Goal: Task Accomplishment & Management: Complete application form

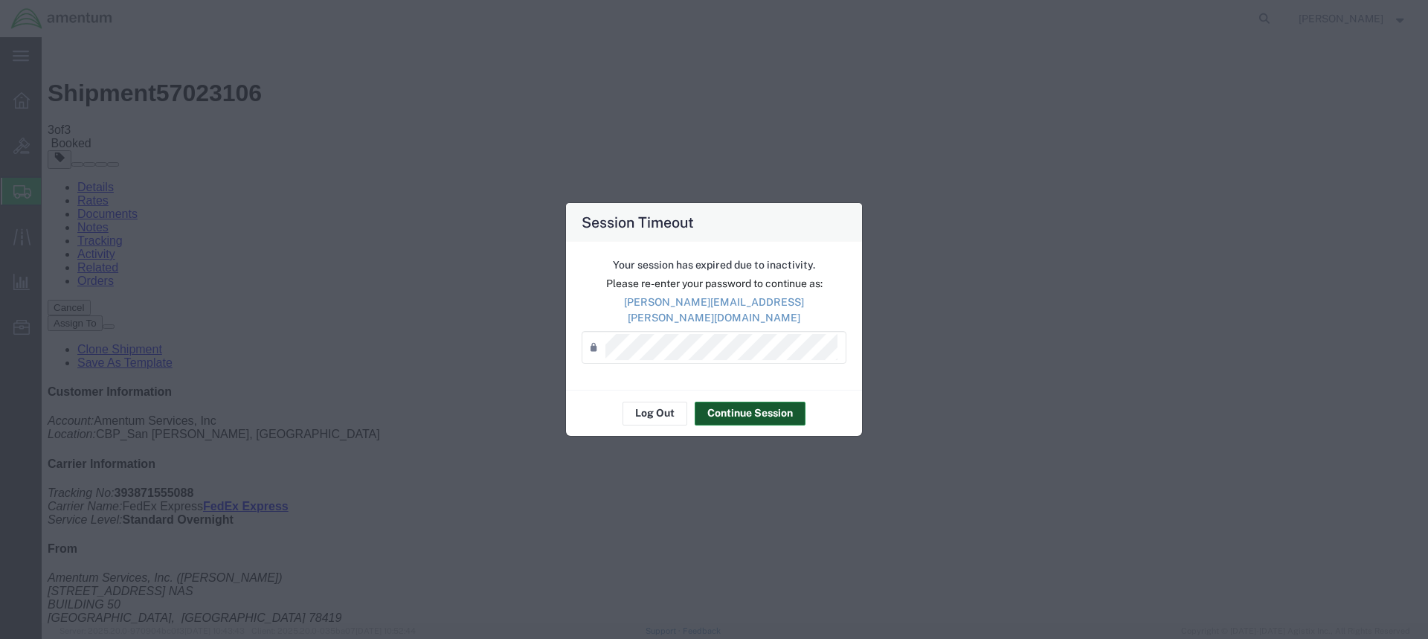
click at [759, 403] on button "Continue Session" at bounding box center [750, 414] width 111 height 24
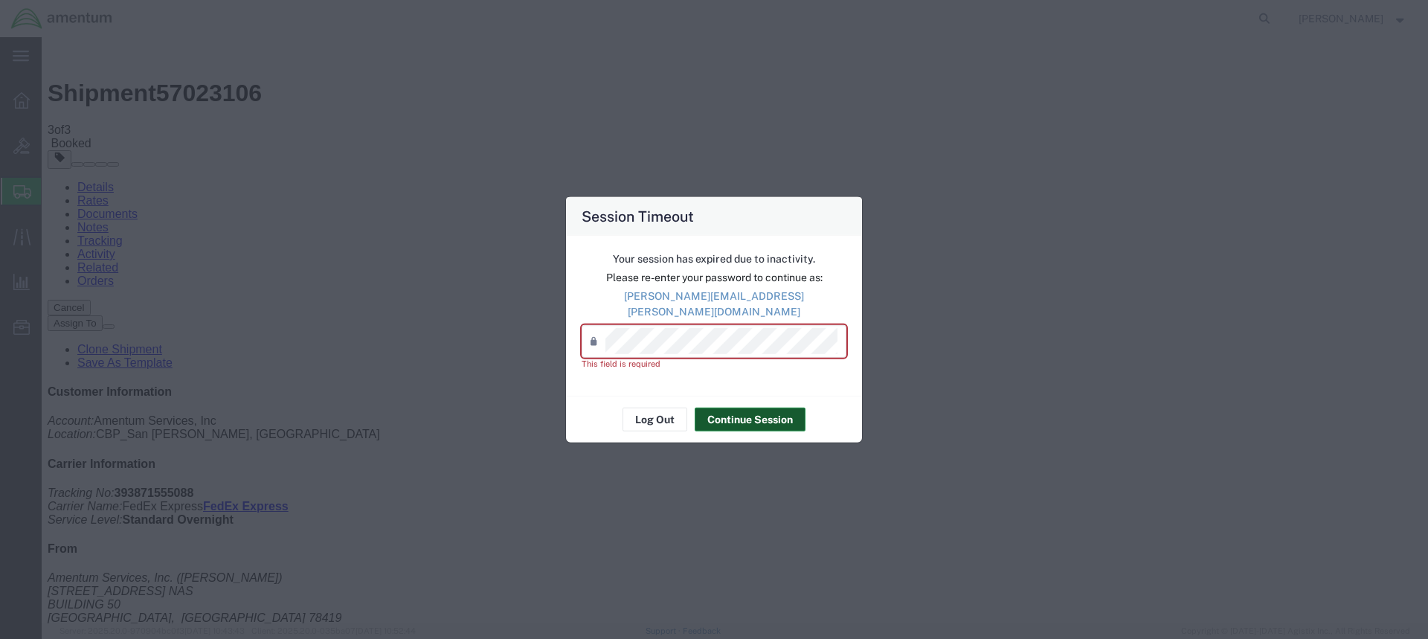
click at [727, 409] on button "Continue Session" at bounding box center [750, 420] width 111 height 24
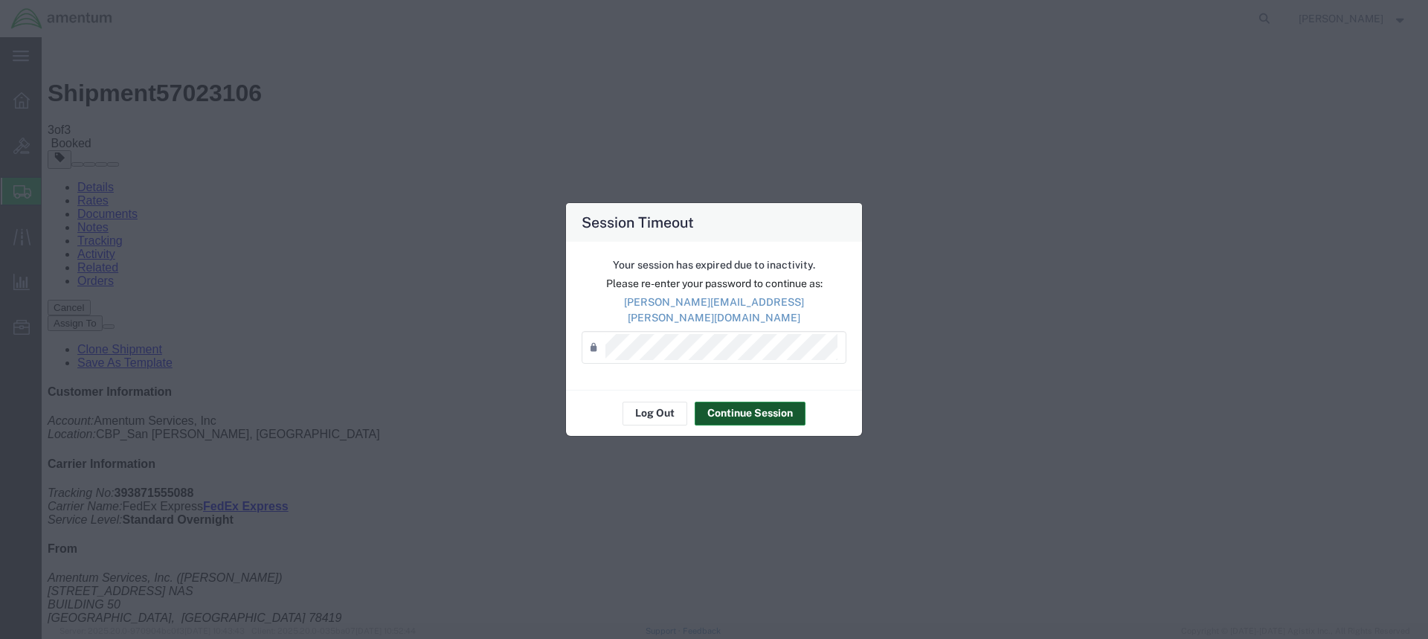
click at [739, 402] on button "Continue Session" at bounding box center [750, 414] width 111 height 24
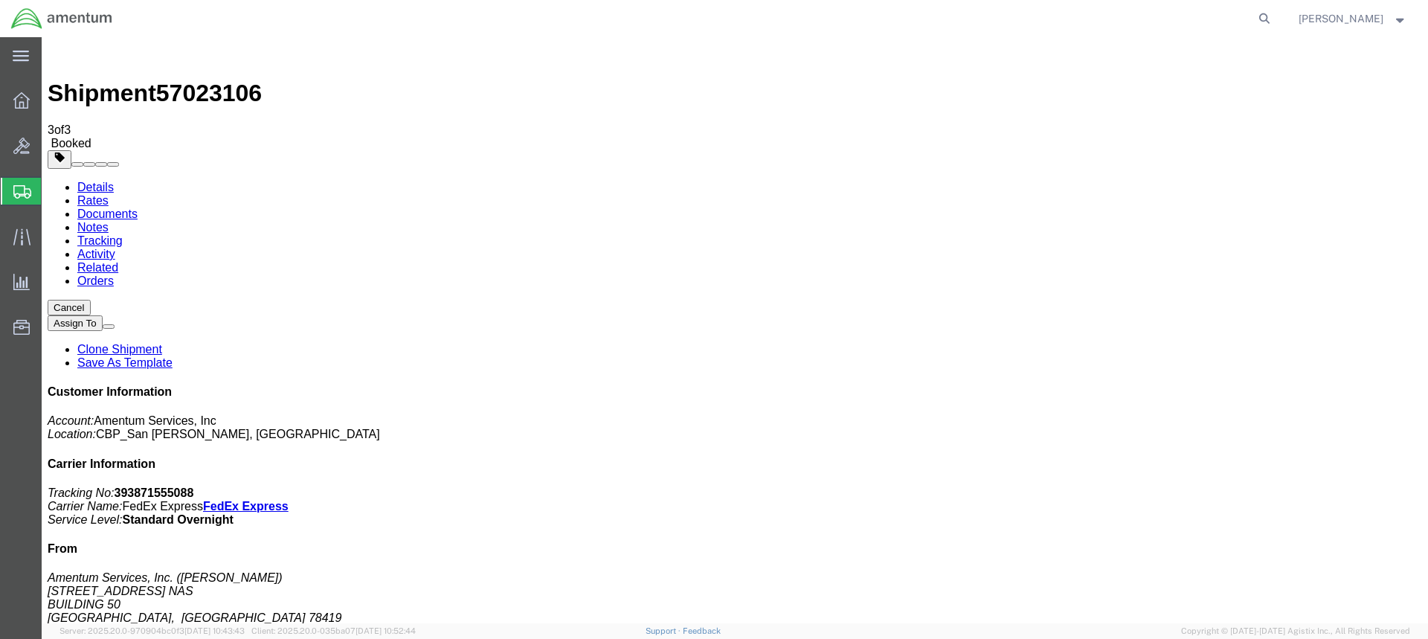
click at [0, 0] on span "Create Shipment" at bounding box center [0, 0] width 0 height 0
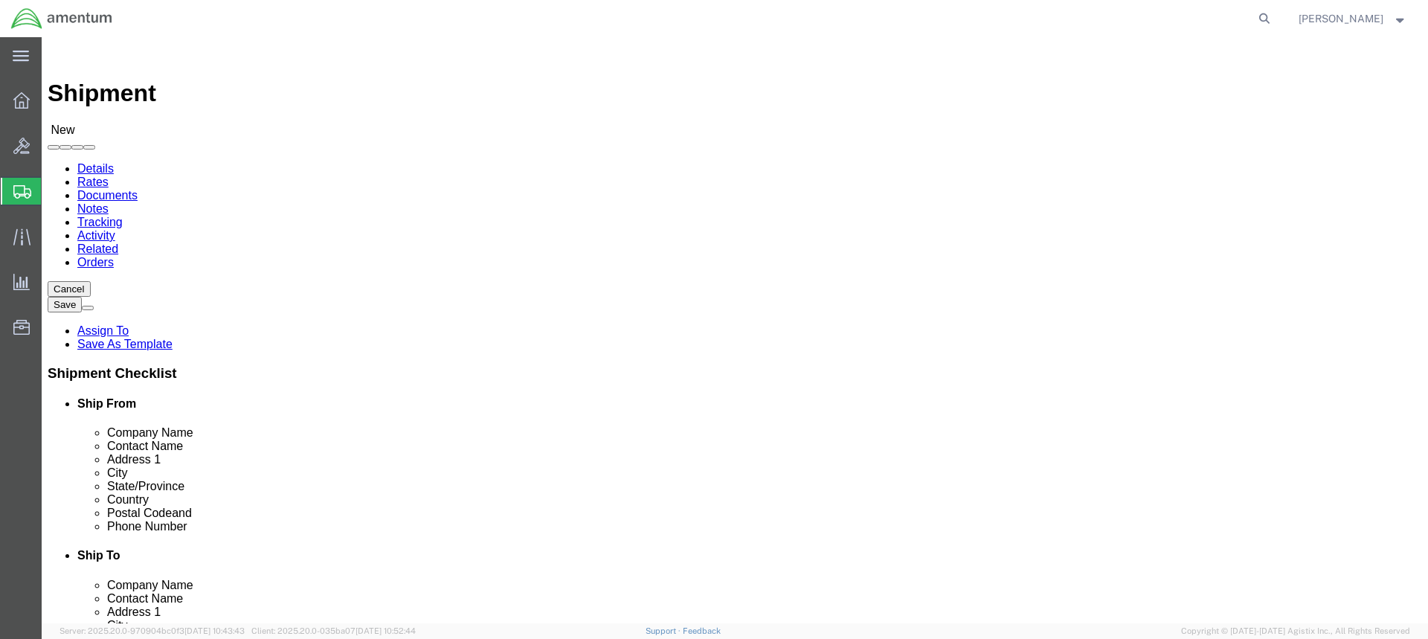
select select "MYPROFILE"
select select "[GEOGRAPHIC_DATA]"
click input "text"
drag, startPoint x: 296, startPoint y: 334, endPoint x: 195, endPoint y: 336, distance: 101.2
click div
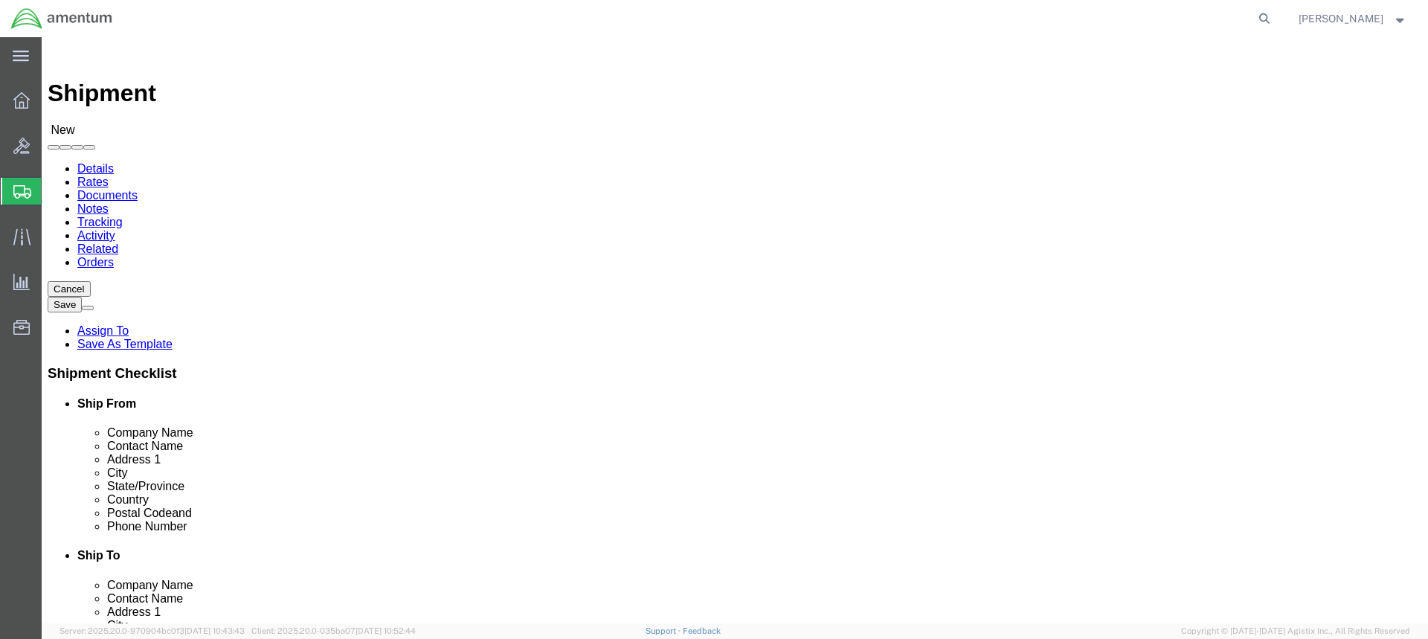
click input "text"
drag, startPoint x: 298, startPoint y: 335, endPoint x: 199, endPoint y: 332, distance: 99.0
click div
type input "[STREET_ADDRESS] NAS"
select select
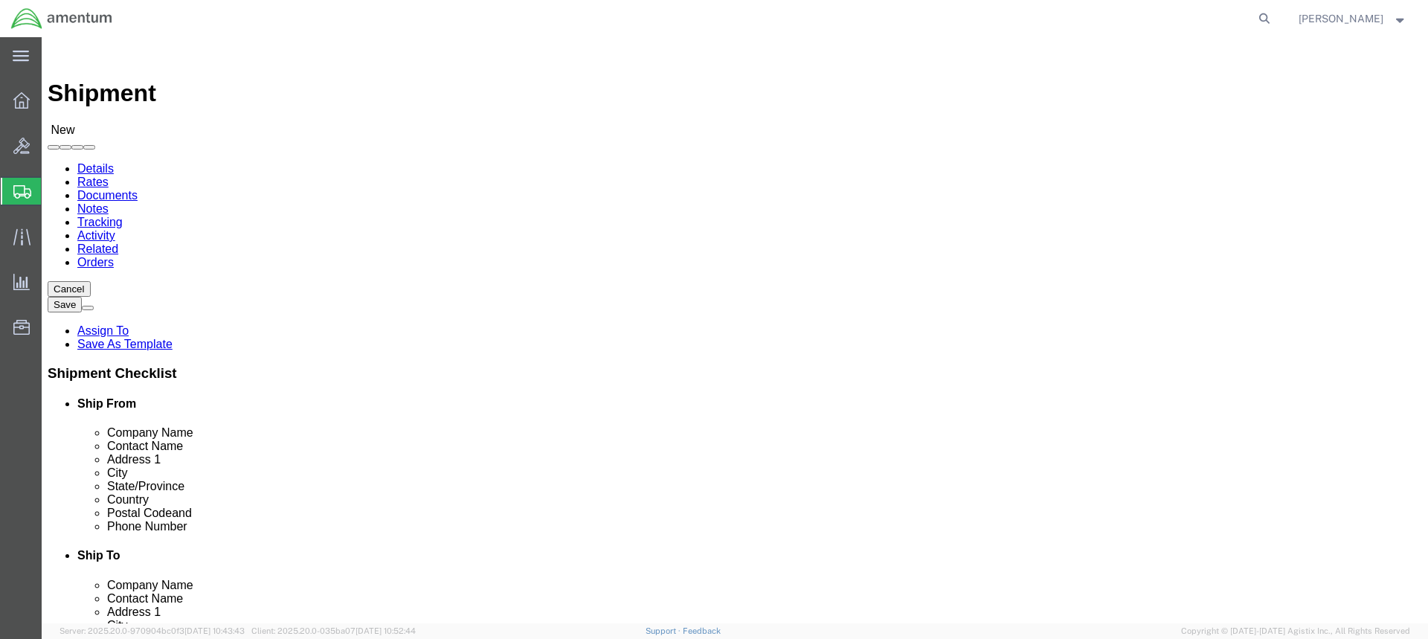
click input "text"
type input "BUILDING 50"
click input "text"
type input "S"
type input "[DATE]"
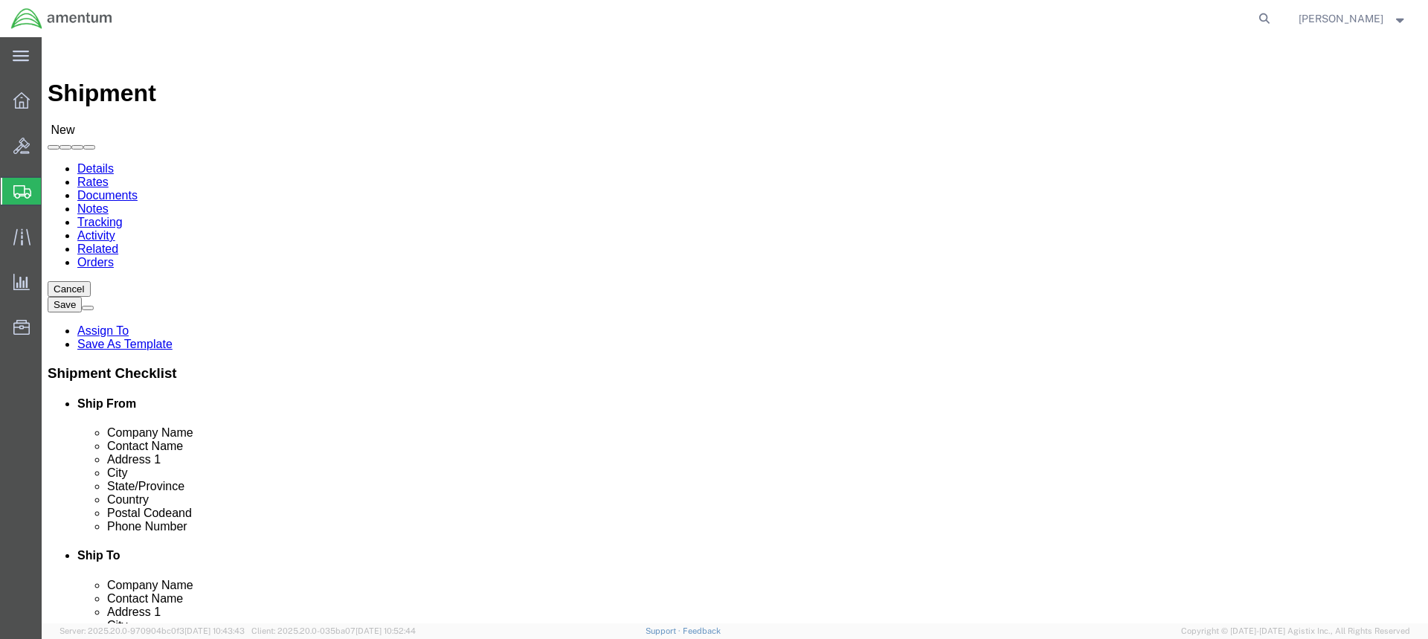
click label "City"
click input "text"
type input "7"
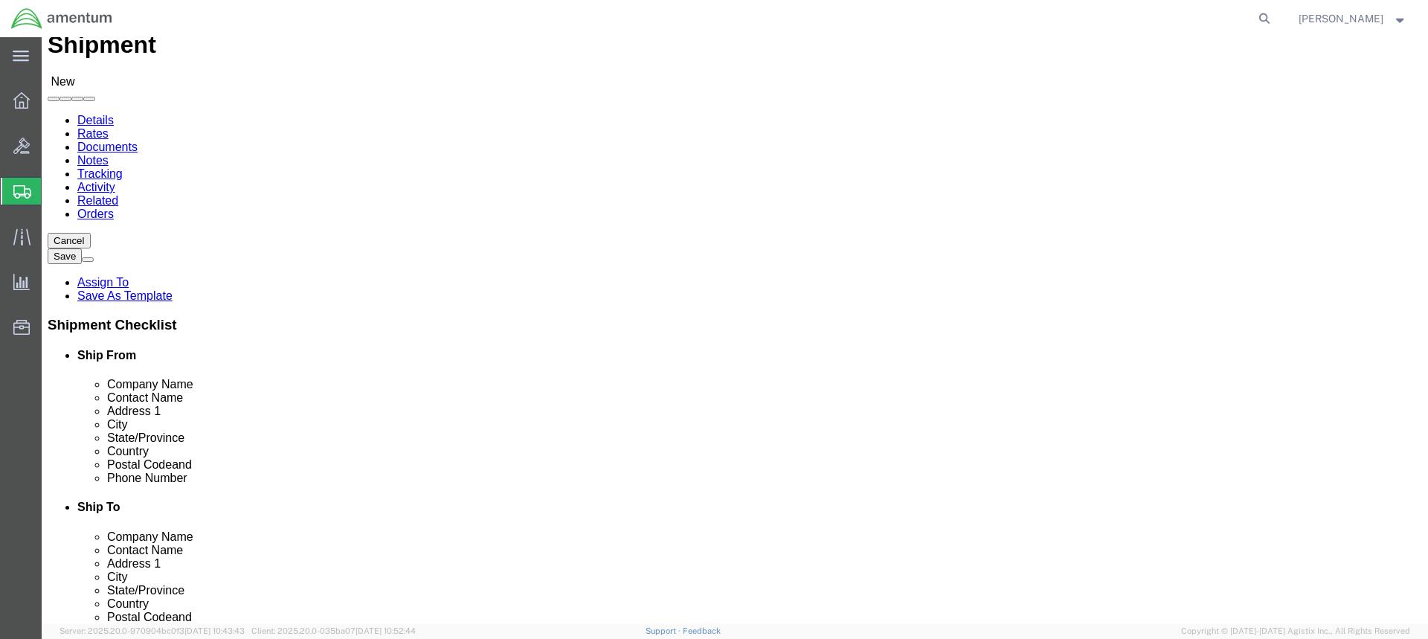
scroll to position [74, 0]
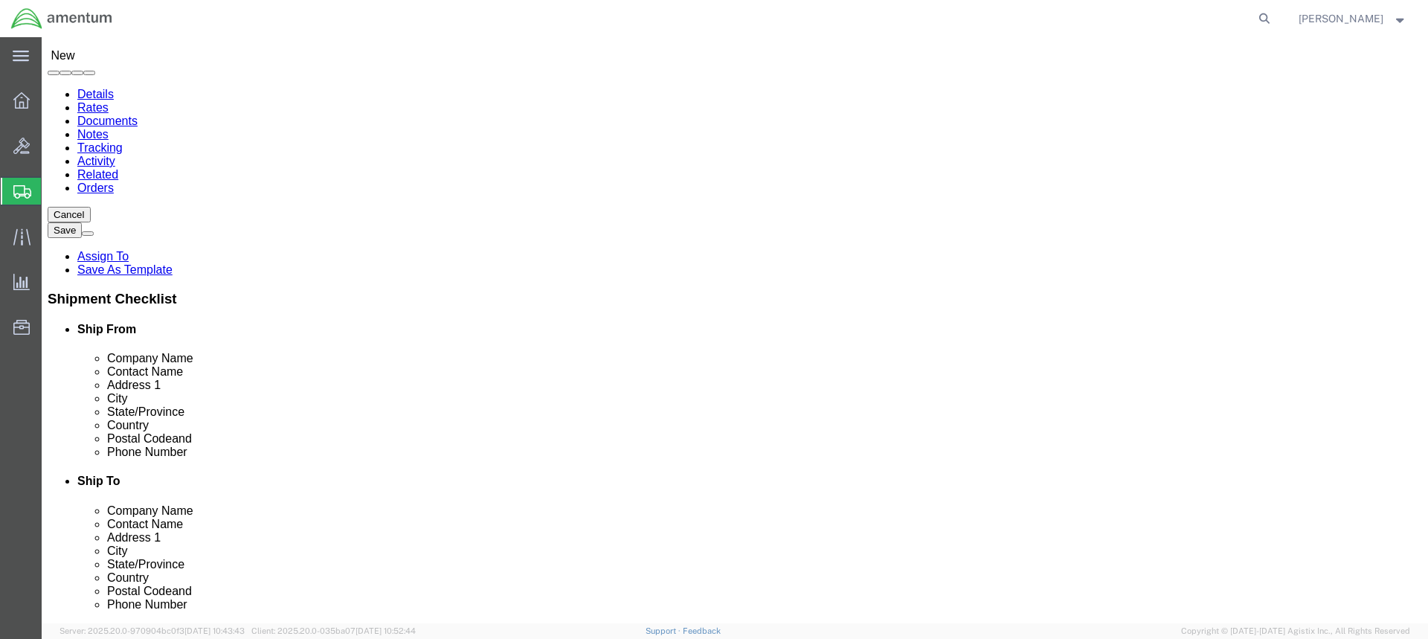
type input "[PHONE_NUMBER]"
click input "text"
type input "4"
type input "[PHONE_NUMBER]"
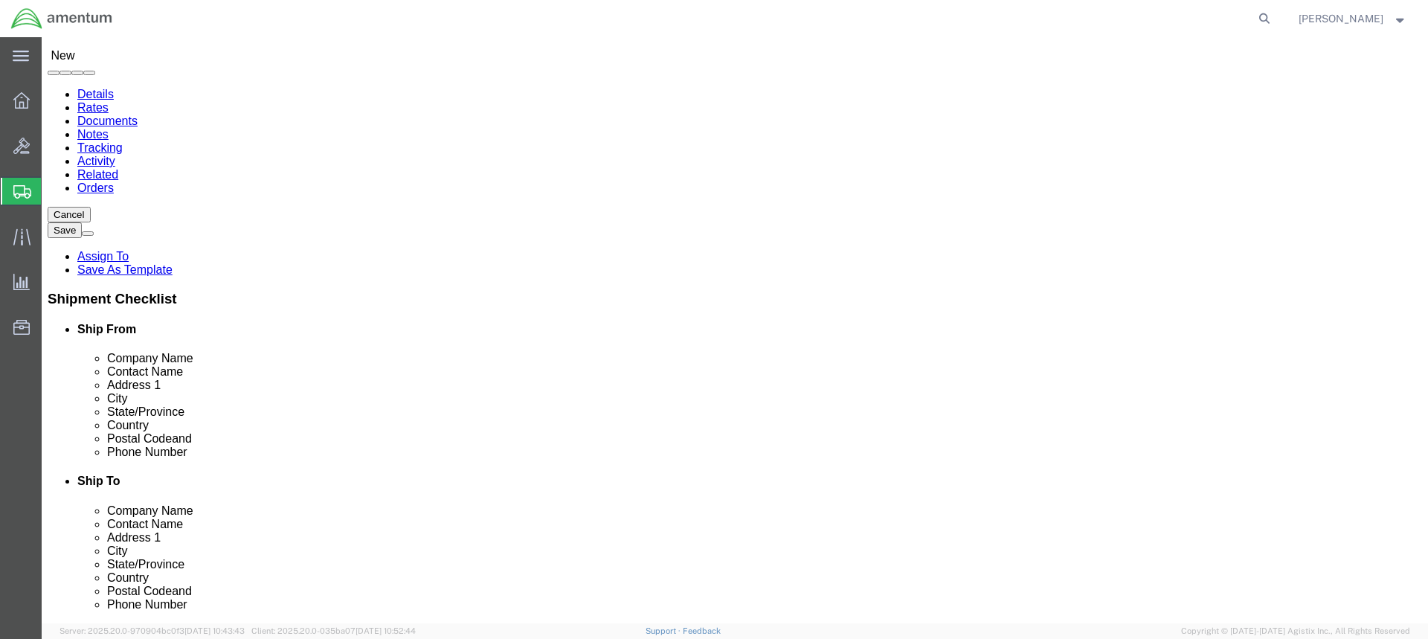
select select "49831"
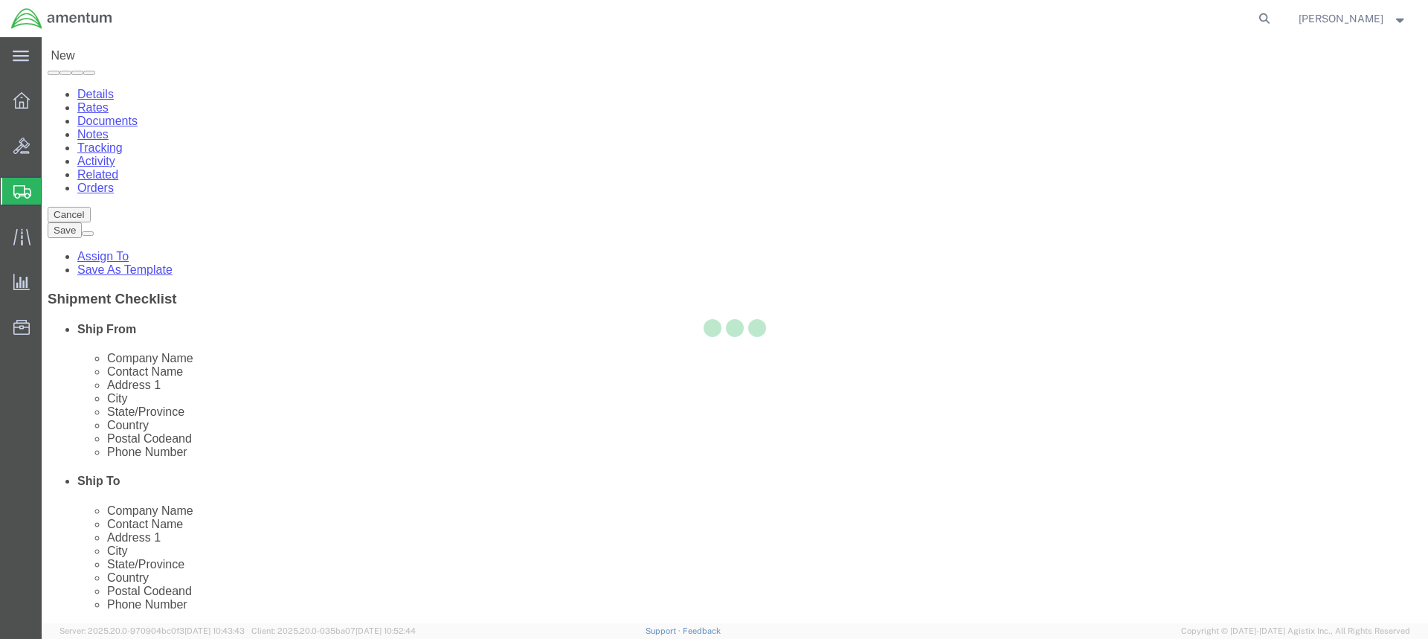
select select "[GEOGRAPHIC_DATA]"
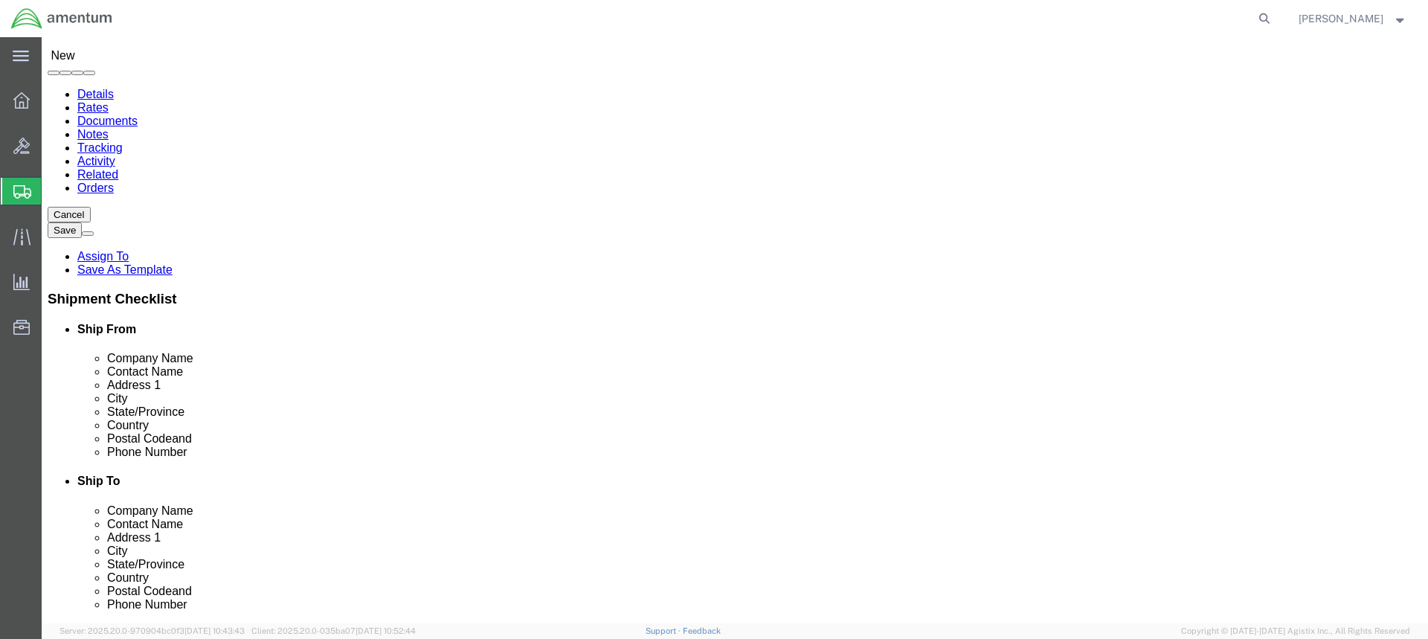
click input "text"
type input "R"
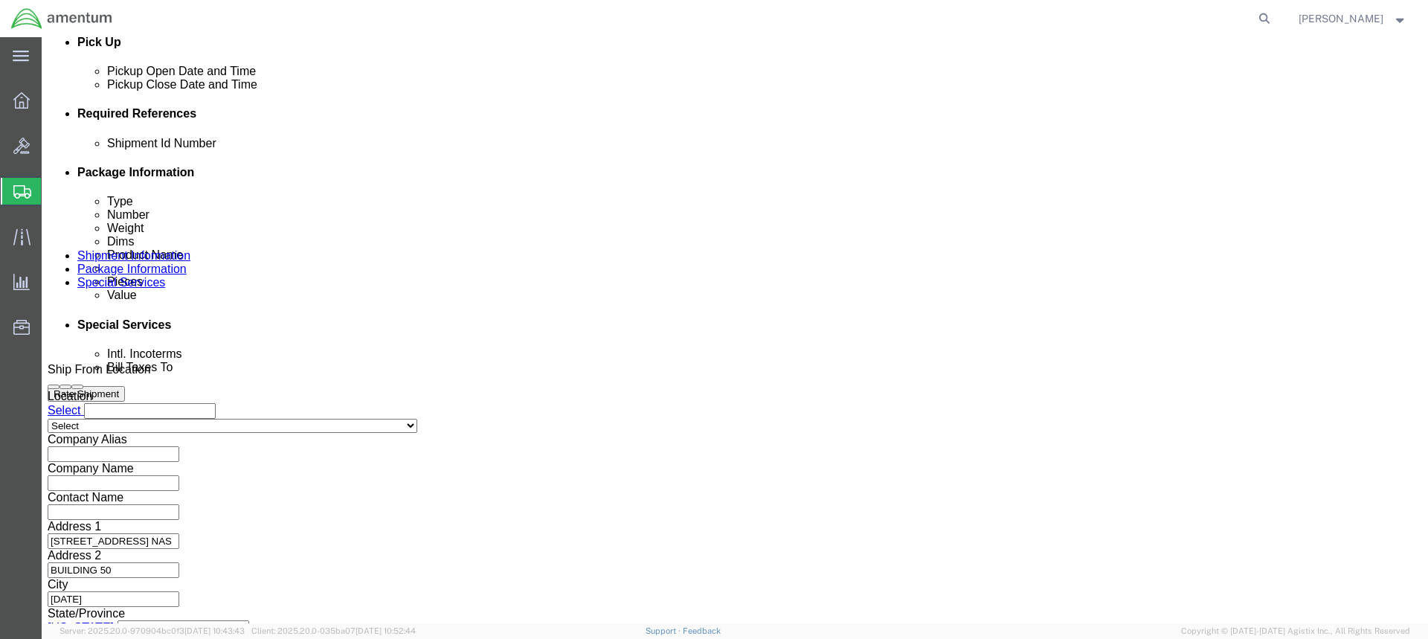
scroll to position [691, 0]
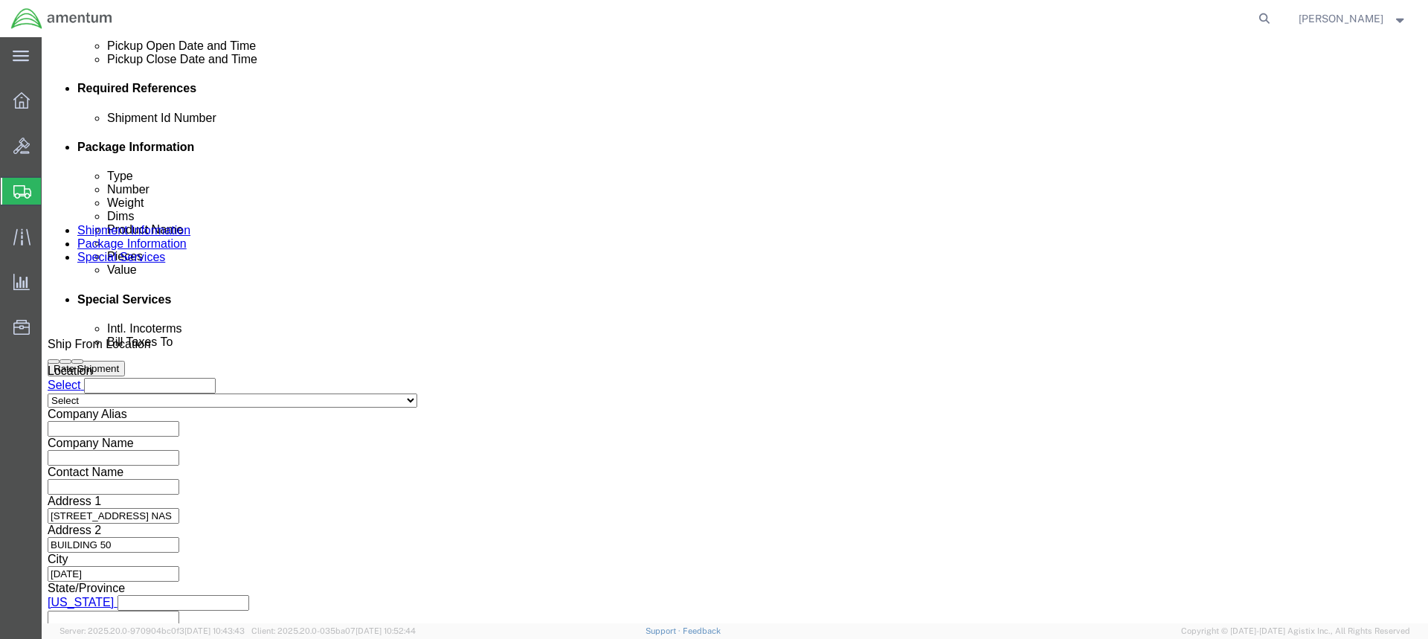
type input "[PERSON_NAME]"
click button "Continue"
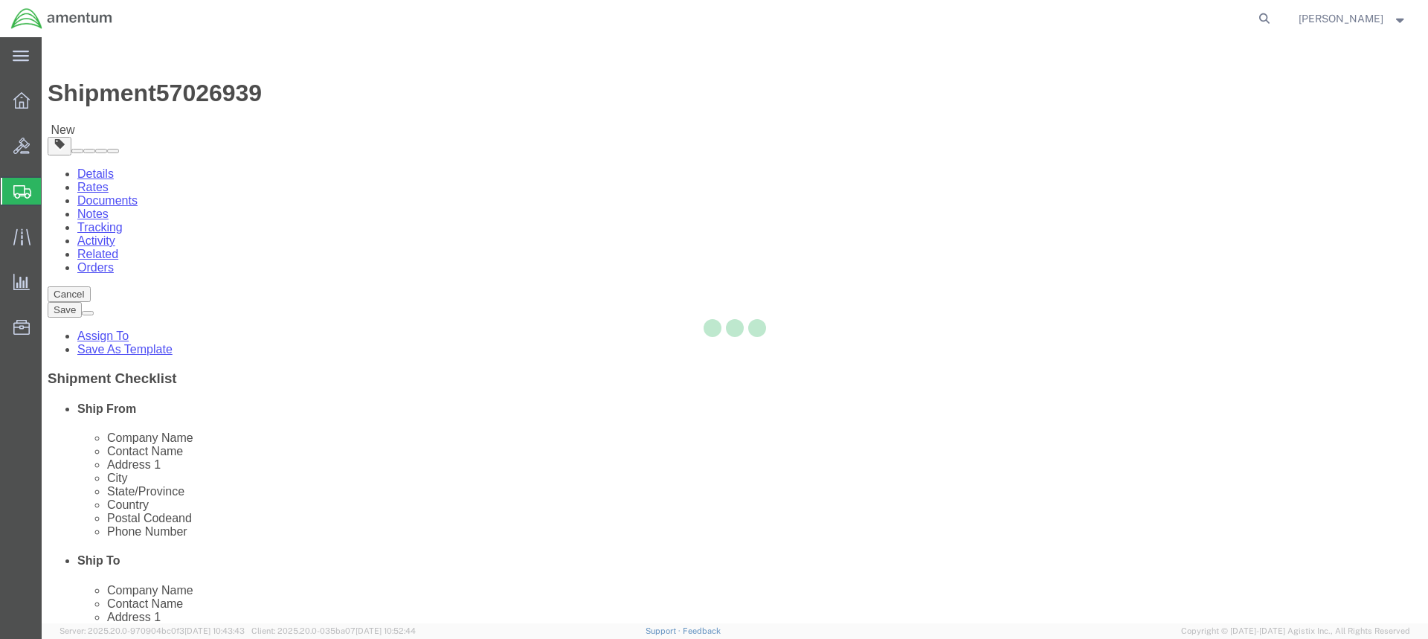
select select "CBOX"
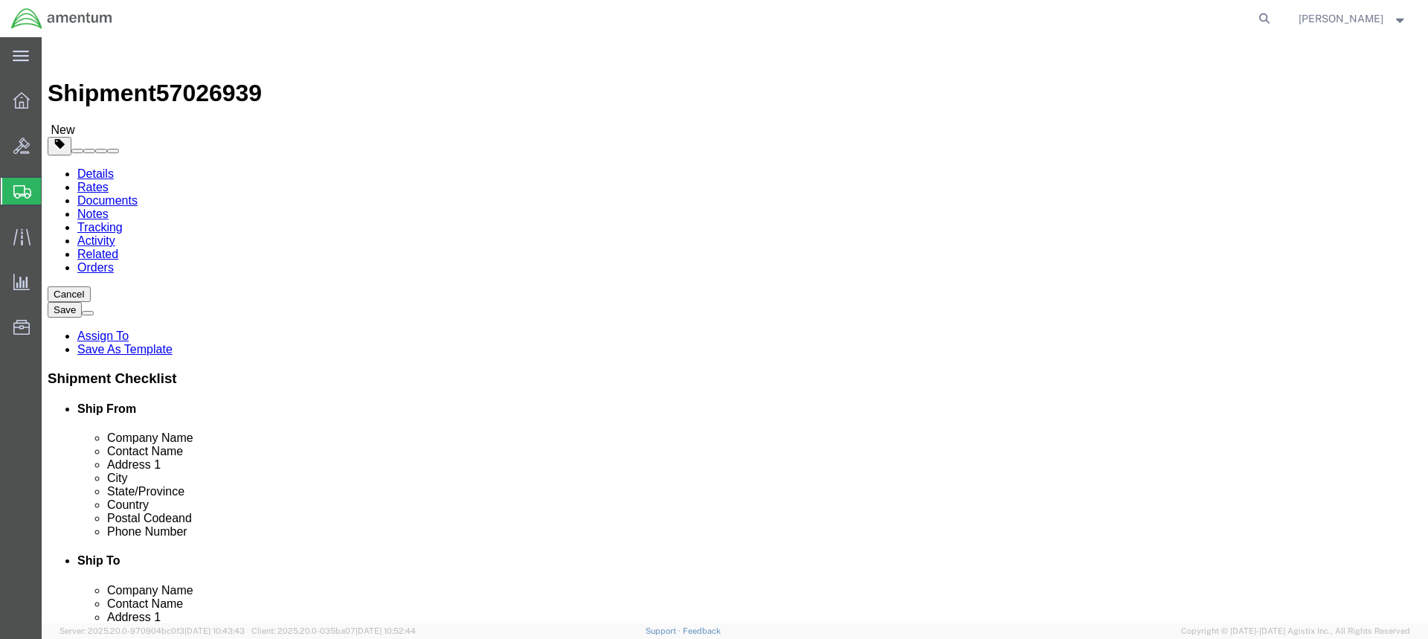
click input "text"
type input "18"
click input "text"
type input "13"
click input "text"
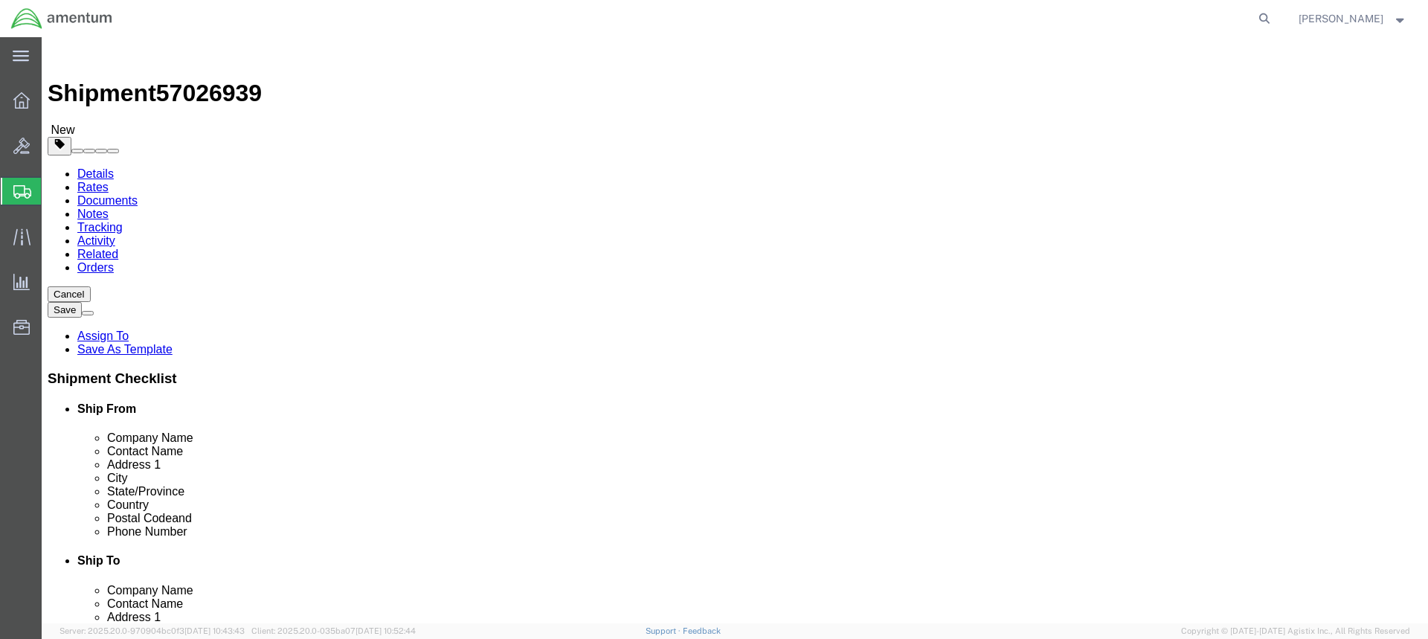
type input "12"
drag, startPoint x: 242, startPoint y: 347, endPoint x: 196, endPoint y: 347, distance: 46.1
click div "0.00 Select kgs lbs"
type input "32.00"
click link "Add Content"
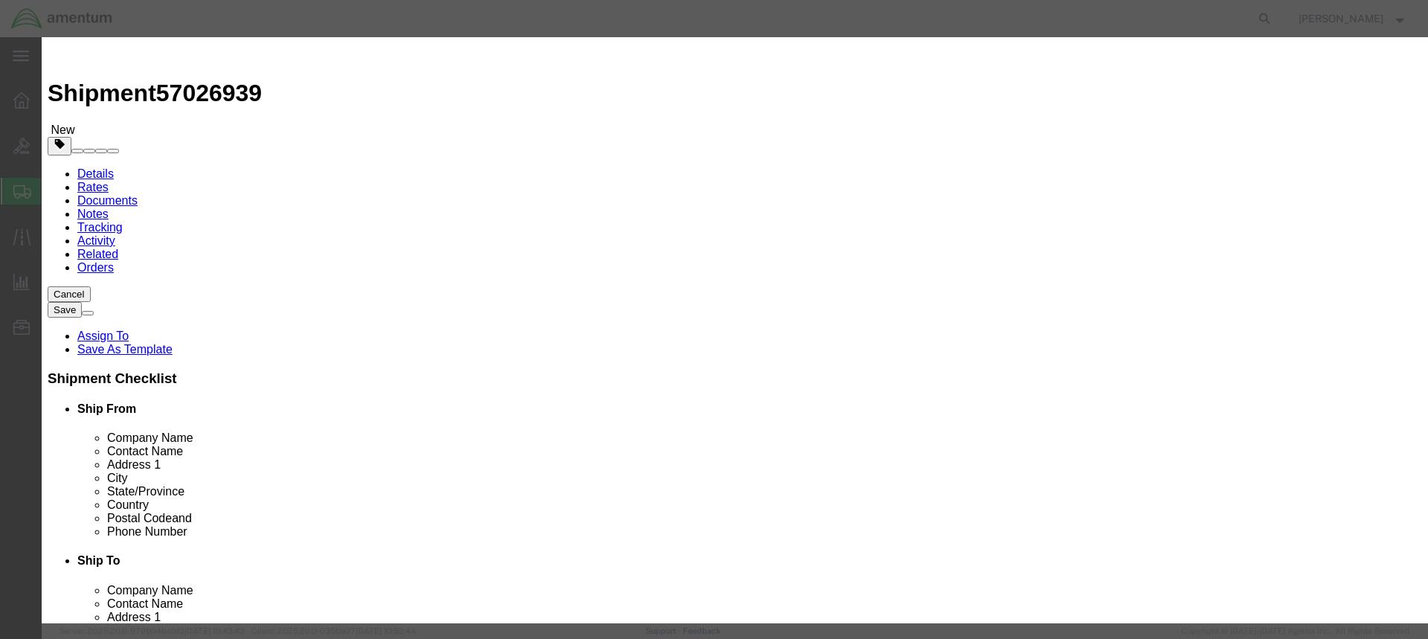
click input "text"
type input "STARTER GENER"
click td "Name: STARTER [PERSON_NAME]"
select select
type input "0.1"
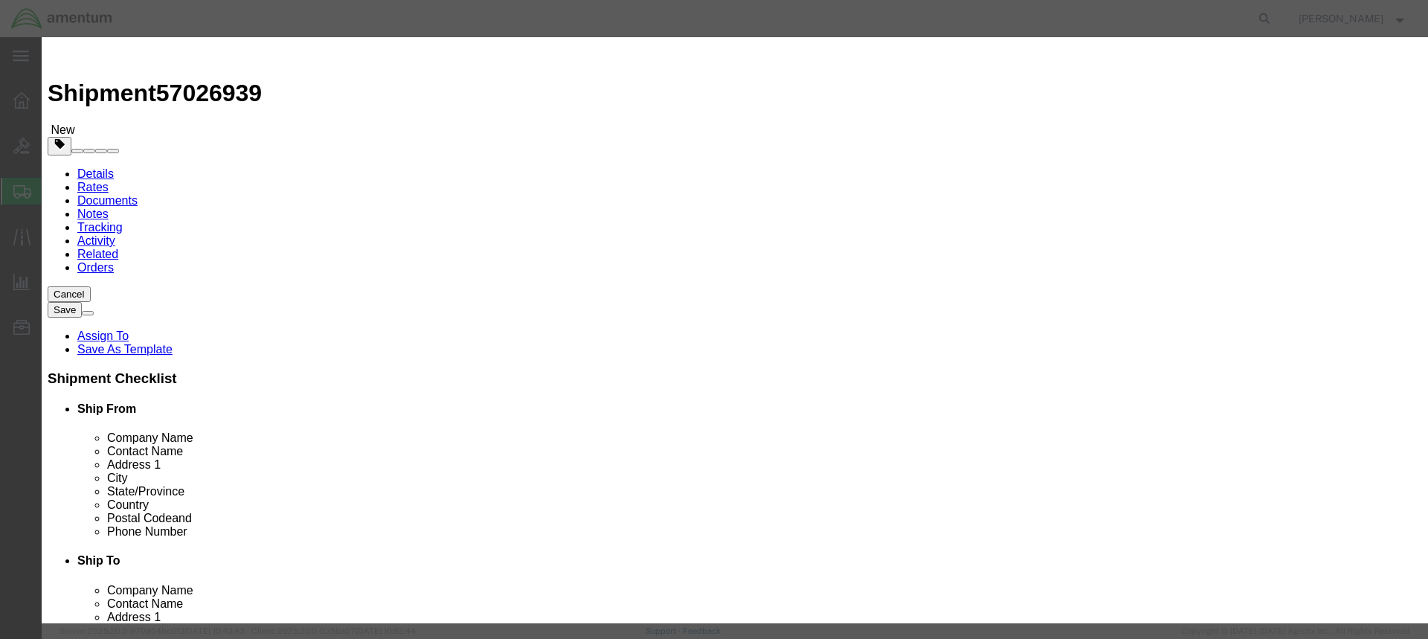
select select
type input "STARTER GENERATOR"
click input "text"
type input "1"
click button "Save & Close"
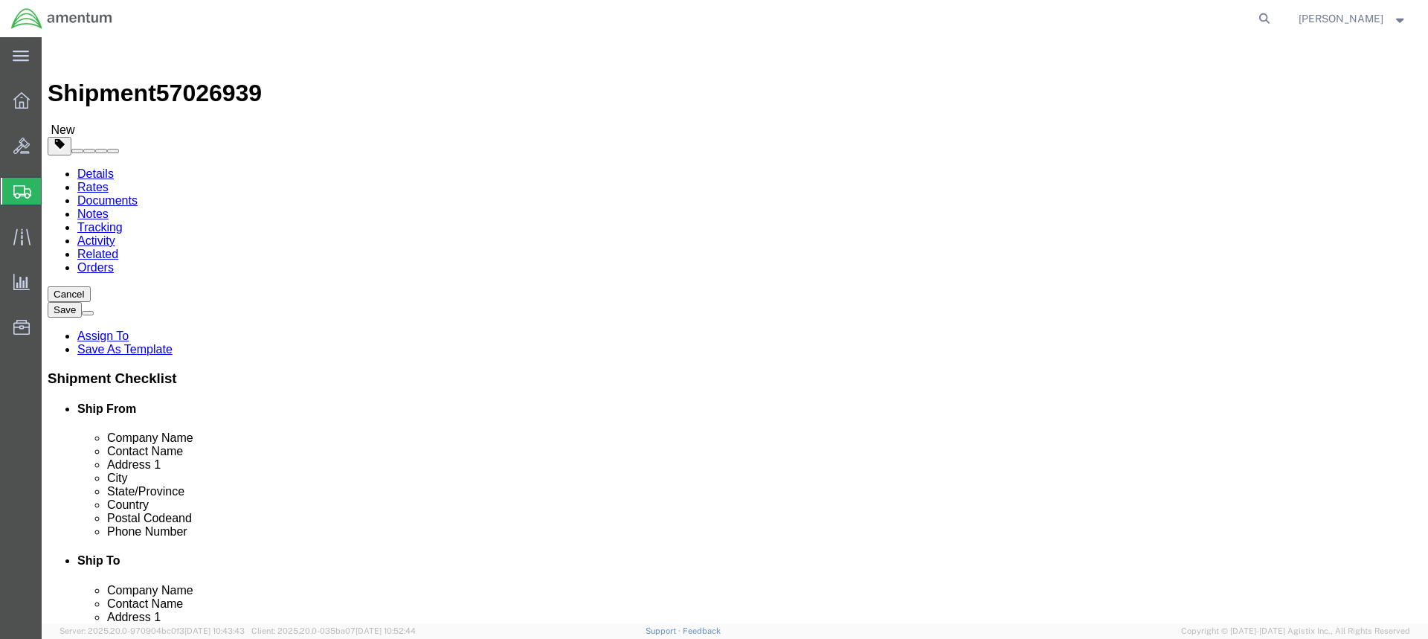
scroll to position [53, 0]
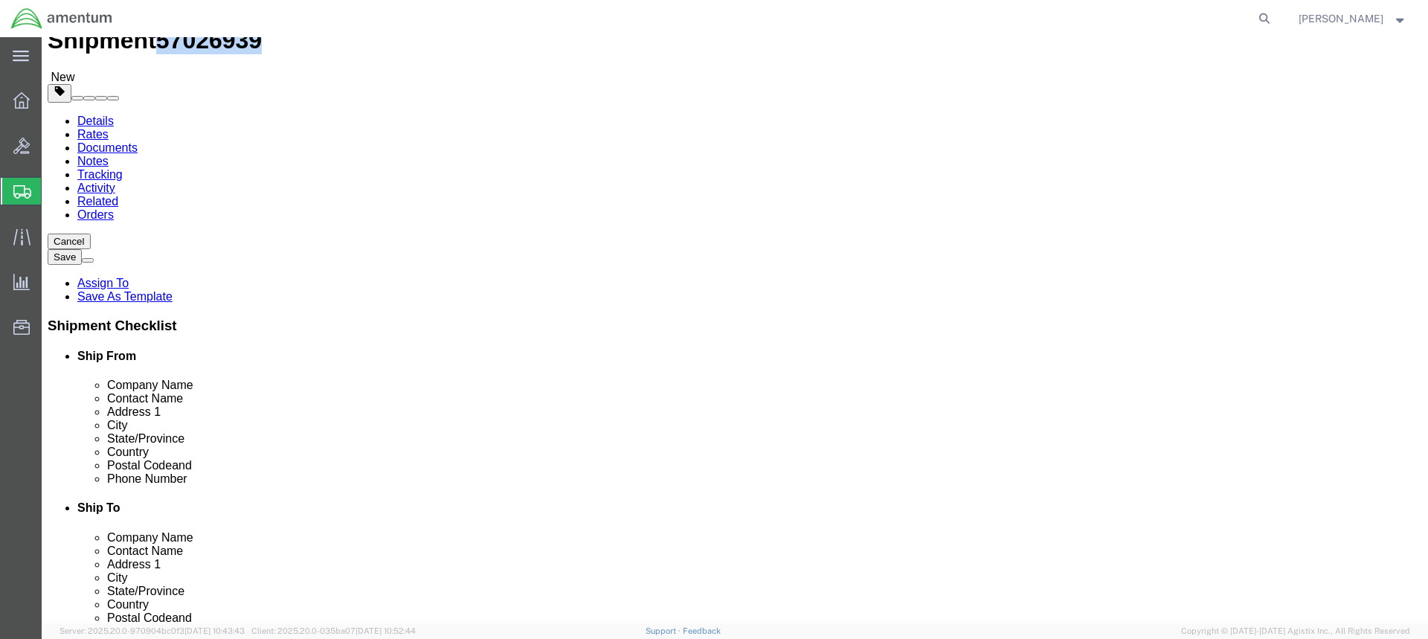
drag, startPoint x: 199, startPoint y: 22, endPoint x: 127, endPoint y: 26, distance: 72.2
click span "57026939"
copy span "57026939"
click button "Rate Shipment"
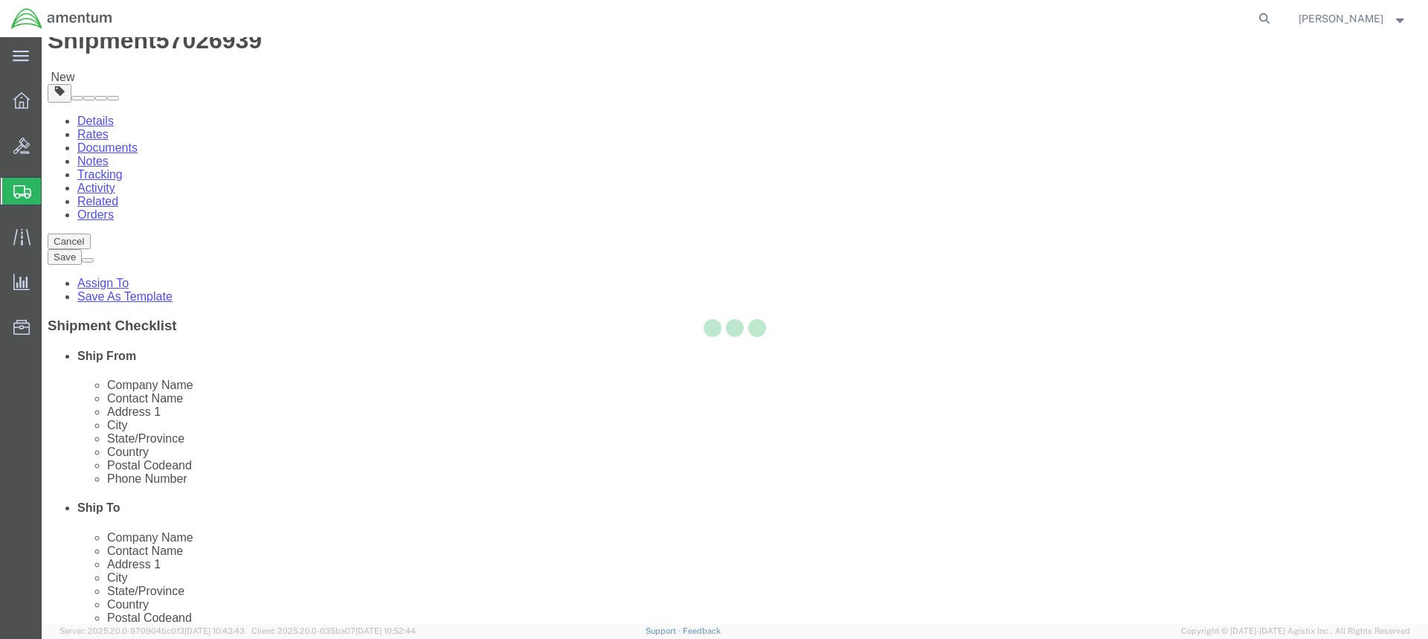
select select "49831"
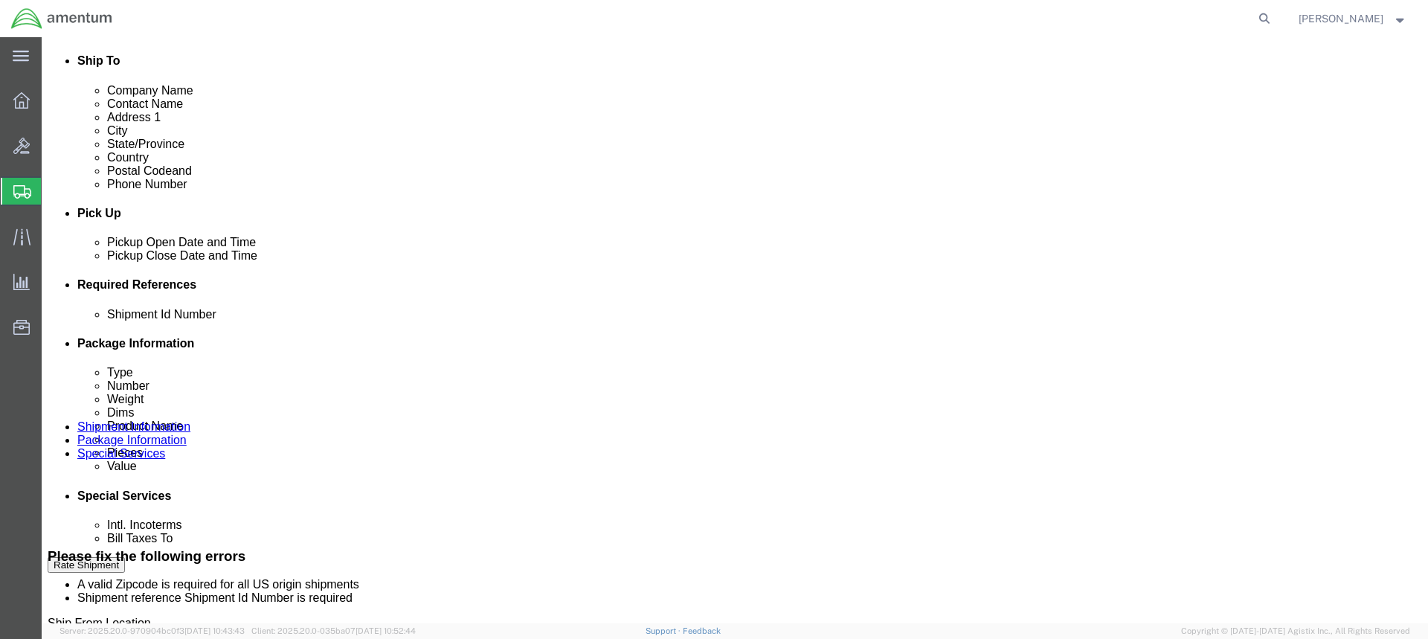
scroll to position [648, 0]
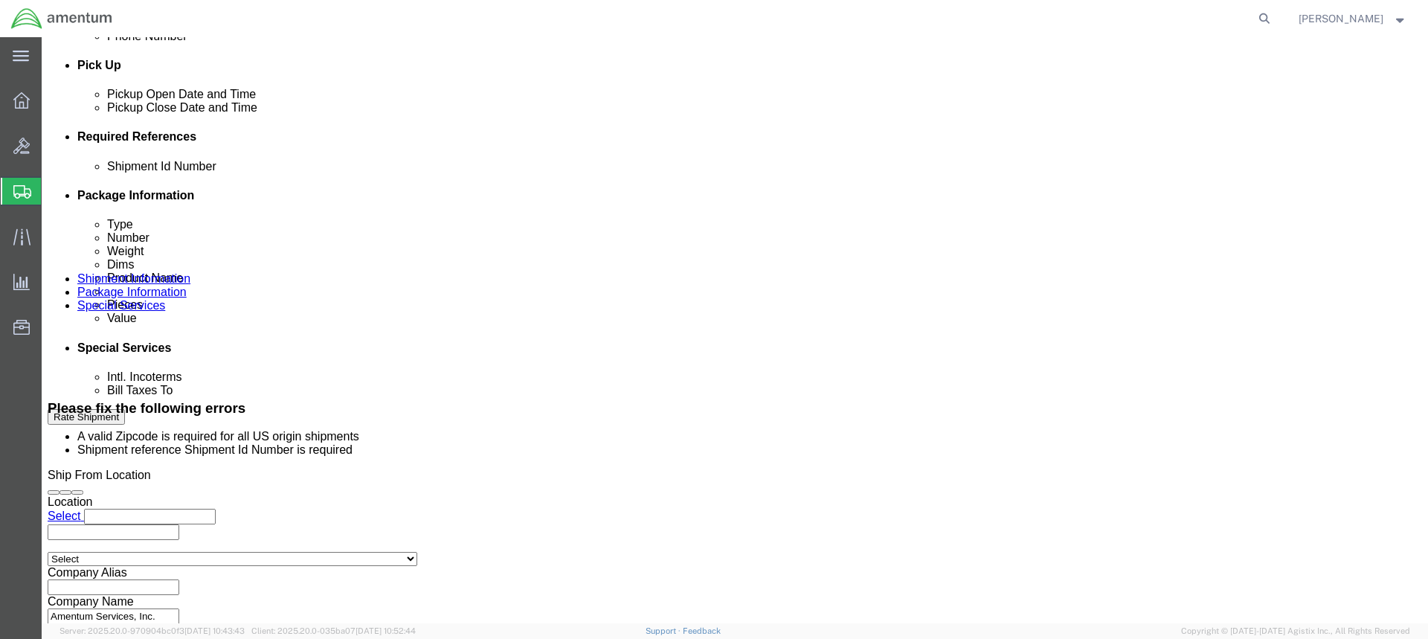
click input "text"
paste input "57026939"
type input "57026939"
click input "text"
type input "CBP"
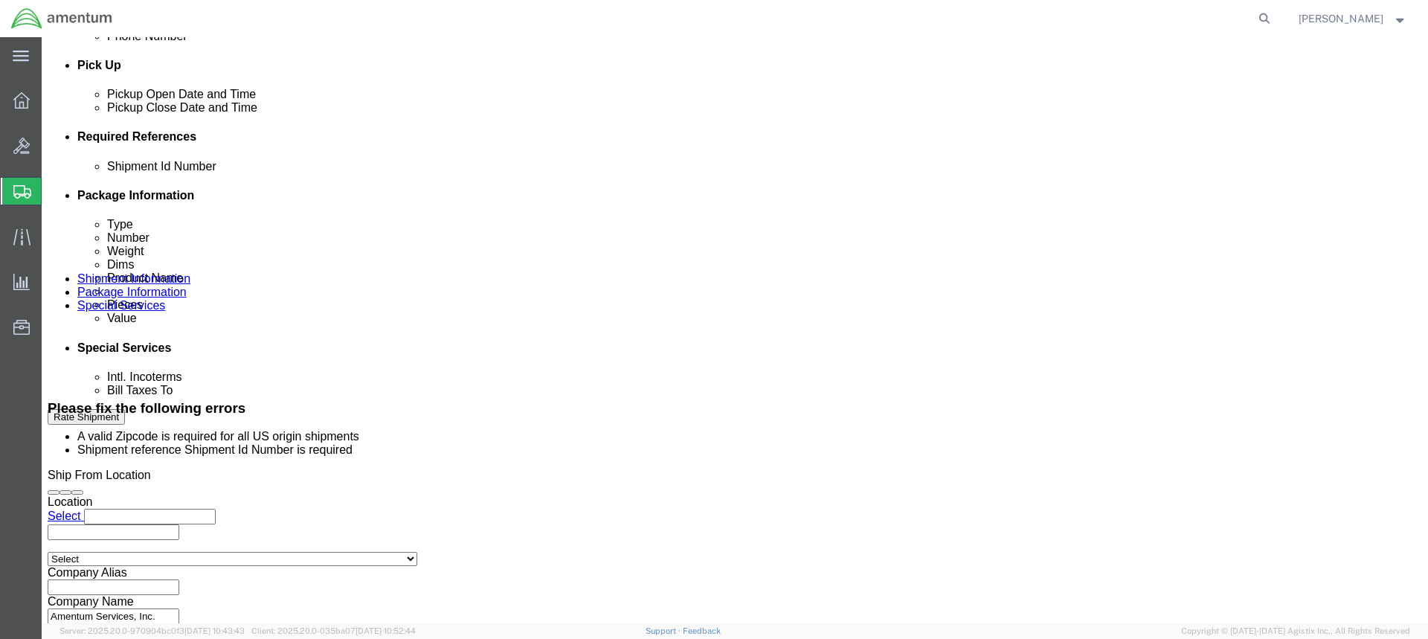
click input "text"
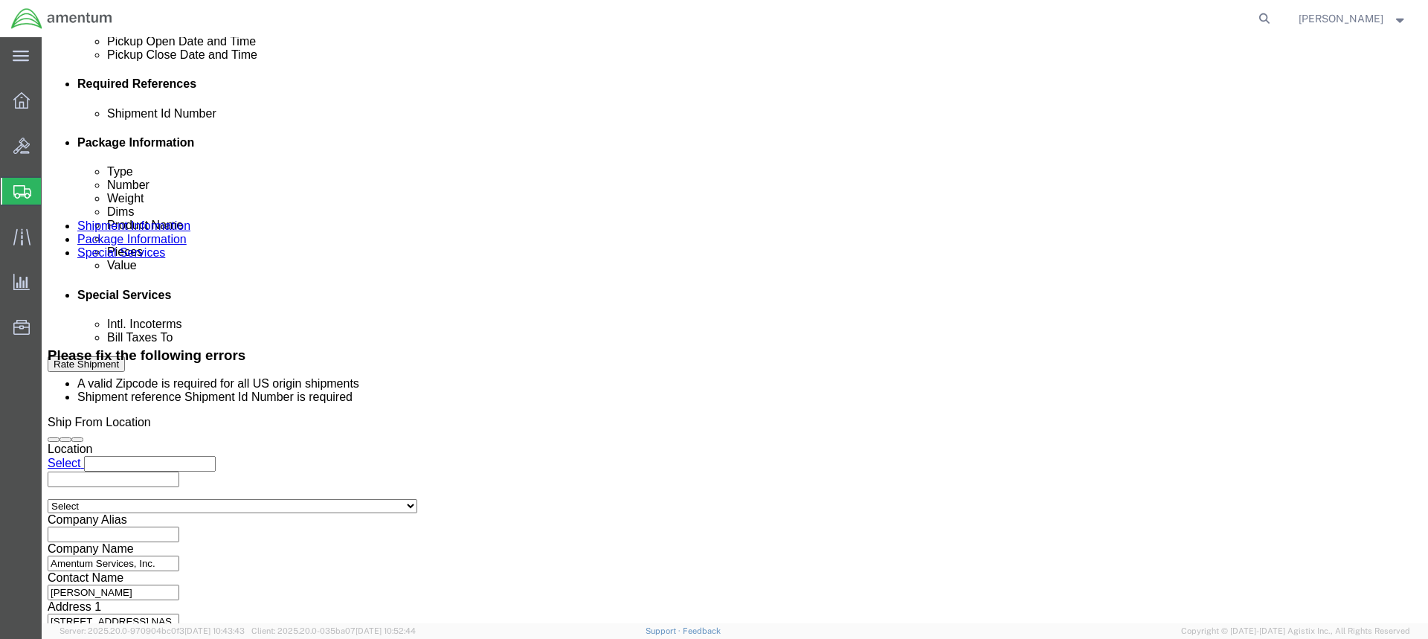
scroll to position [767, 0]
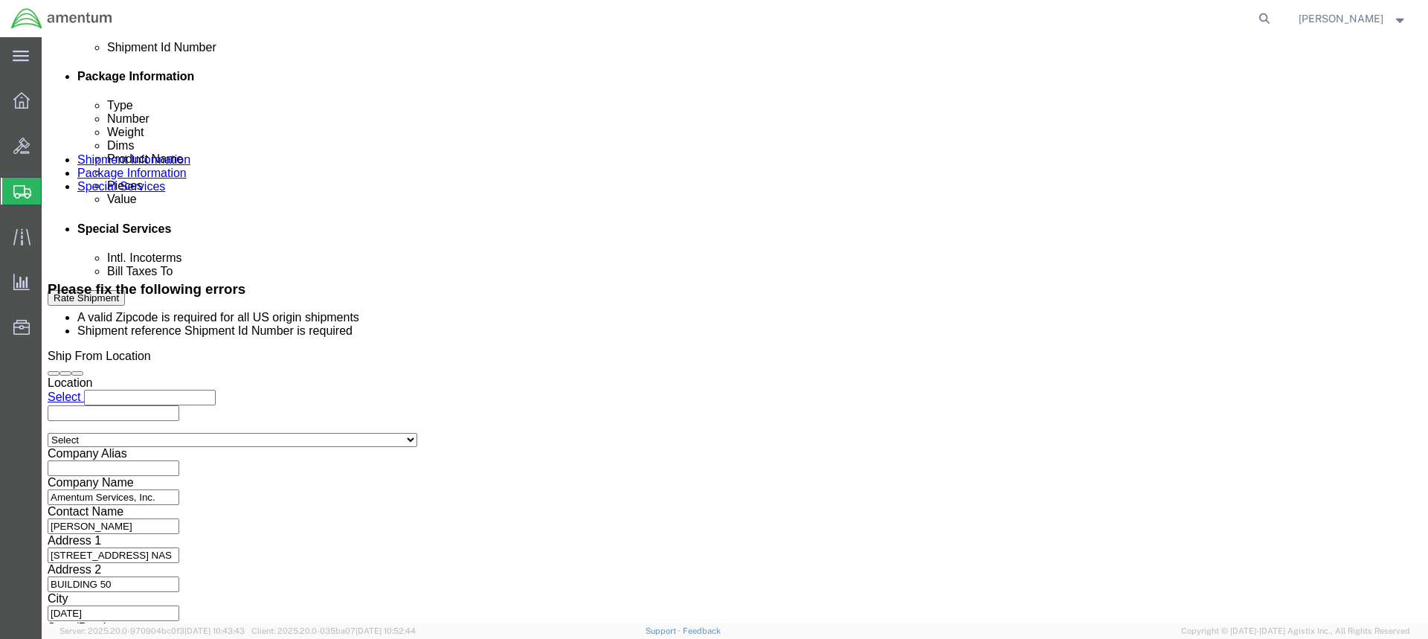
type input "EFO"
click button "Rate Shipment"
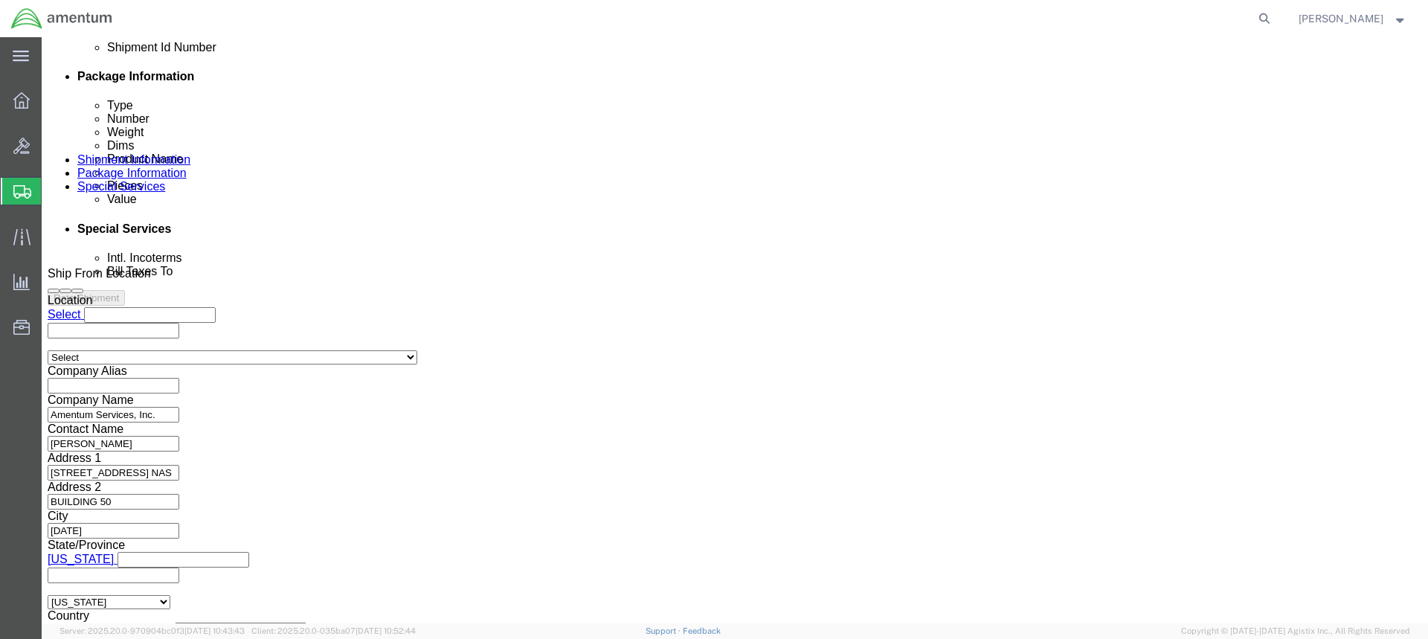
scroll to position [691, 0]
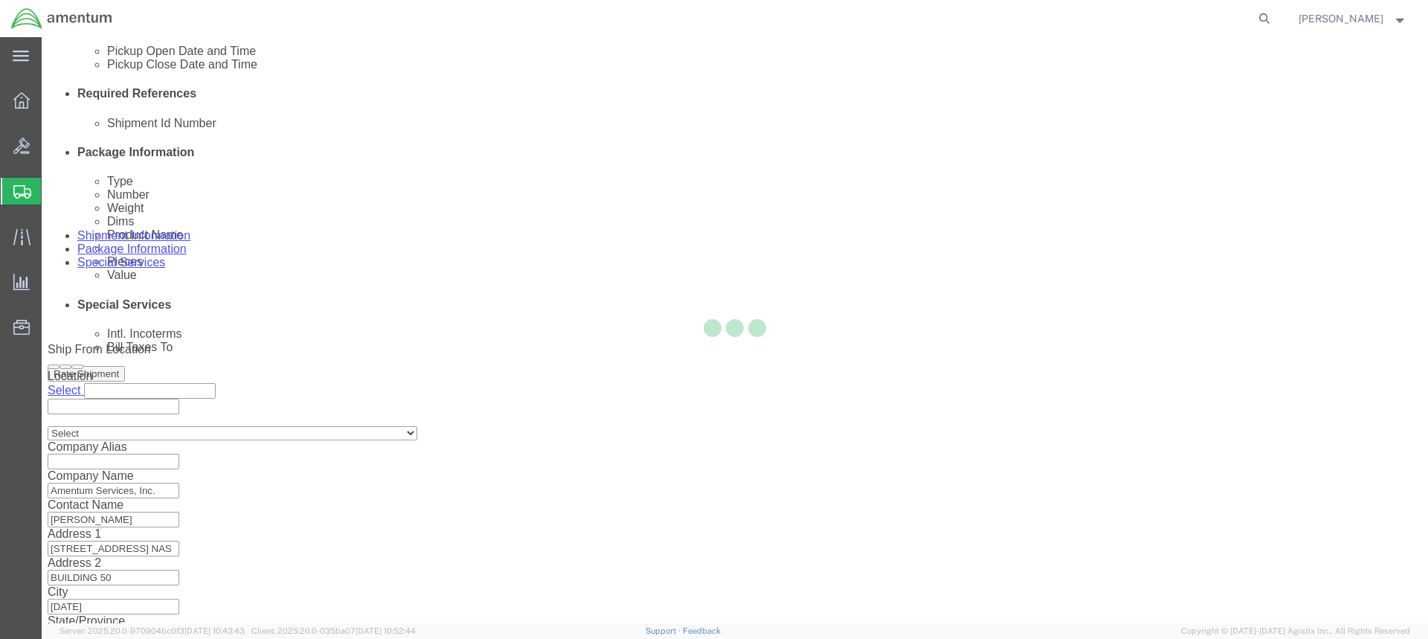
select select "49831"
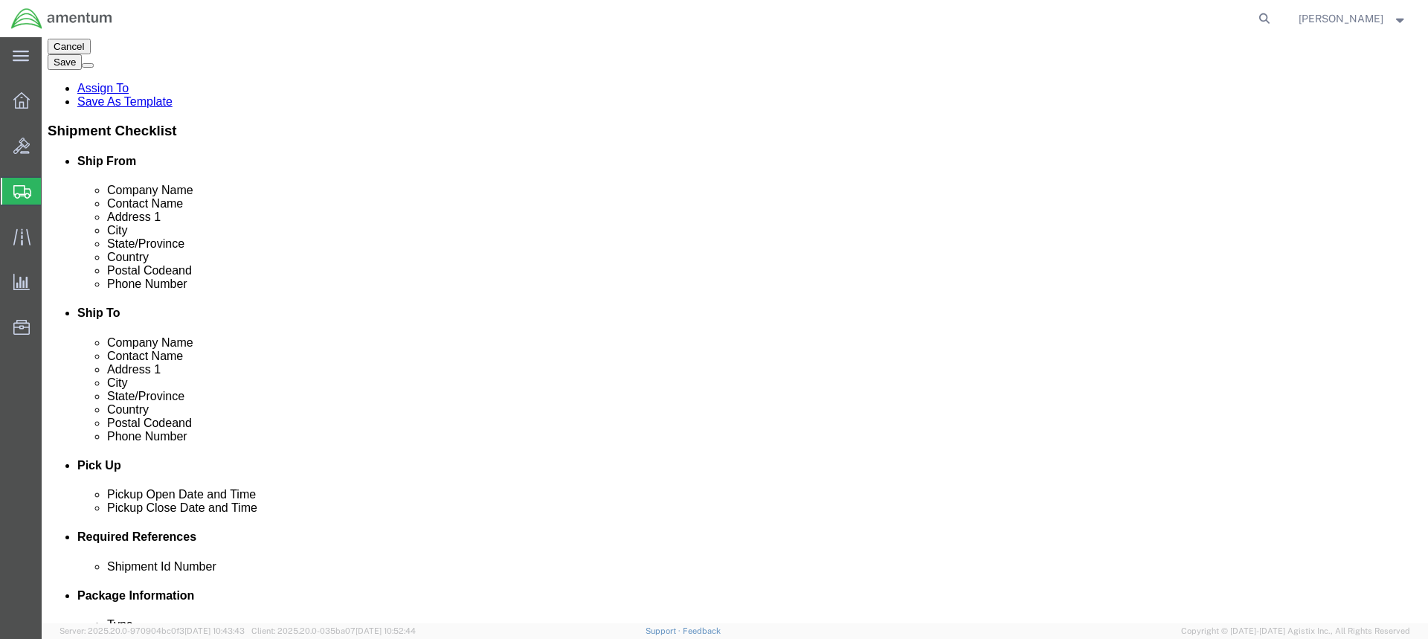
scroll to position [74, 0]
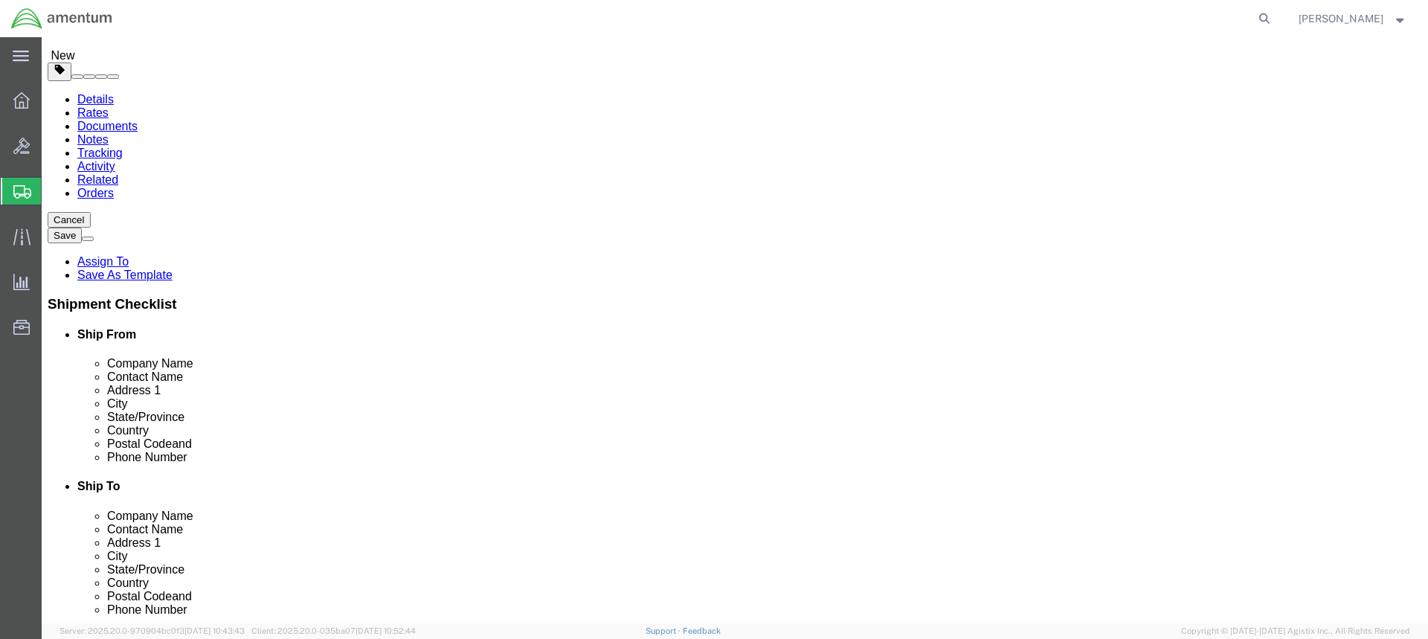
click input "[PHONE_NUMBER]"
drag, startPoint x: 279, startPoint y: 463, endPoint x: 195, endPoint y: 468, distance: 84.2
click div "[PHONE_NUMBER] A valid Zipcode is required for all US origin shipments"
type input "78419"
click input "[PHONE_NUMBER]"
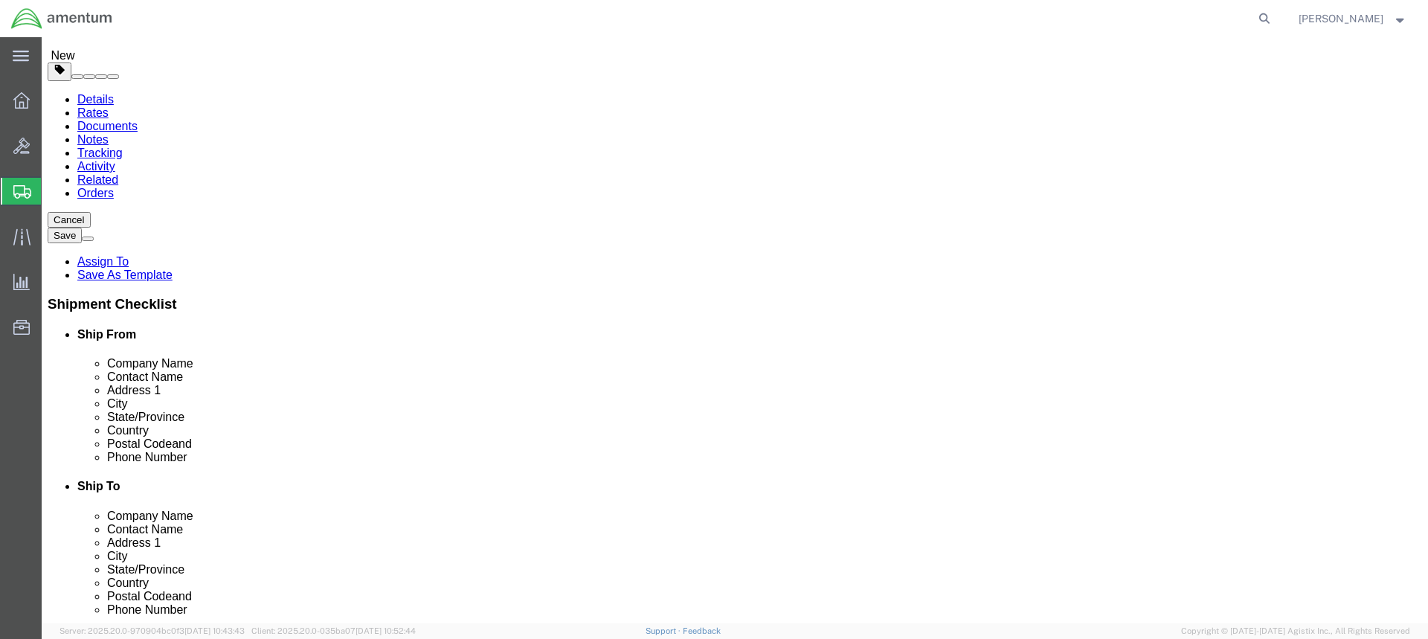
drag, startPoint x: 1170, startPoint y: 559, endPoint x: 1157, endPoint y: 556, distance: 13.0
click button "Rate Shipment"
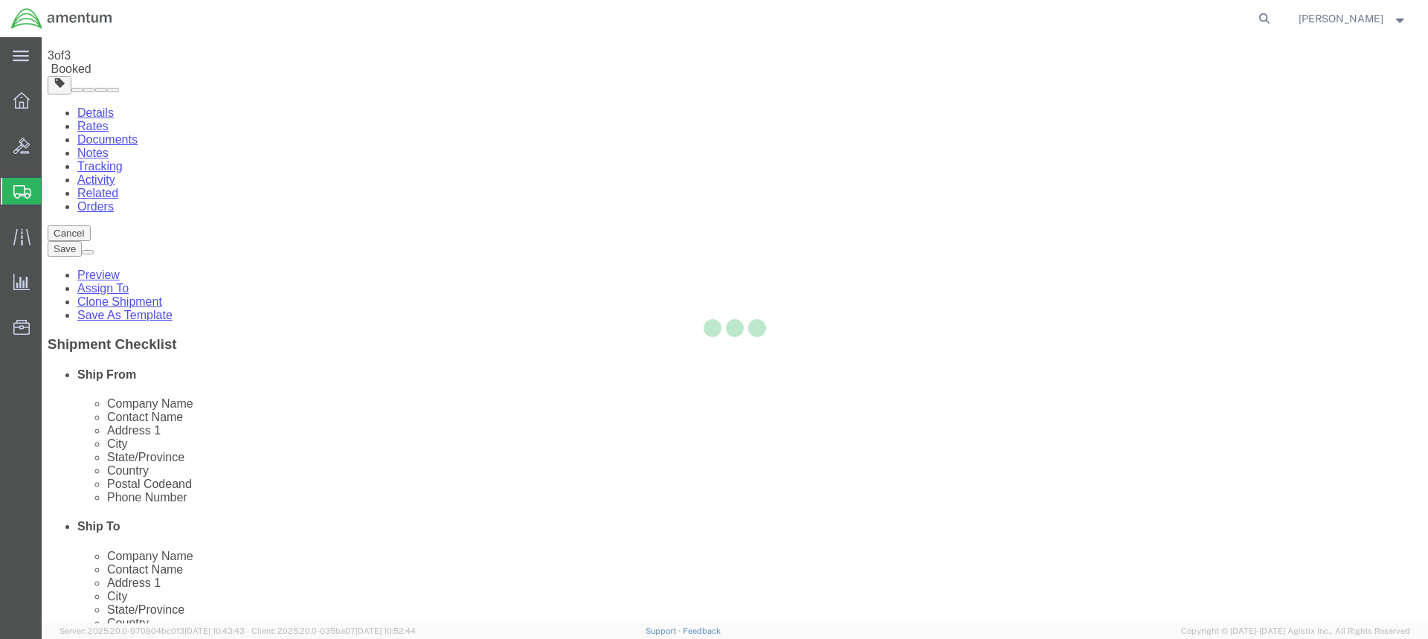
scroll to position [0, 0]
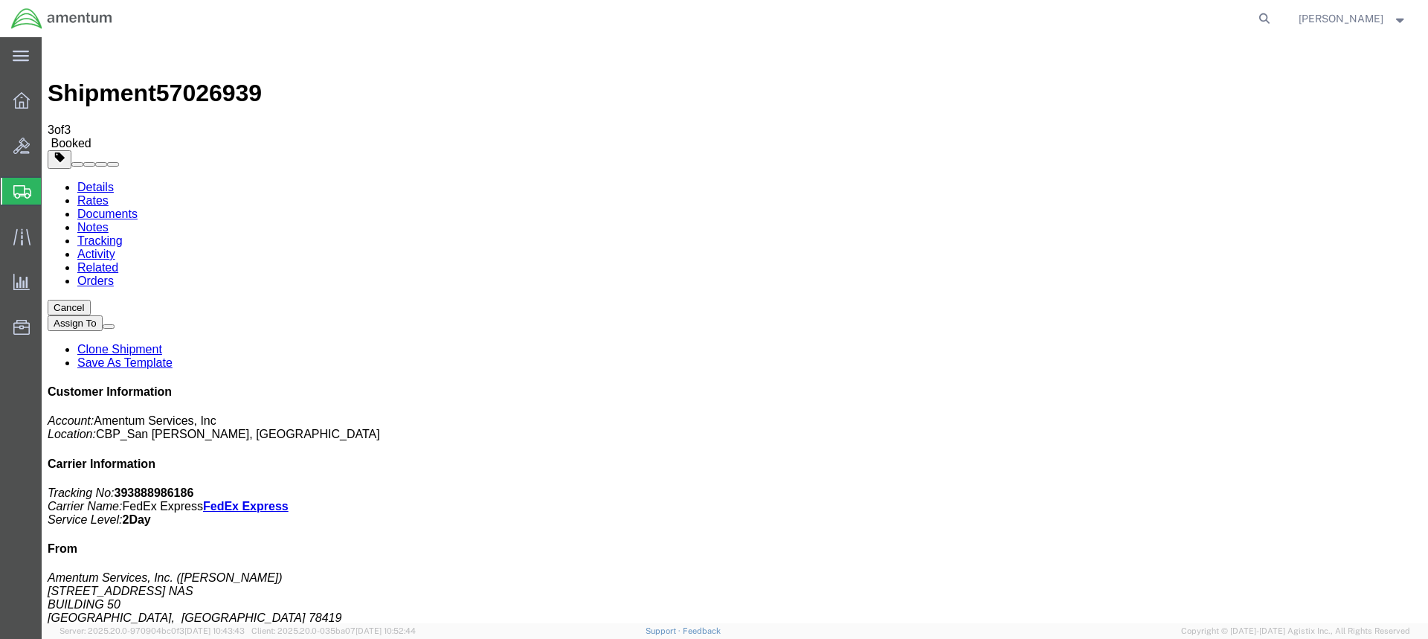
drag, startPoint x: 153, startPoint y: 260, endPoint x: 484, endPoint y: 305, distance: 334.1
drag, startPoint x: 184, startPoint y: 263, endPoint x: 585, endPoint y: 295, distance: 402.9
drag, startPoint x: 188, startPoint y: 234, endPoint x: 277, endPoint y: 257, distance: 91.3
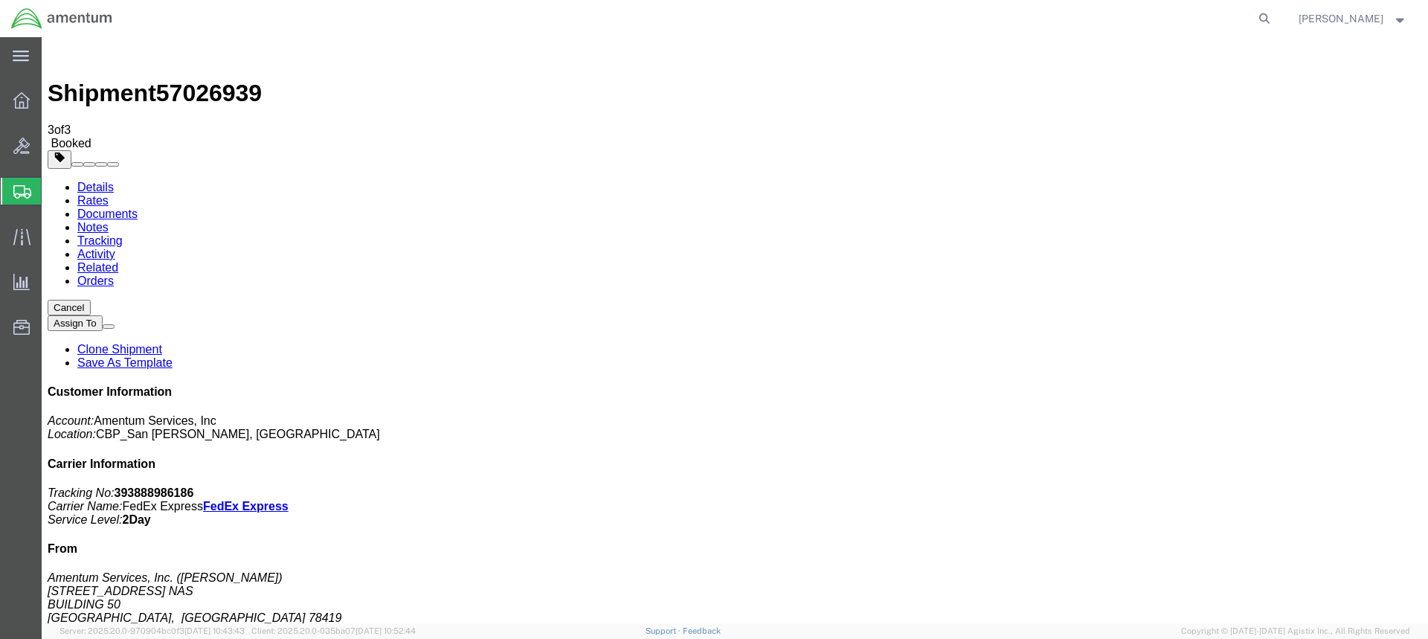
click at [0, 0] on span "Create Shipment" at bounding box center [0, 0] width 0 height 0
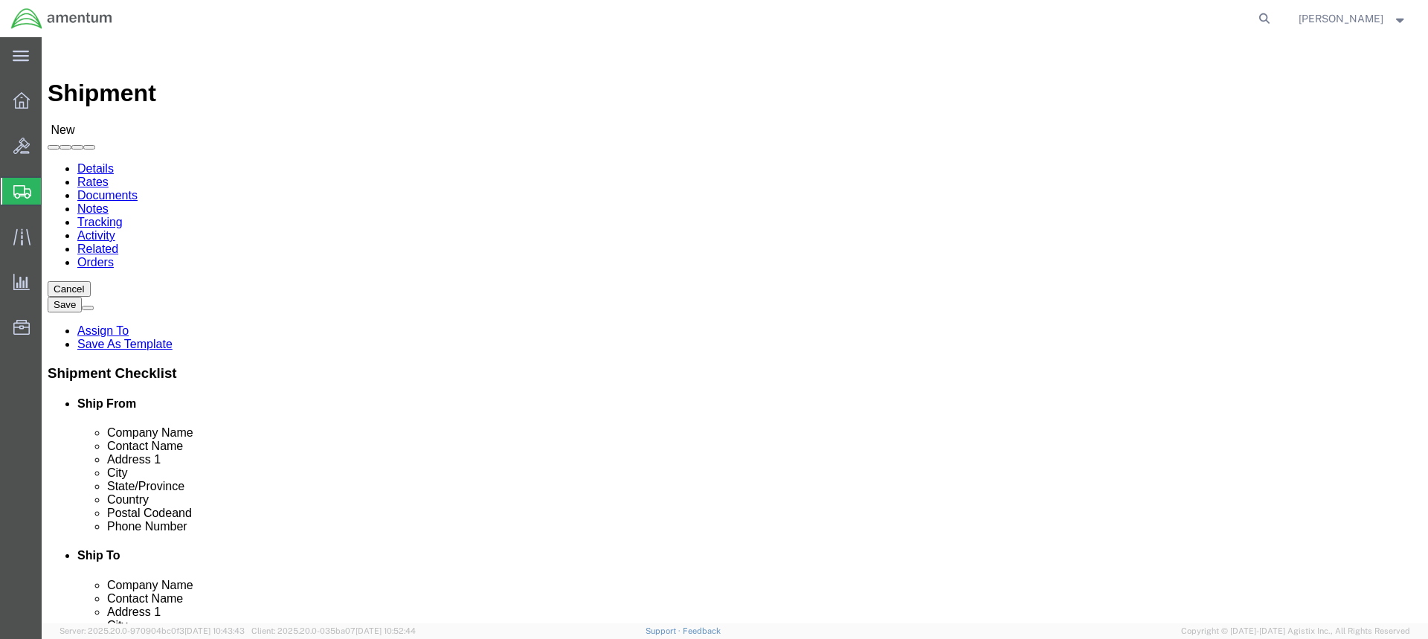
select select "MYPROFILE"
select select "[GEOGRAPHIC_DATA]"
drag, startPoint x: 298, startPoint y: 335, endPoint x: 176, endPoint y: 333, distance: 122.8
click div "Address 1"
type input "[STREET_ADDRESS] NAS"
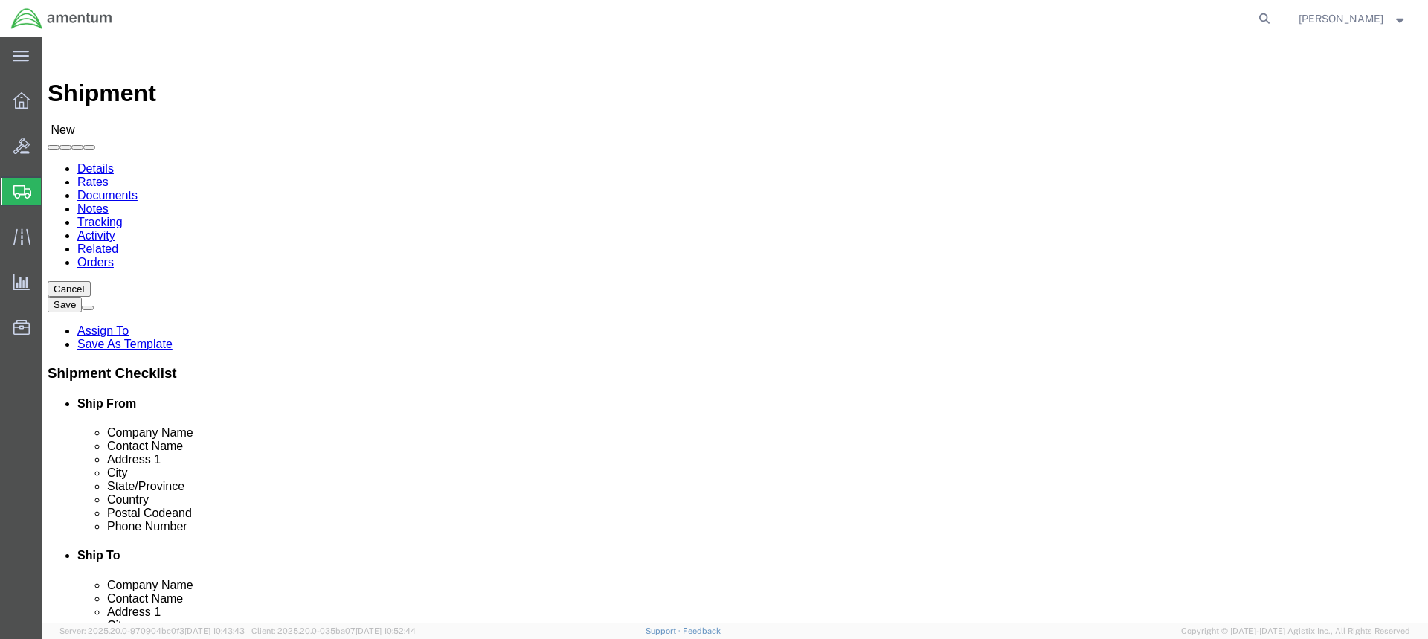
select select
click input "text"
type input "BUILDING 50"
click input "text"
type input "S"
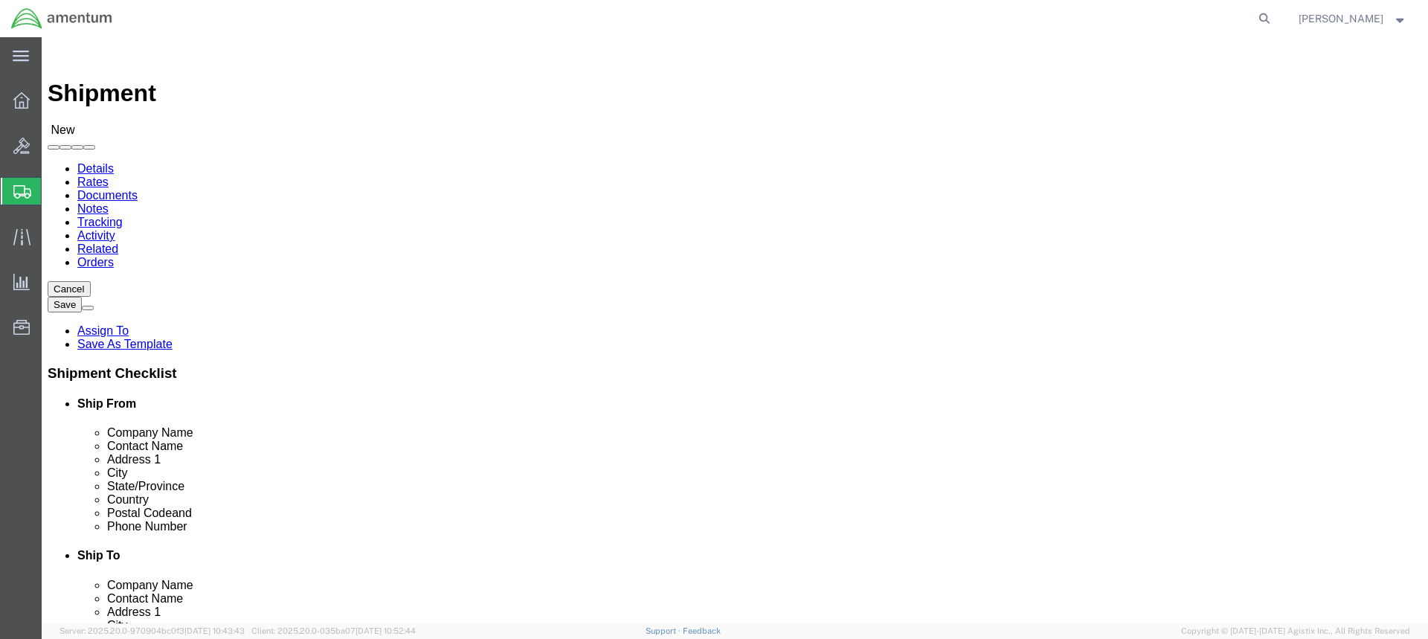
type input "[DATE]"
click label "City"
click input "text"
drag, startPoint x: 259, startPoint y: 477, endPoint x: 189, endPoint y: 479, distance: 70.0
click div "Postal Code"
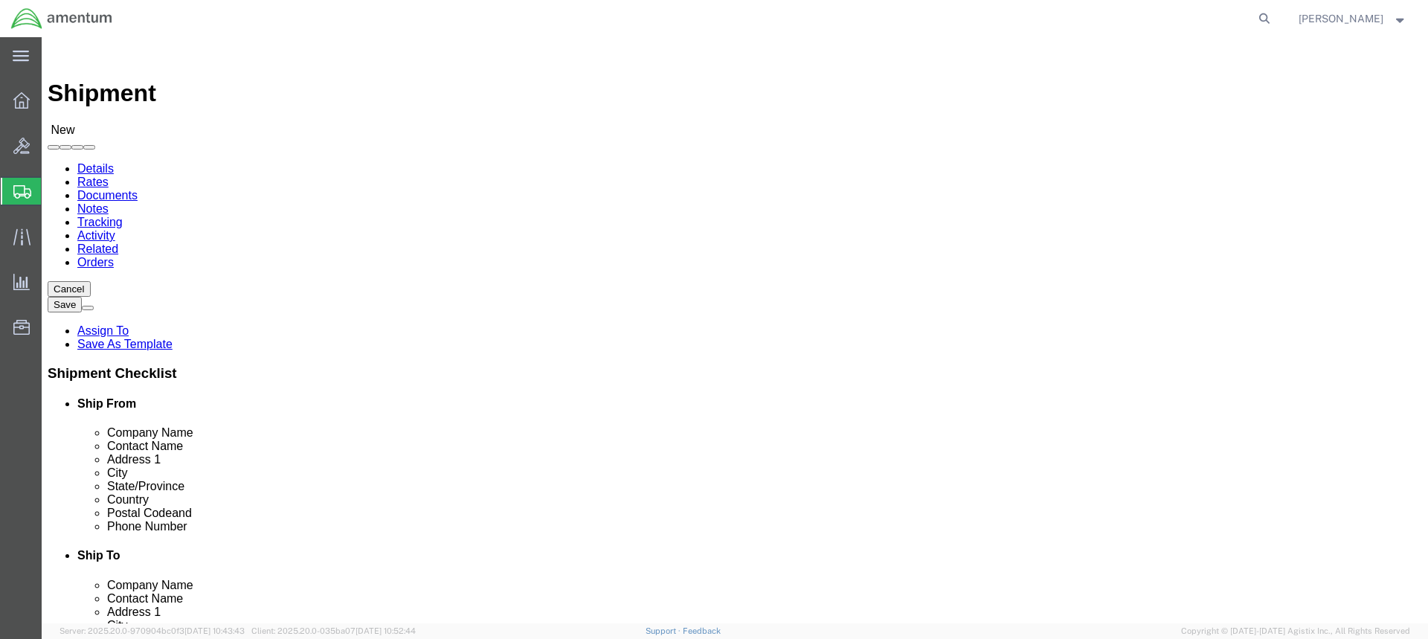
type input "78419"
drag, startPoint x: 295, startPoint y: 505, endPoint x: 222, endPoint y: 499, distance: 73.1
click input "text"
type input "[PHONE_NUMBER]"
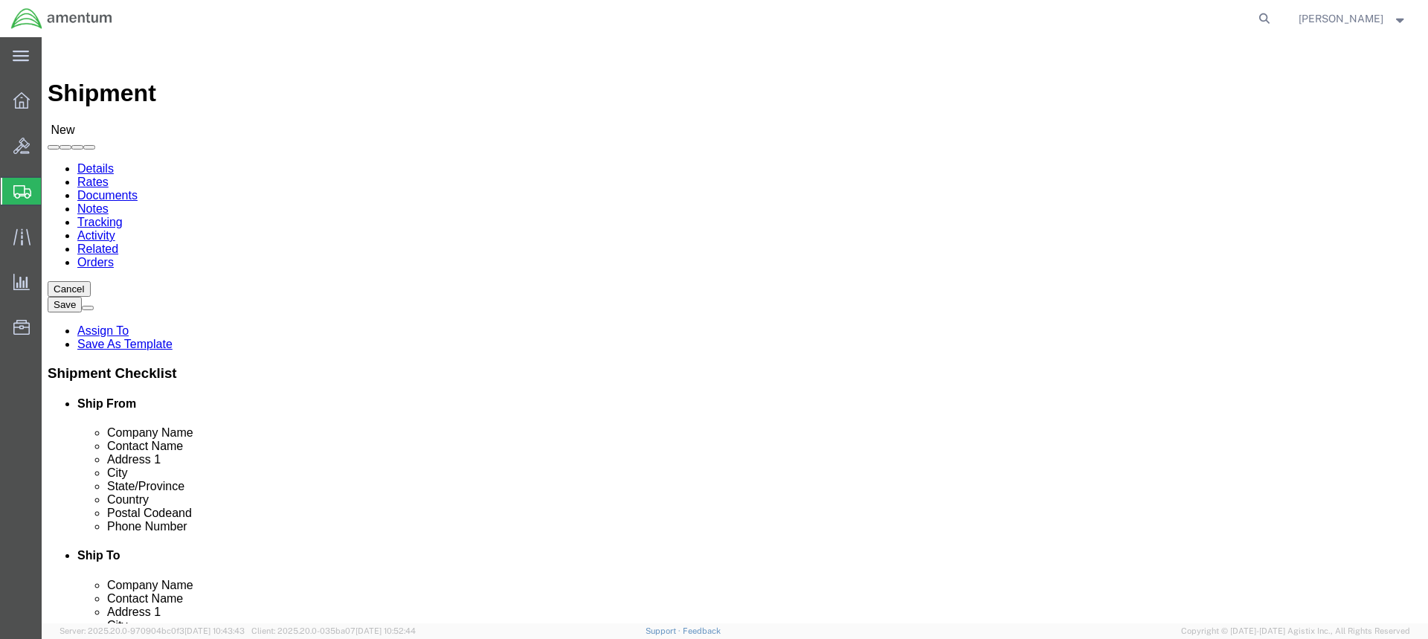
select select "52758"
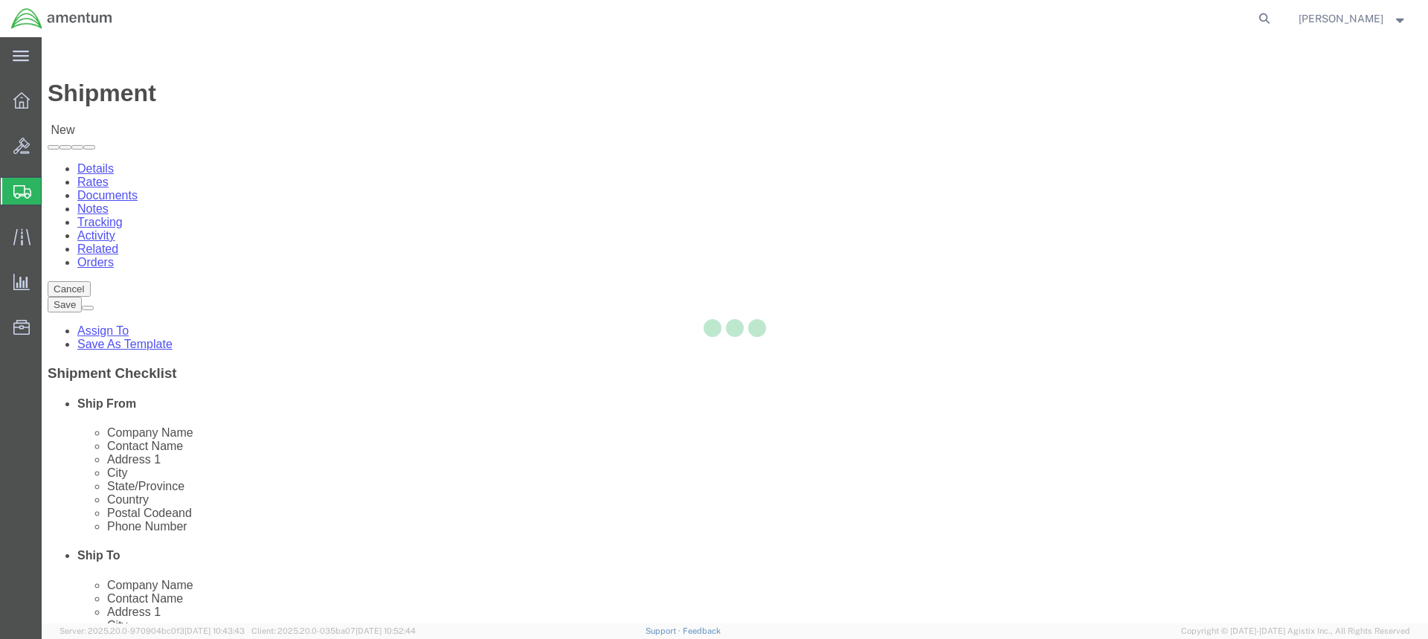
scroll to position [0, 0]
select select "VA"
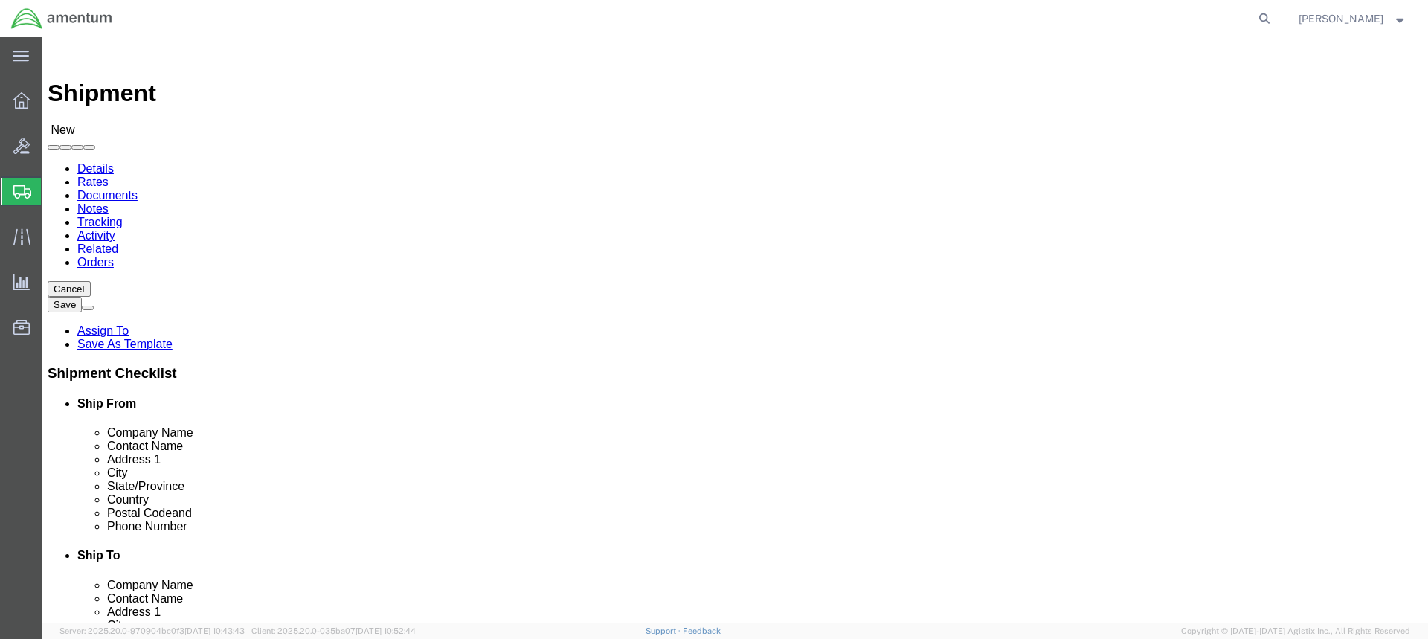
scroll to position [263, 0]
click div "Ship To Location"
drag, startPoint x: 923, startPoint y: 164, endPoint x: 869, endPoint y: 172, distance: 54.9
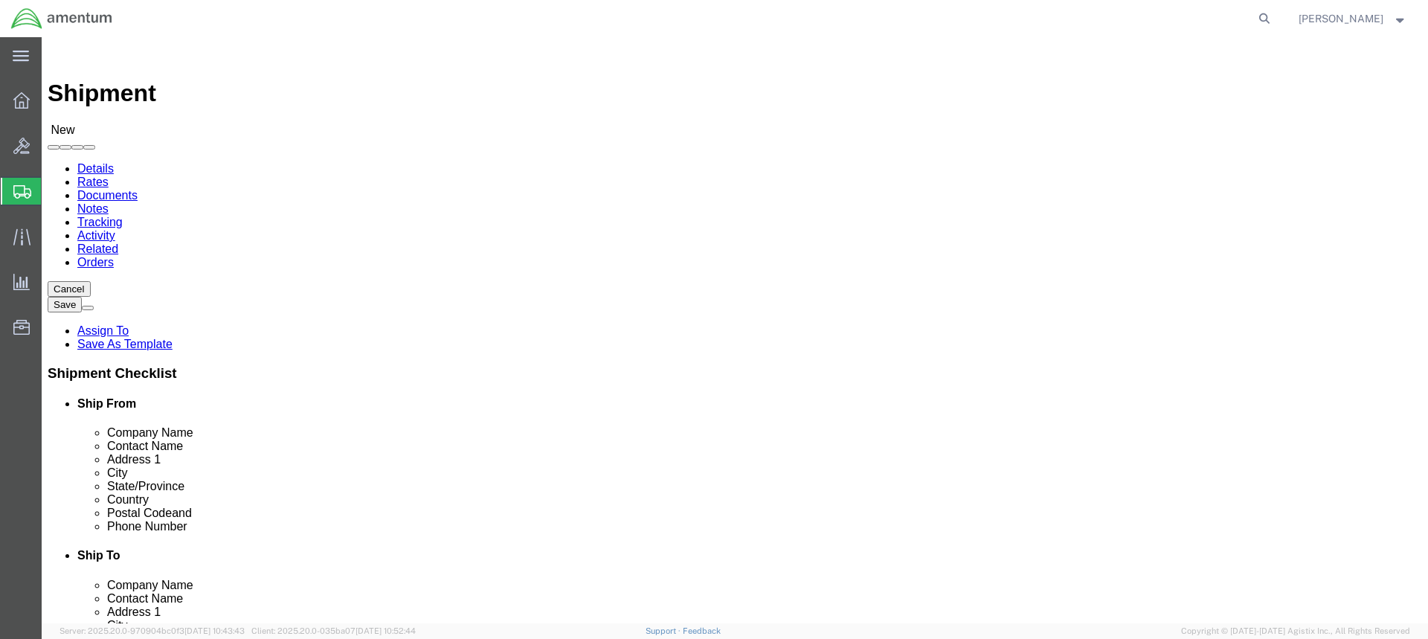
click div "Ship To Location"
drag, startPoint x: 634, startPoint y: 388, endPoint x: 624, endPoint y: 385, distance: 10.8
click label "City"
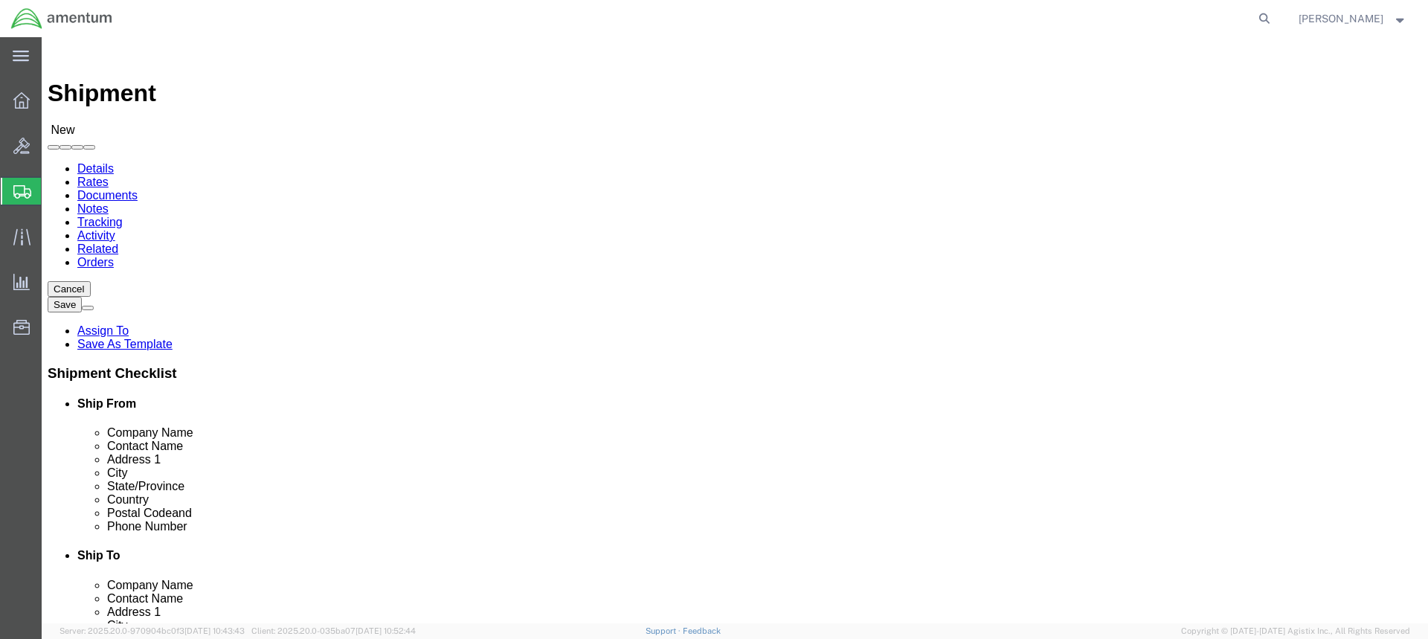
scroll to position [2716, 0]
select select "49831"
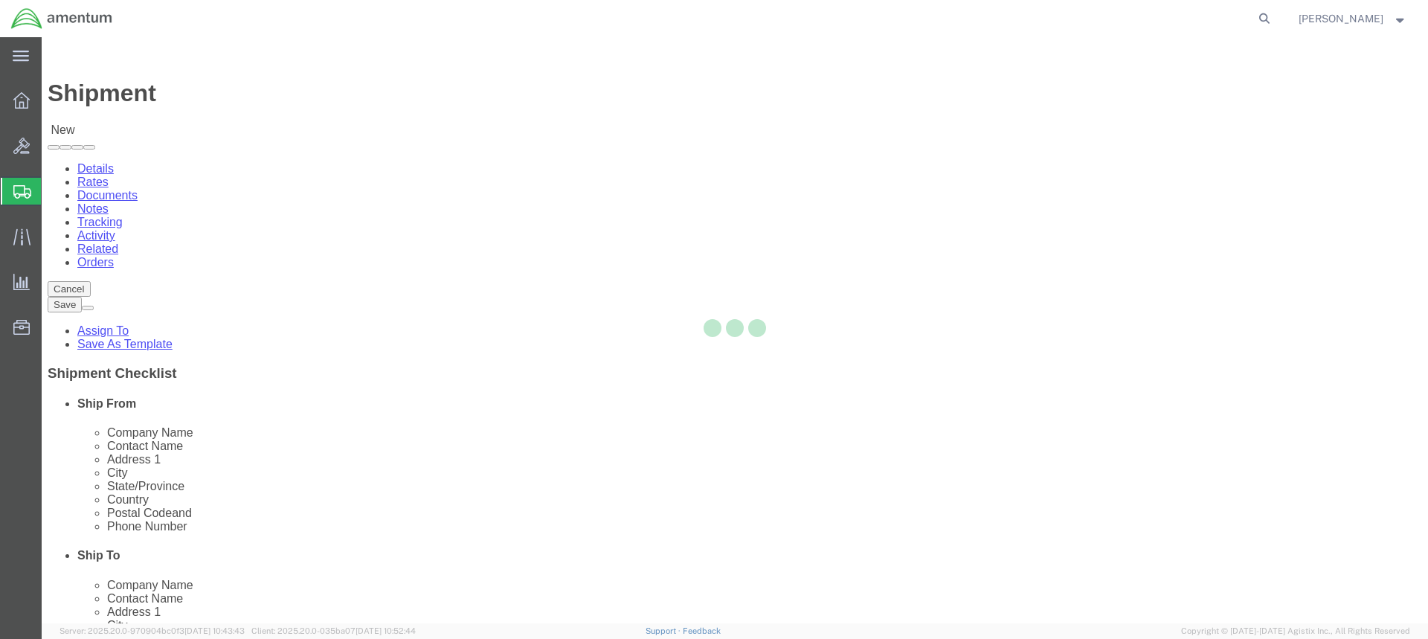
select select "[GEOGRAPHIC_DATA]"
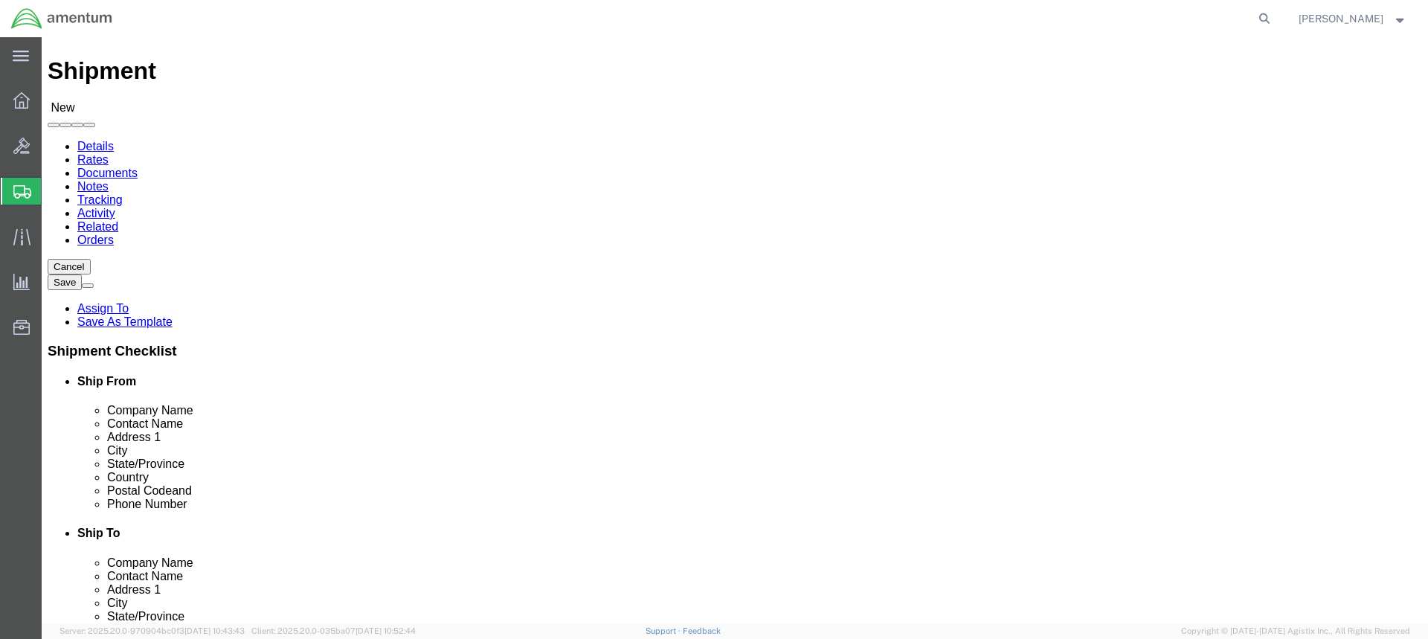
scroll to position [0, 0]
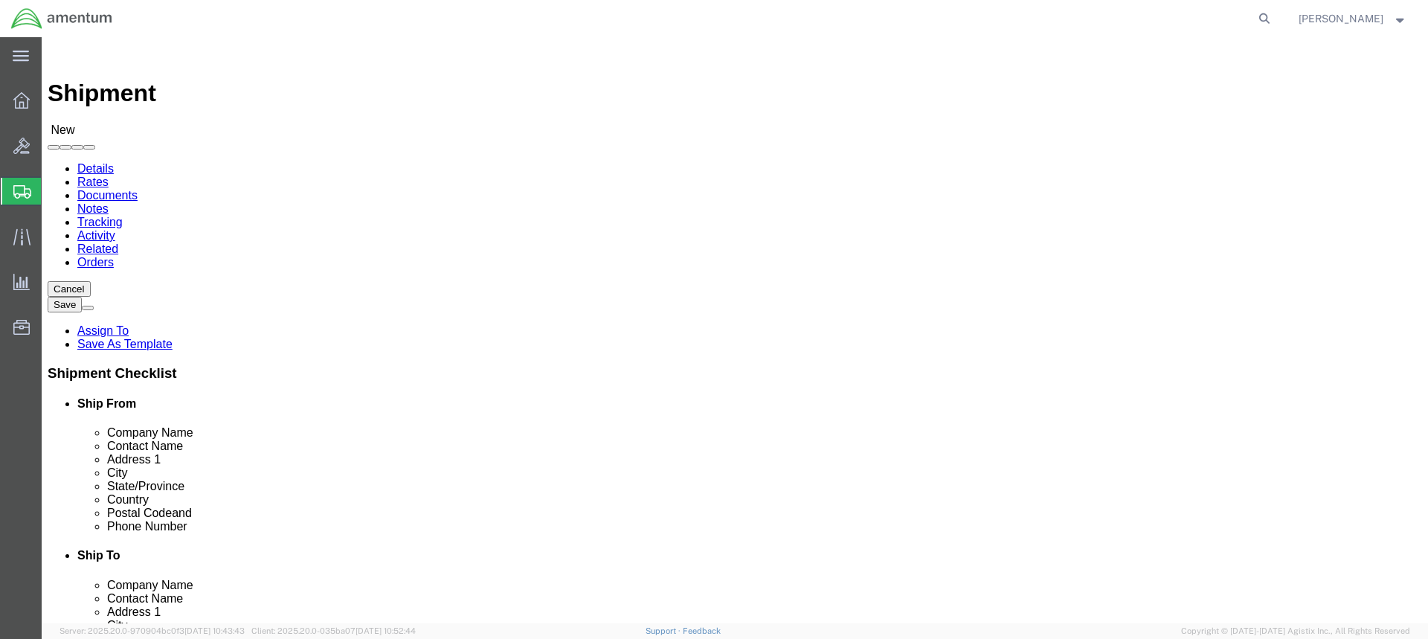
click input "text"
drag, startPoint x: 835, startPoint y: 309, endPoint x: 698, endPoint y: 301, distance: 136.3
click div "Contact Name"
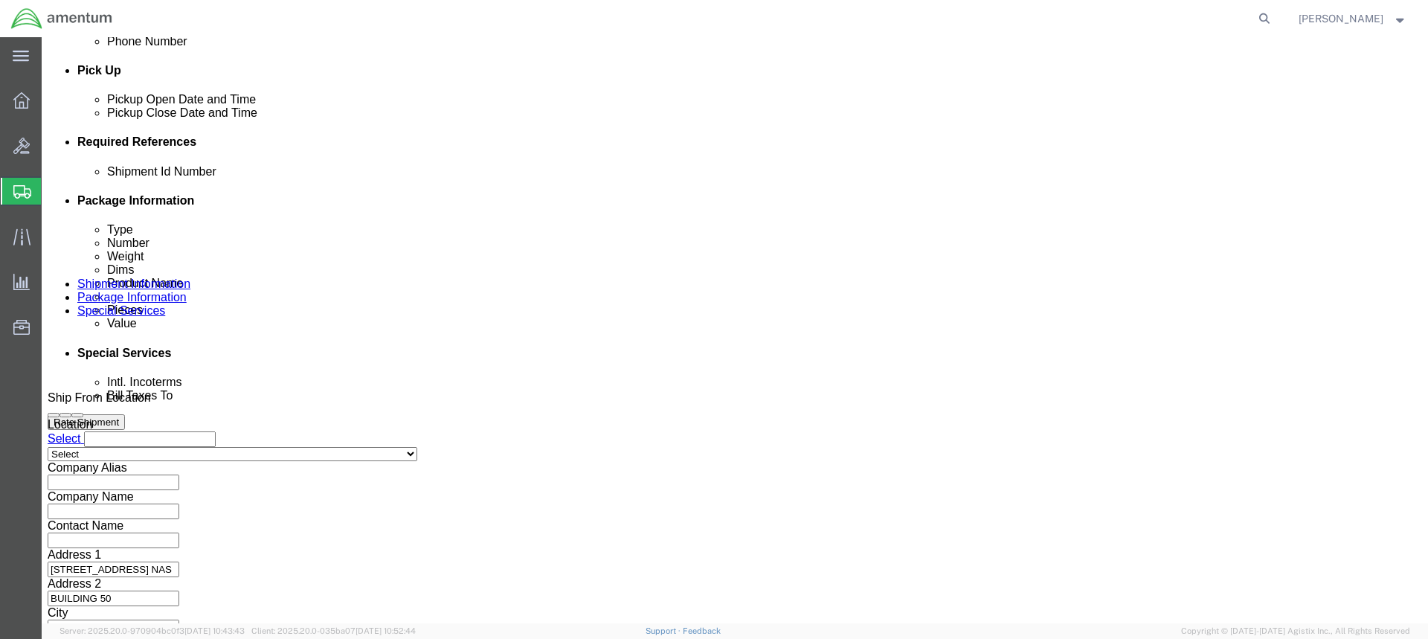
scroll to position [669, 0]
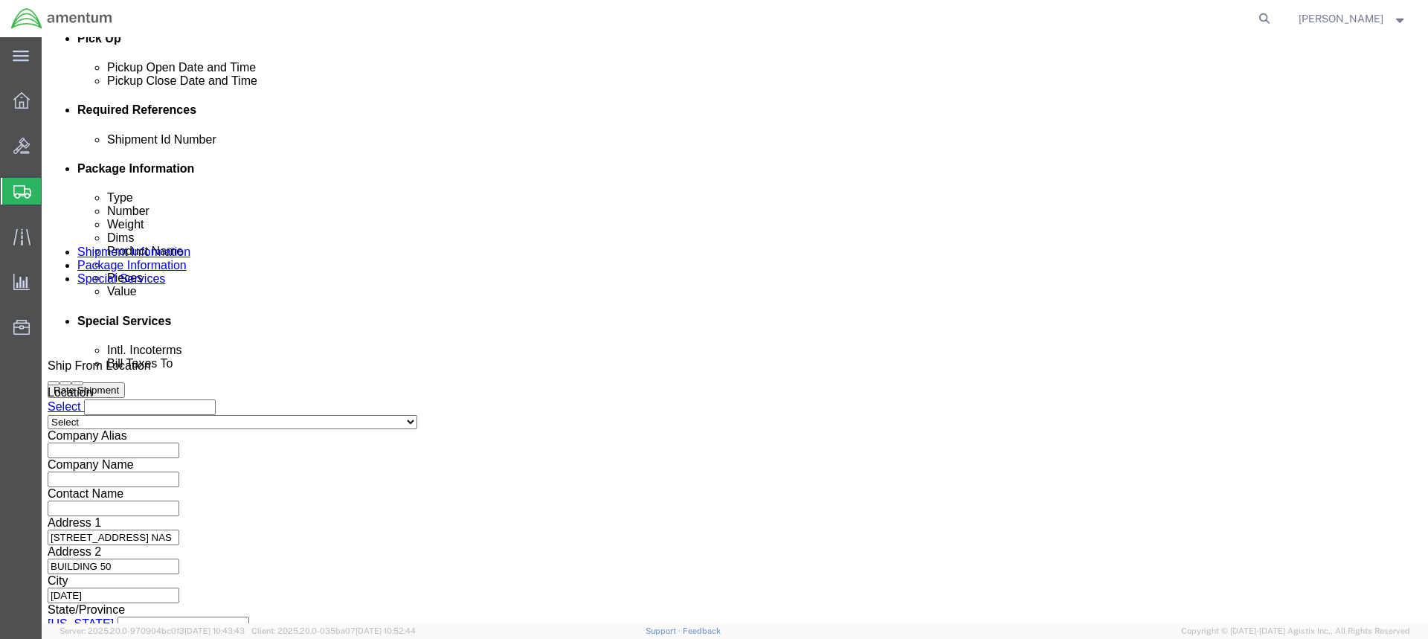
type input "MATTMCCMILLEN"
click button "Continue"
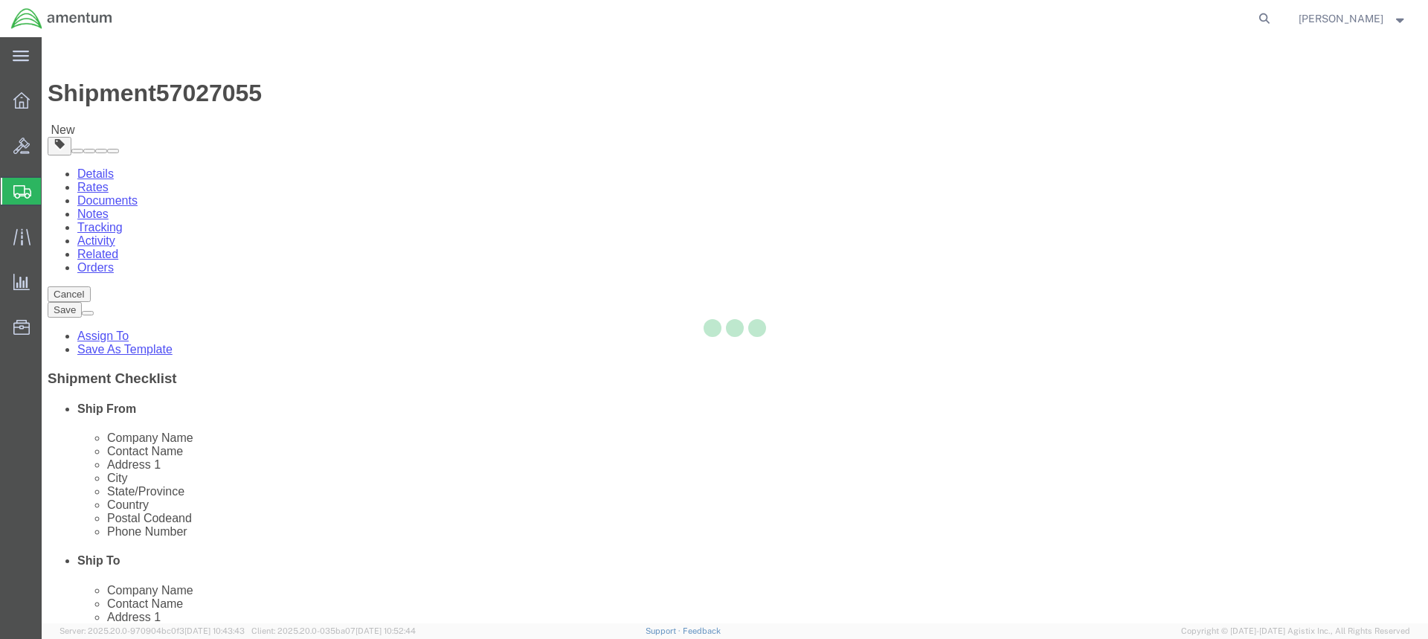
select select "CBOX"
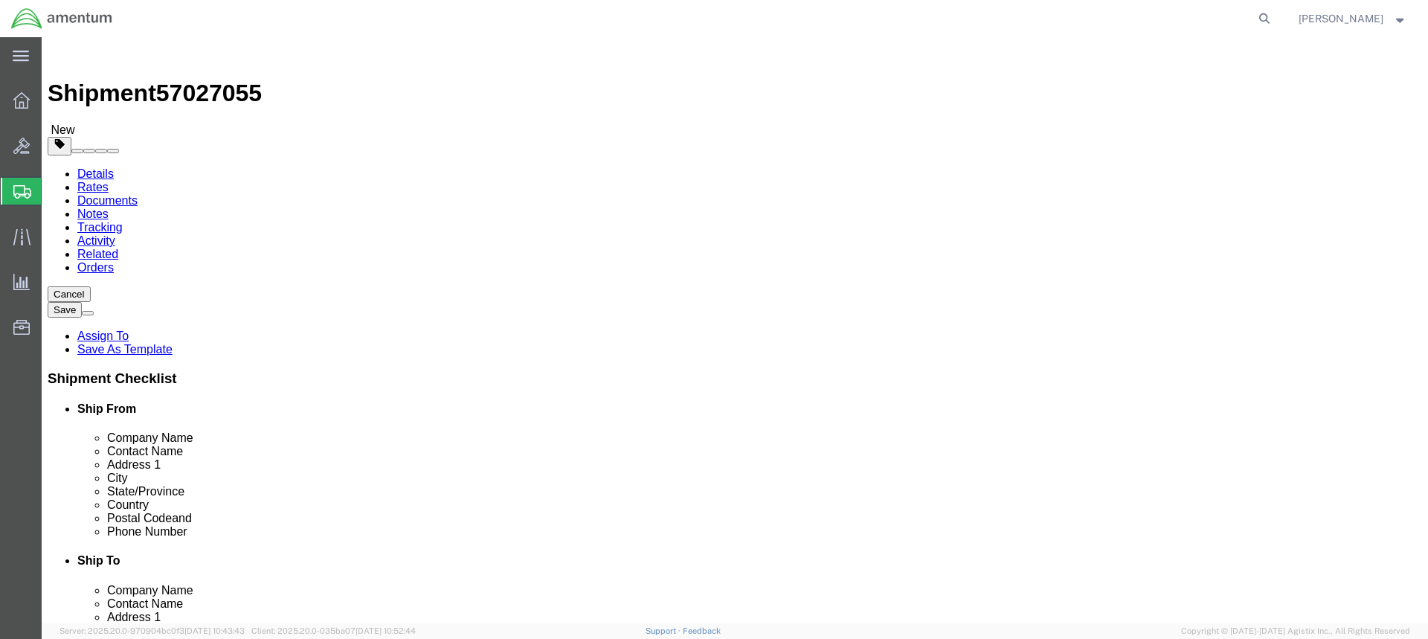
click input "text"
type input "26"
click input "text"
type input "21.5"
click input "text"
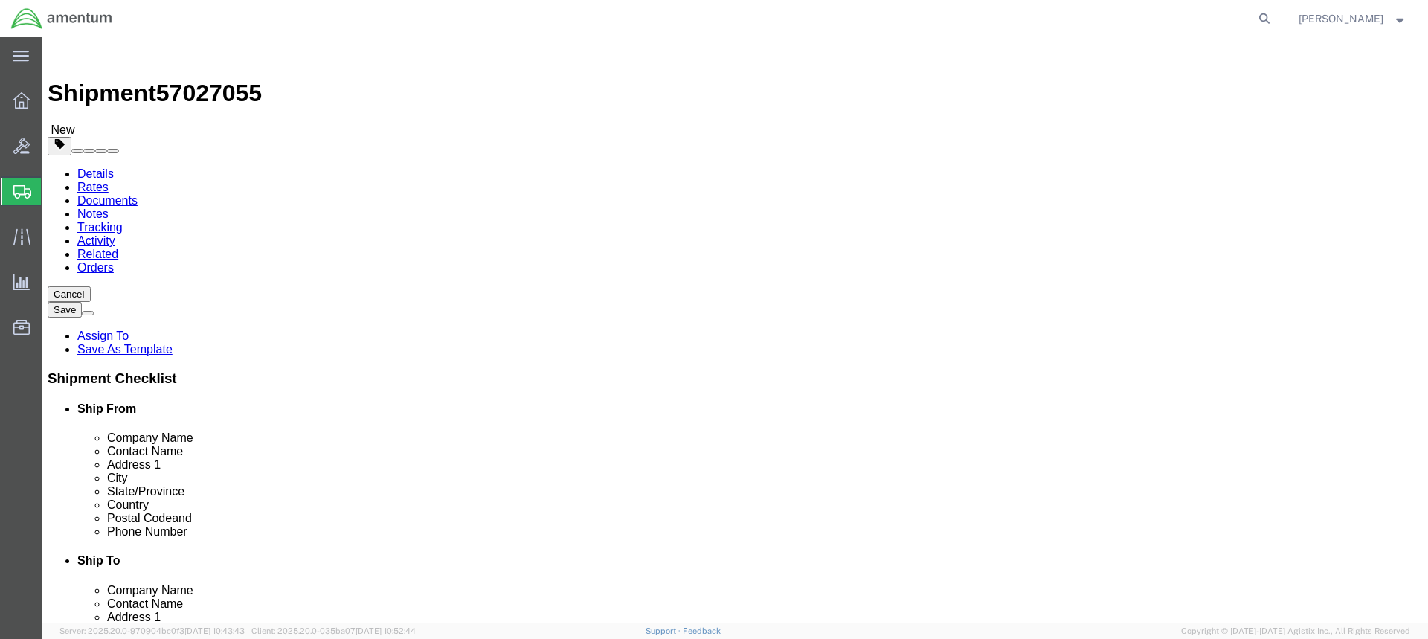
type input "21.5"
click input "0.00"
drag, startPoint x: 235, startPoint y: 347, endPoint x: 206, endPoint y: 346, distance: 29.0
click input "0.00"
type input "87.00"
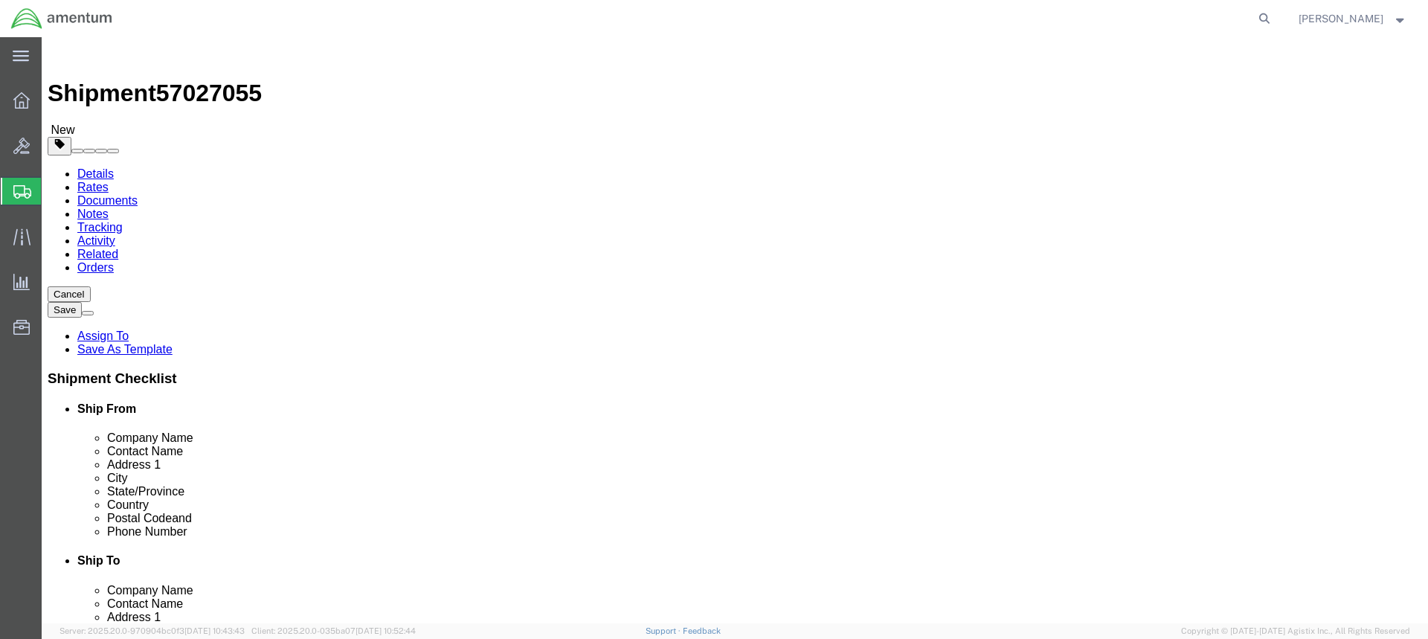
drag, startPoint x: 301, startPoint y: 417, endPoint x: 291, endPoint y: 412, distance: 11.6
click link "Add Content"
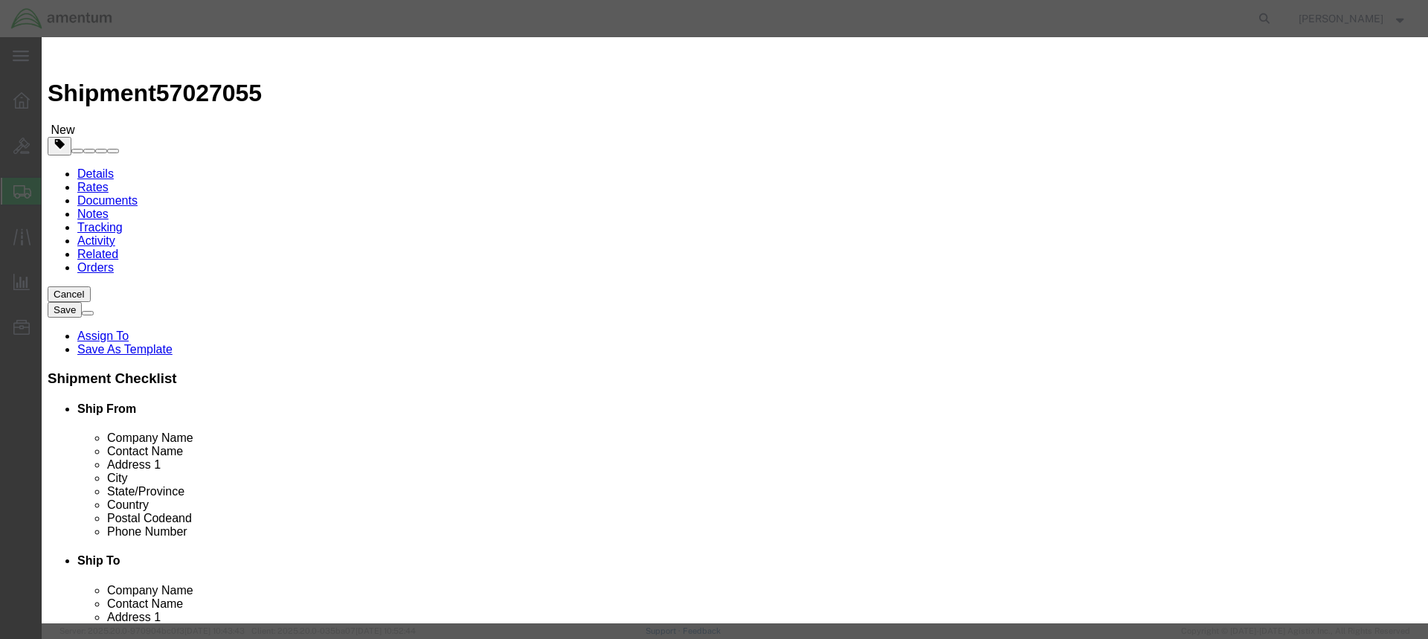
click input "text"
type input "RADAR PROCESSOR"
drag, startPoint x: 455, startPoint y: 142, endPoint x: 434, endPoint y: 144, distance: 20.9
click input "0"
type input "1"
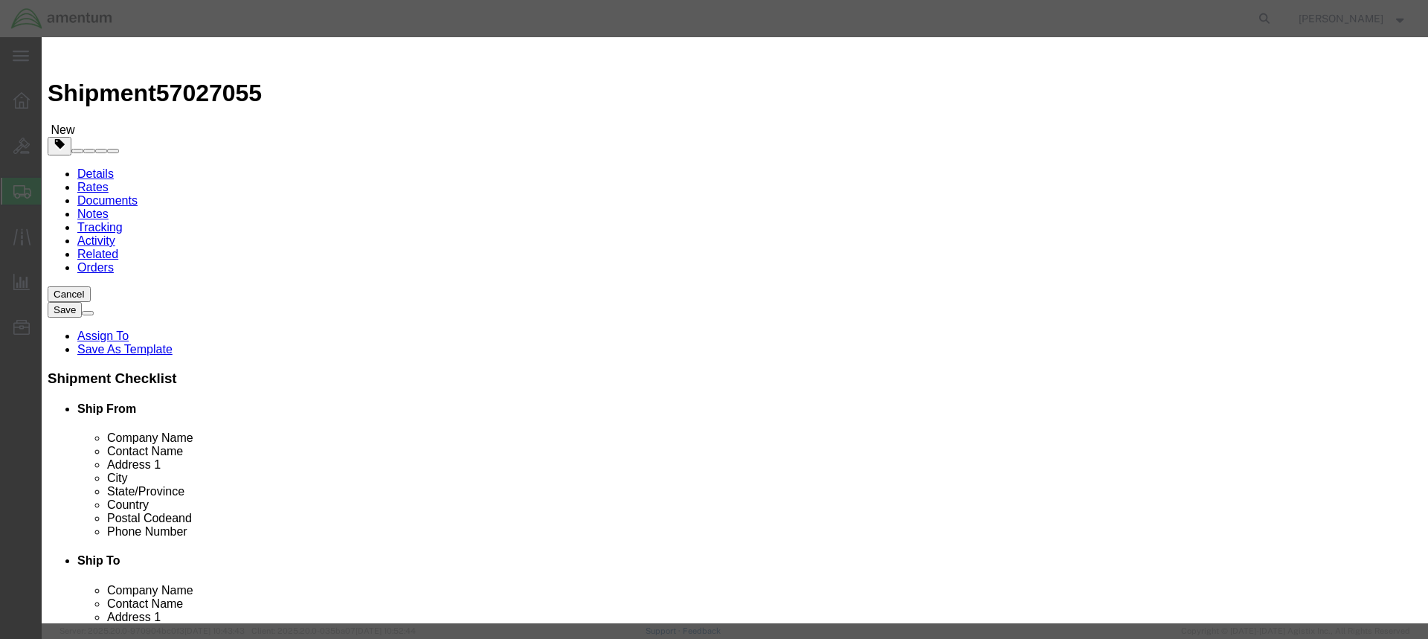
click input "text"
type input "40,141"
click button "Save & Close"
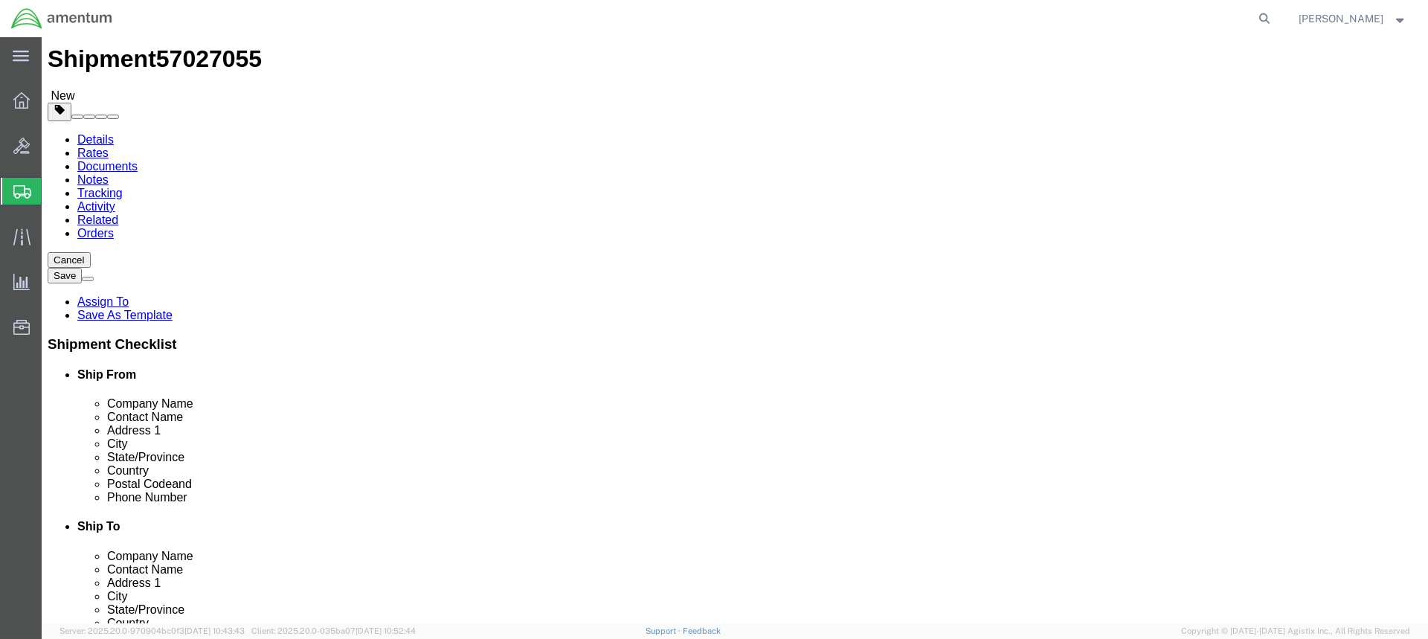
scroll to position [53, 0]
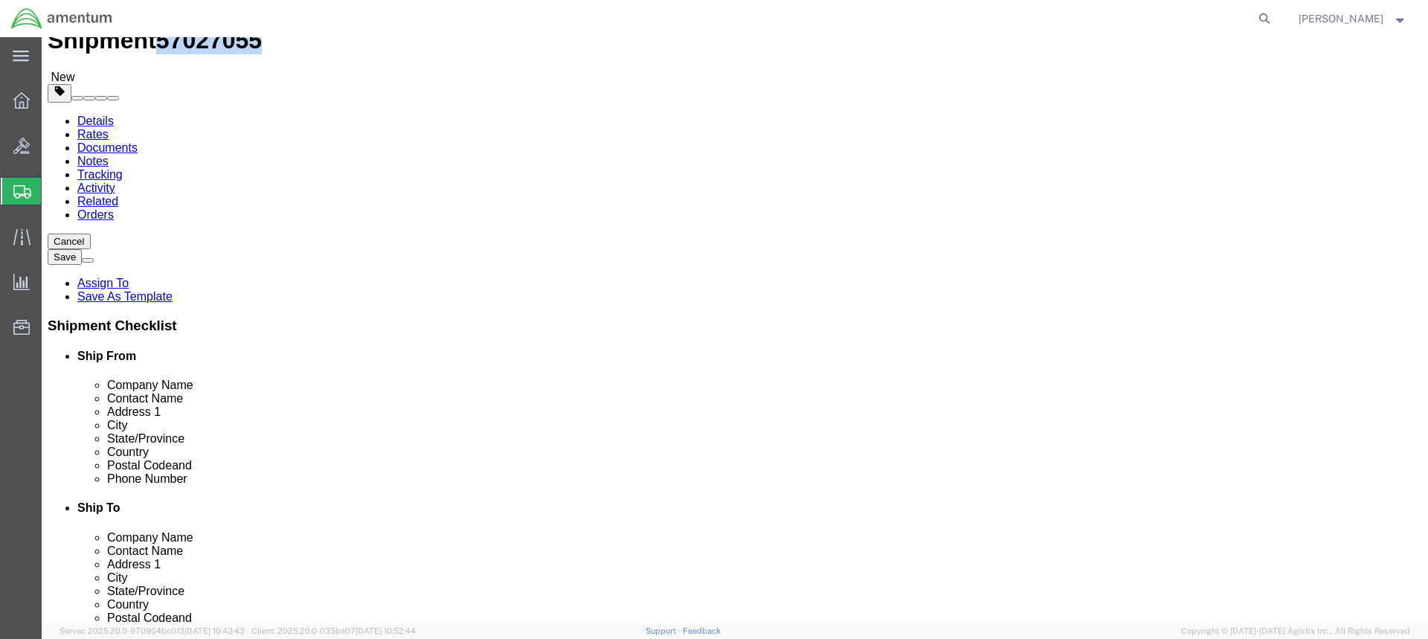
drag, startPoint x: 201, startPoint y: 24, endPoint x: 127, endPoint y: 23, distance: 73.6
click span "57027055"
copy span "57027055"
click button "Rate Shipment"
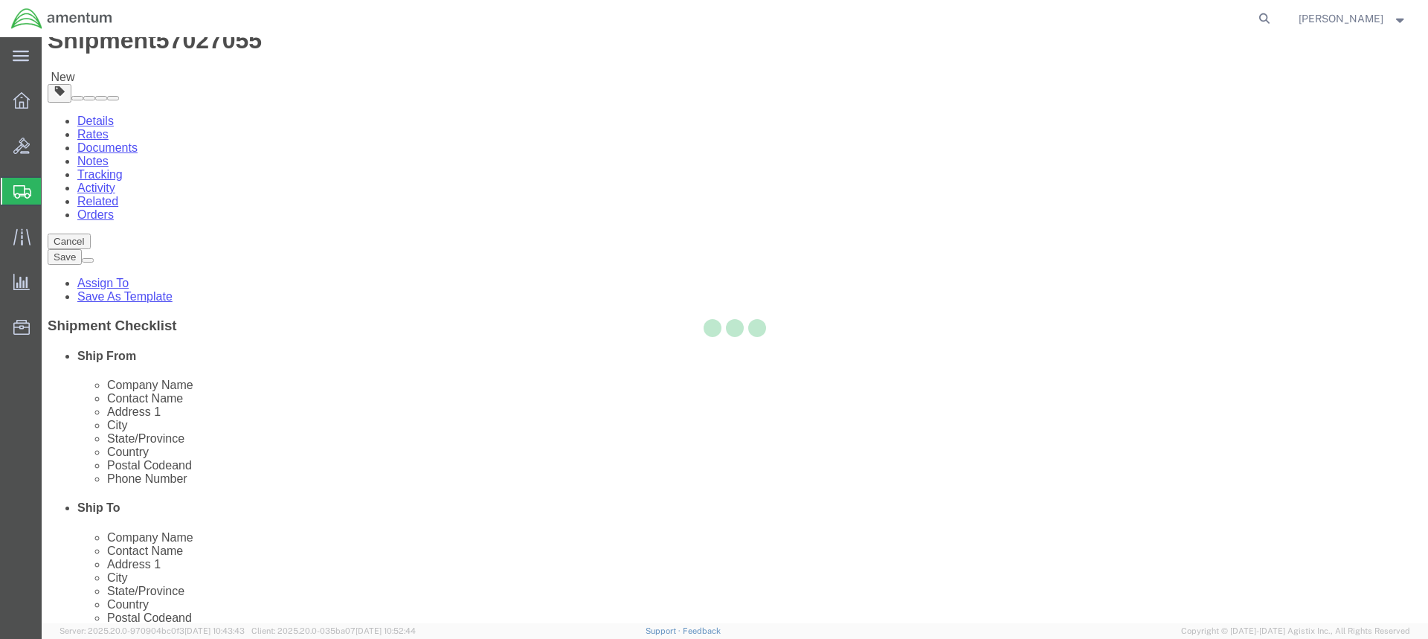
select select "49831"
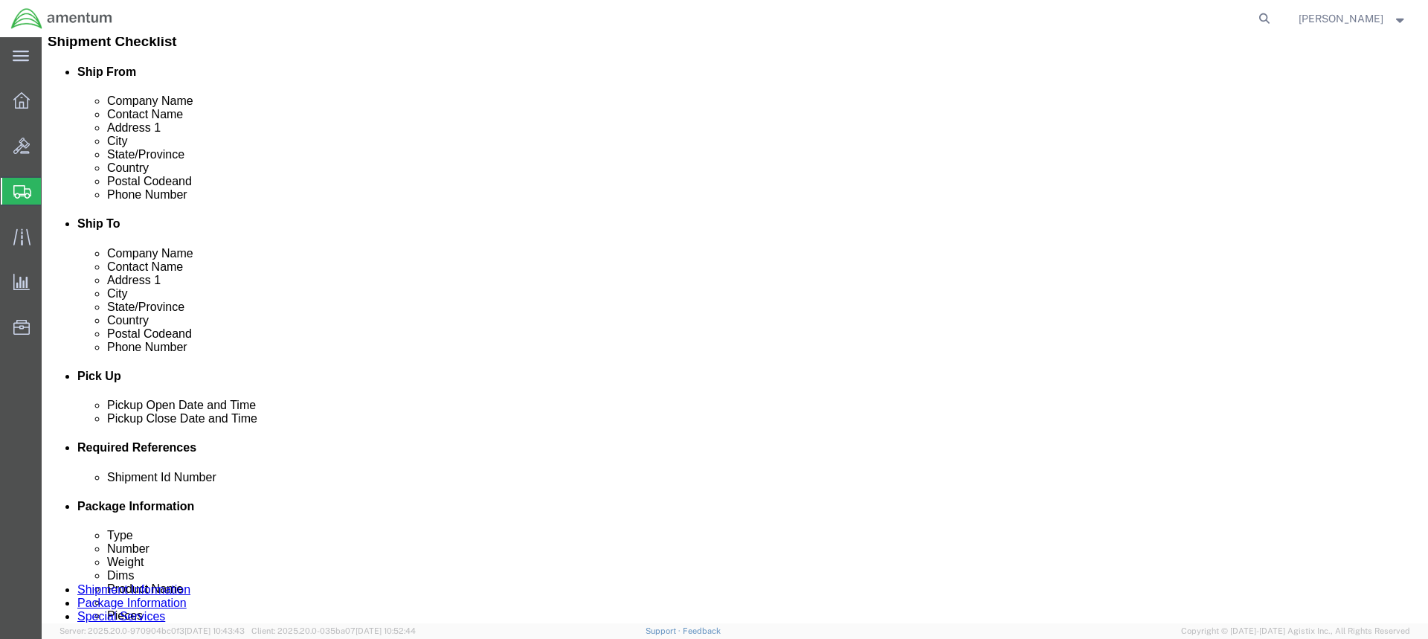
scroll to position [499, 0]
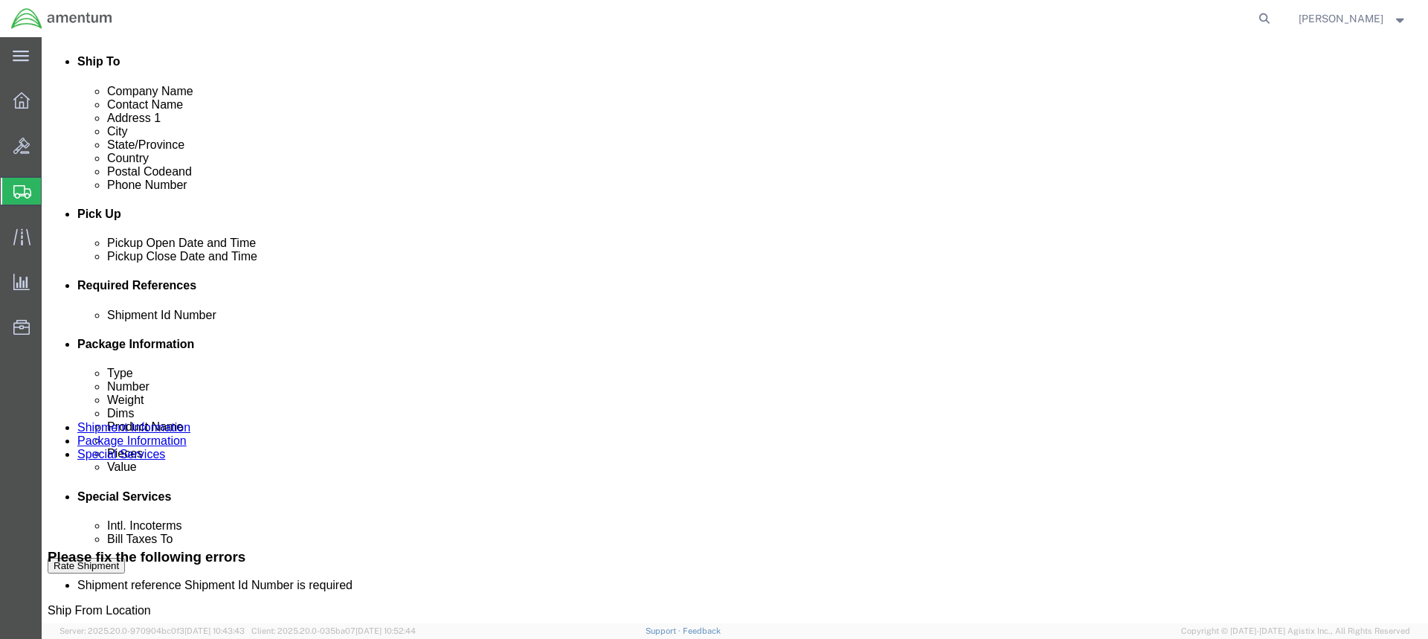
click input "text"
paste input "57027055"
type input "57027055"
click input "text"
type input "CBP"
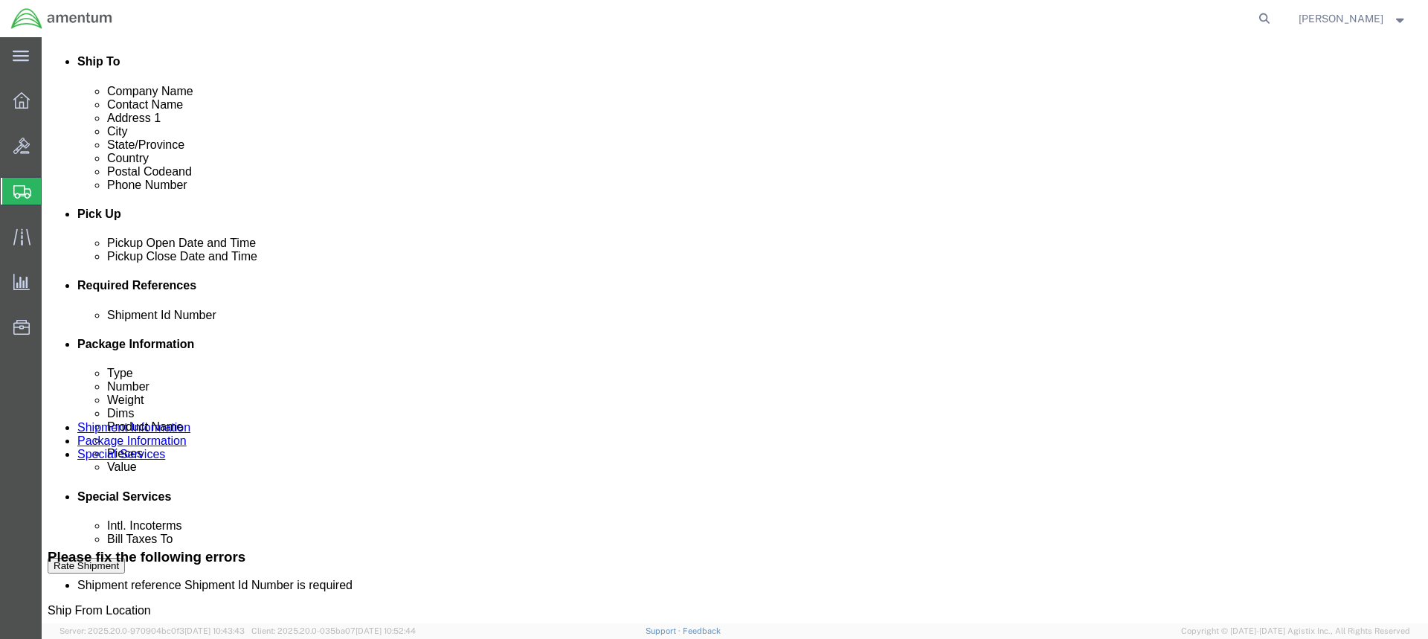
click input "text"
type input "EFO"
click button "Rate Shipment"
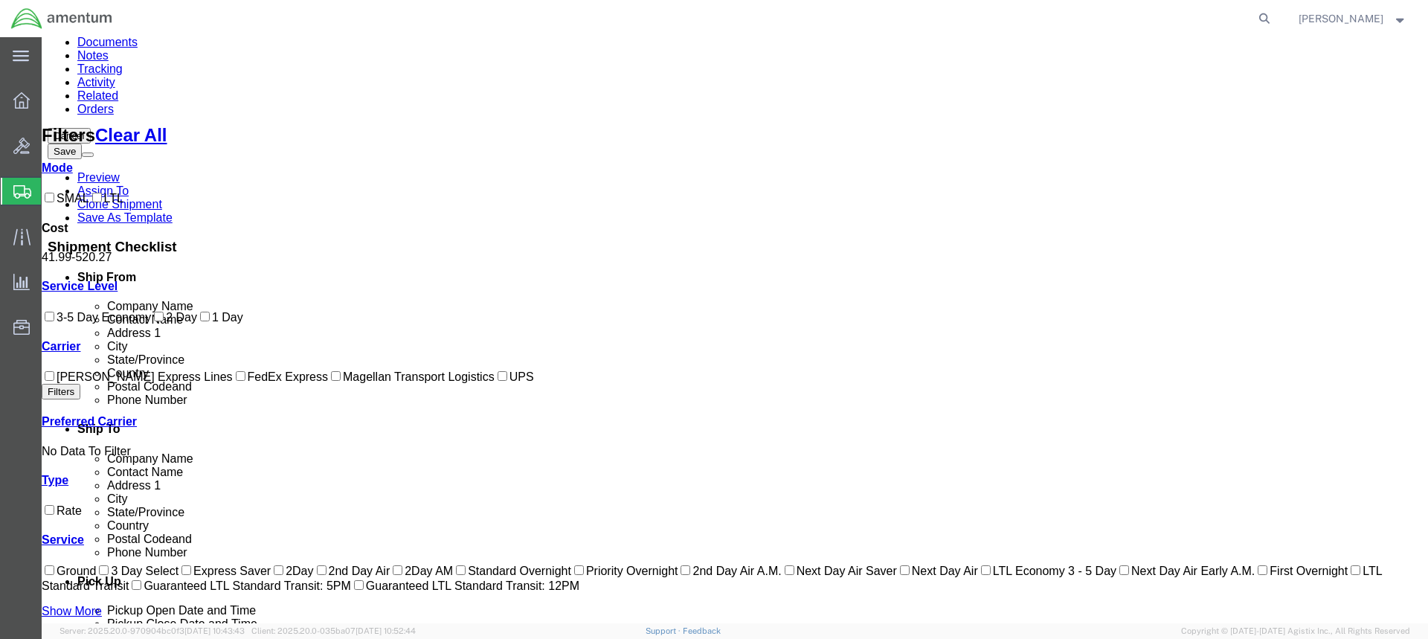
scroll to position [146, 0]
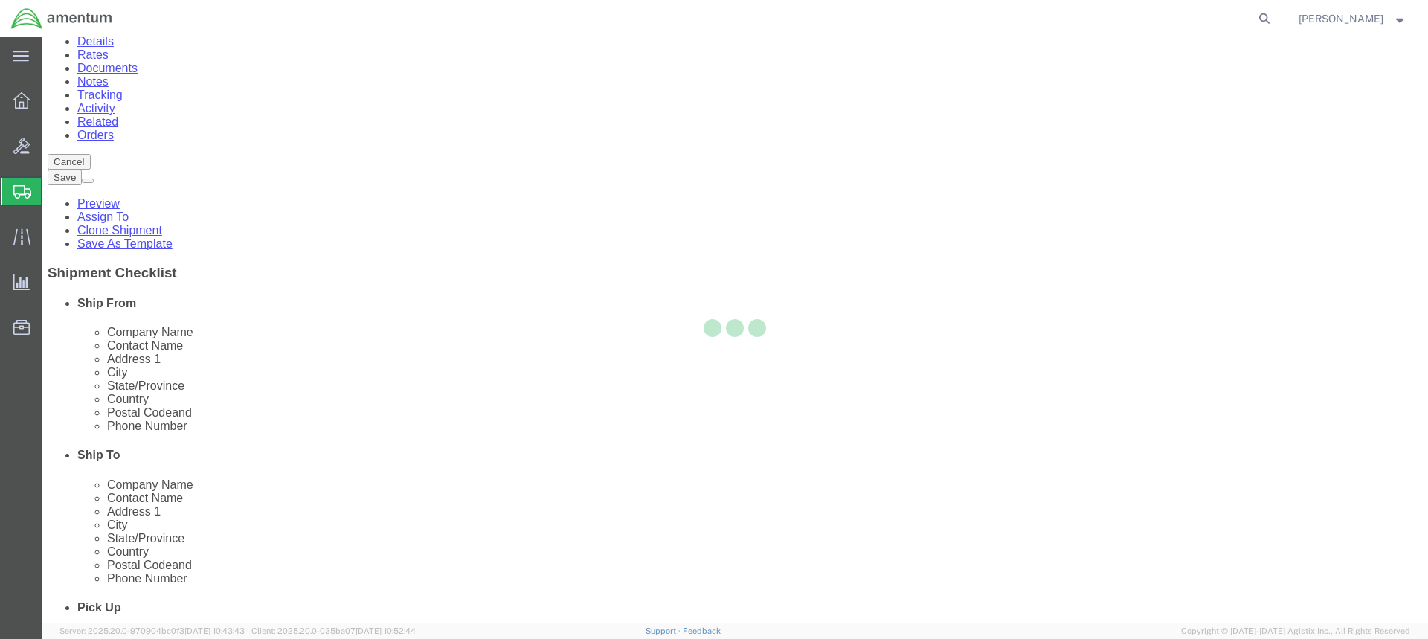
scroll to position [0, 0]
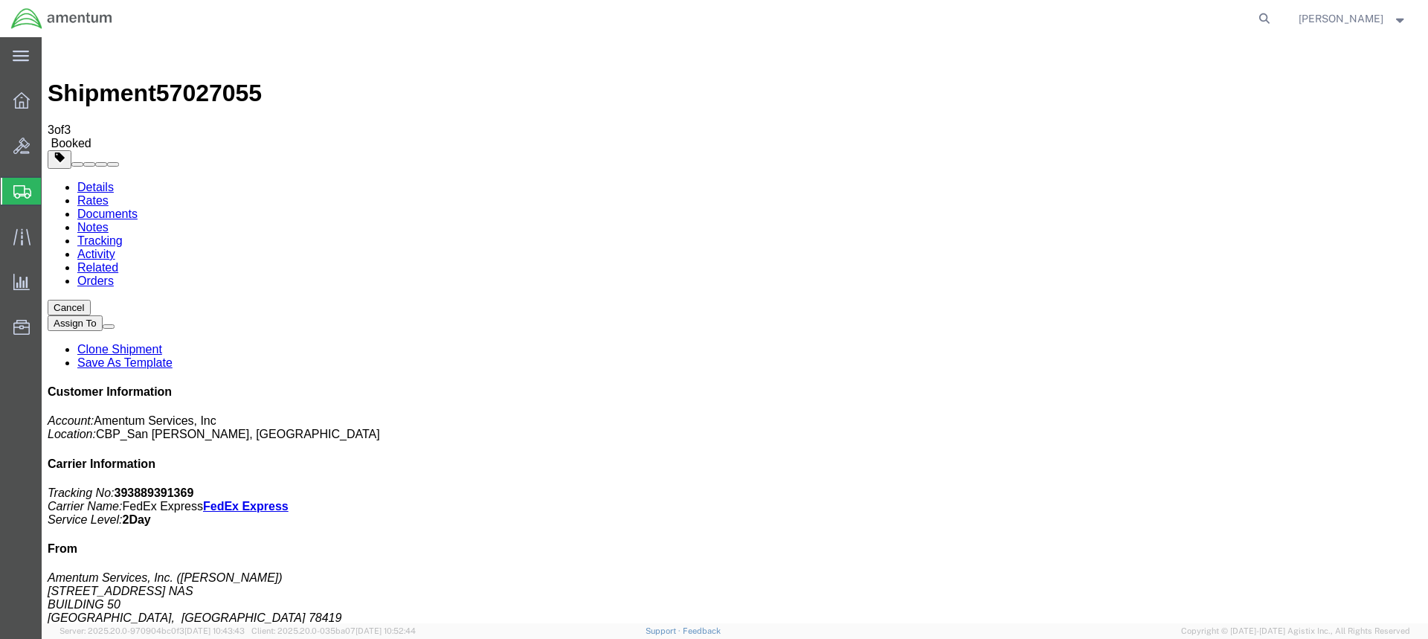
drag, startPoint x: 139, startPoint y: 263, endPoint x: 309, endPoint y: 277, distance: 170.9
drag, startPoint x: 178, startPoint y: 236, endPoint x: 337, endPoint y: 311, distance: 176.0
click at [656, 21] on div at bounding box center [699, 18] width 1153 height 37
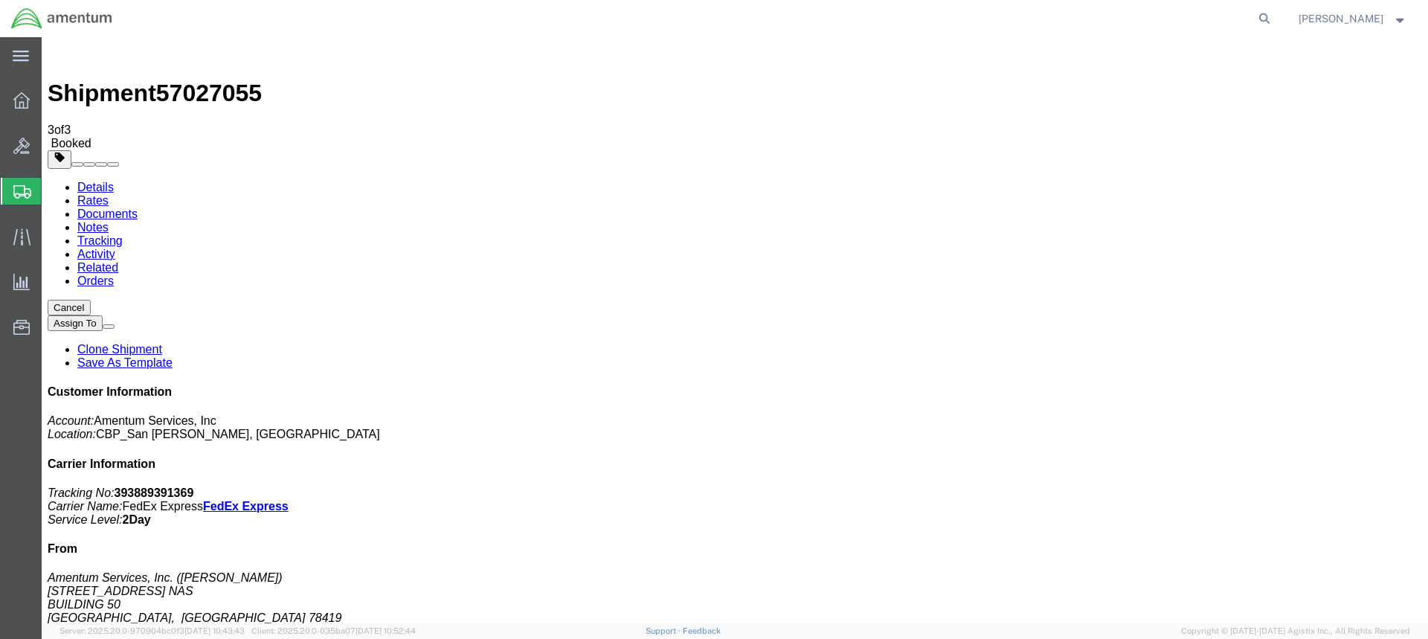
click at [0, 0] on span "Create Shipment" at bounding box center [0, 0] width 0 height 0
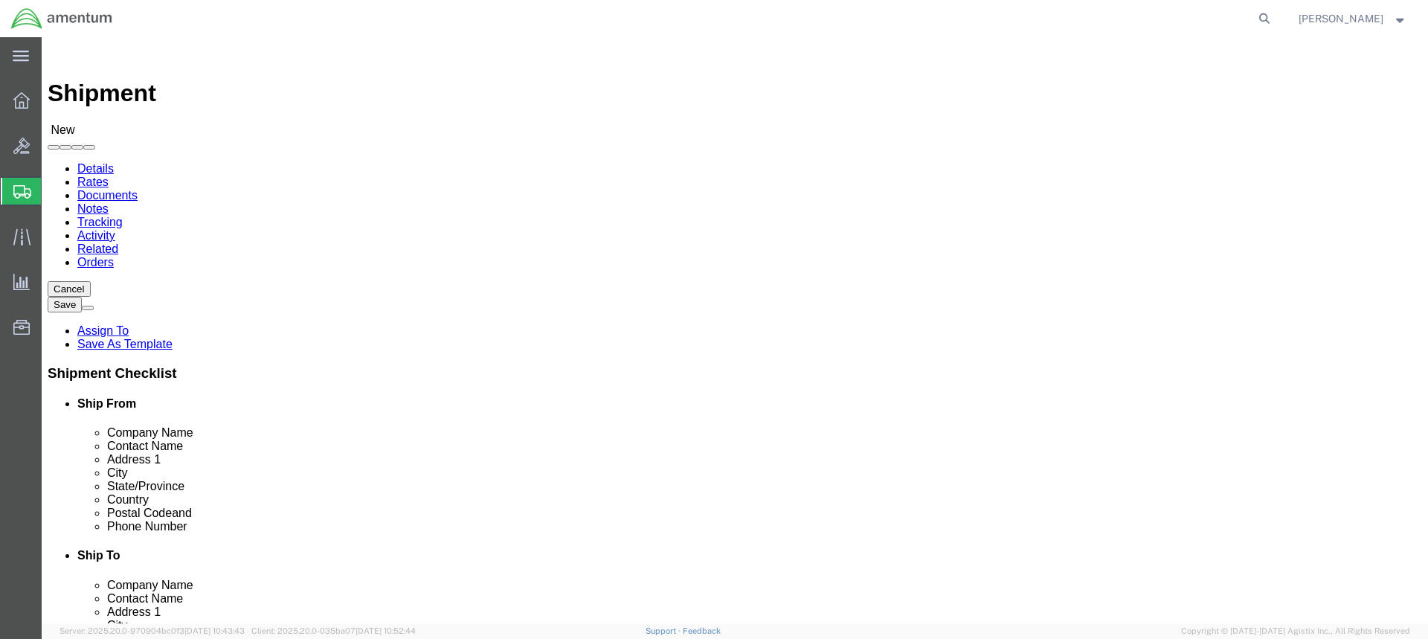
select select "MYPROFILE"
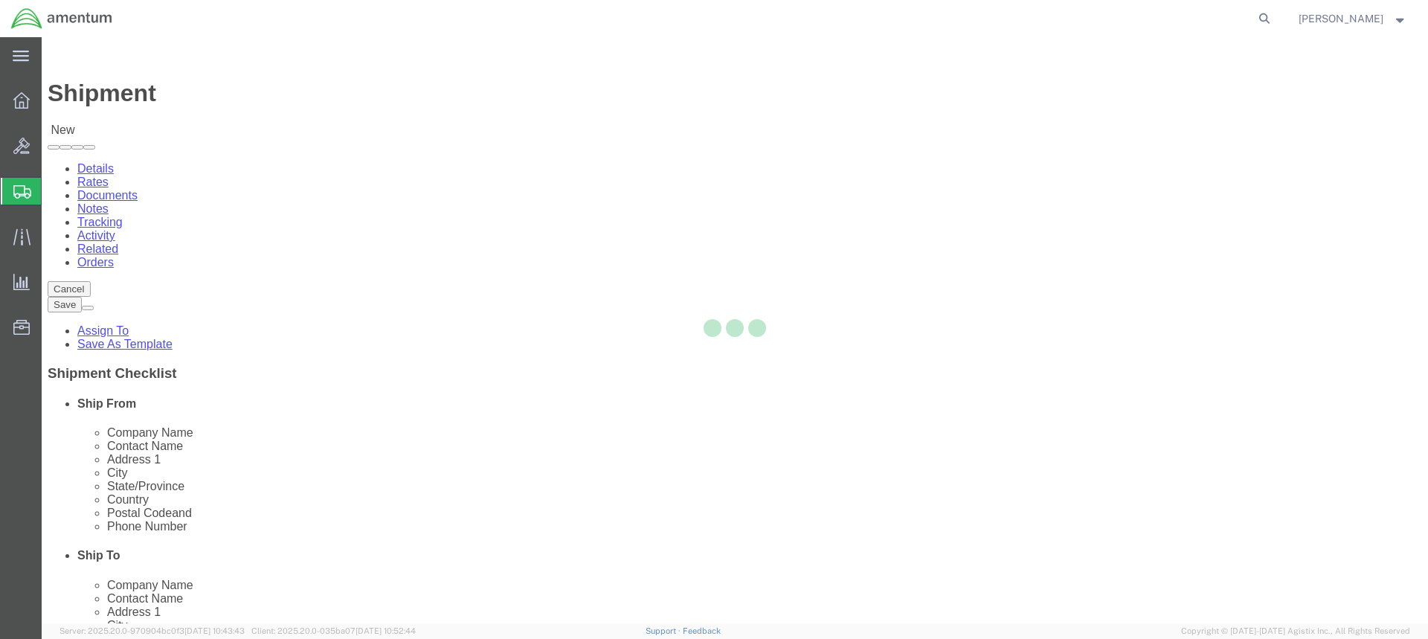
select select "[GEOGRAPHIC_DATA]"
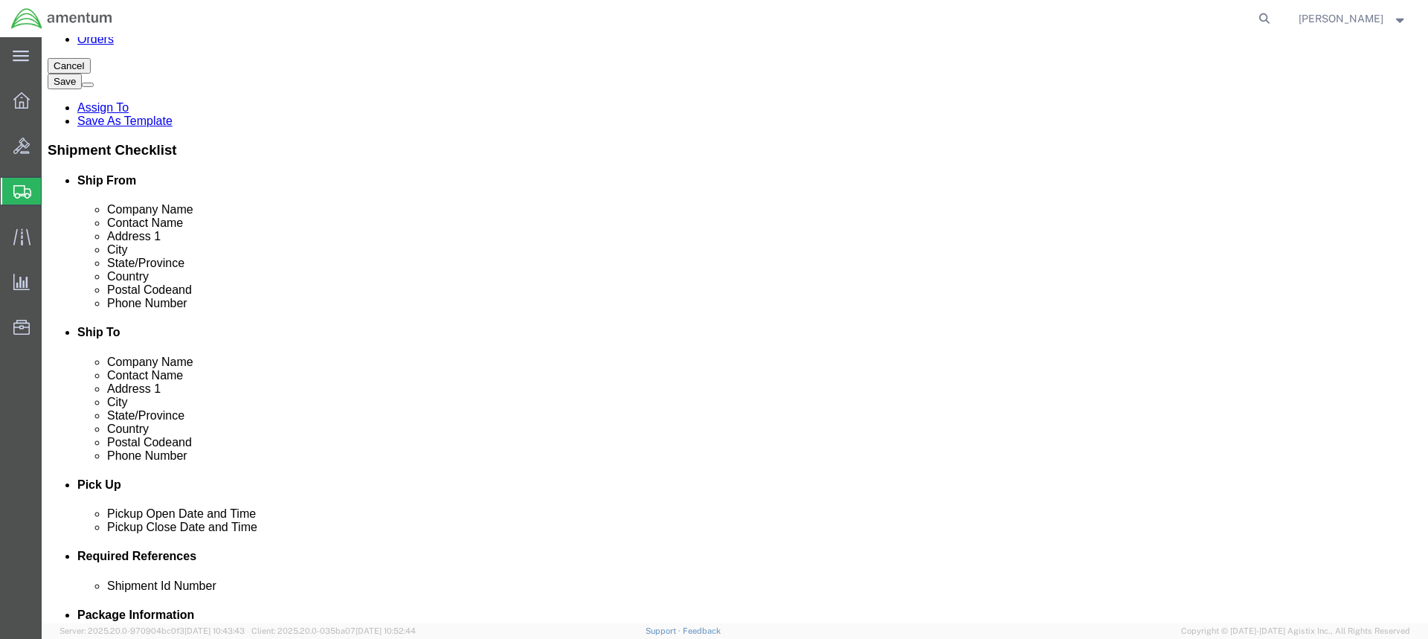
scroll to position [74, 0]
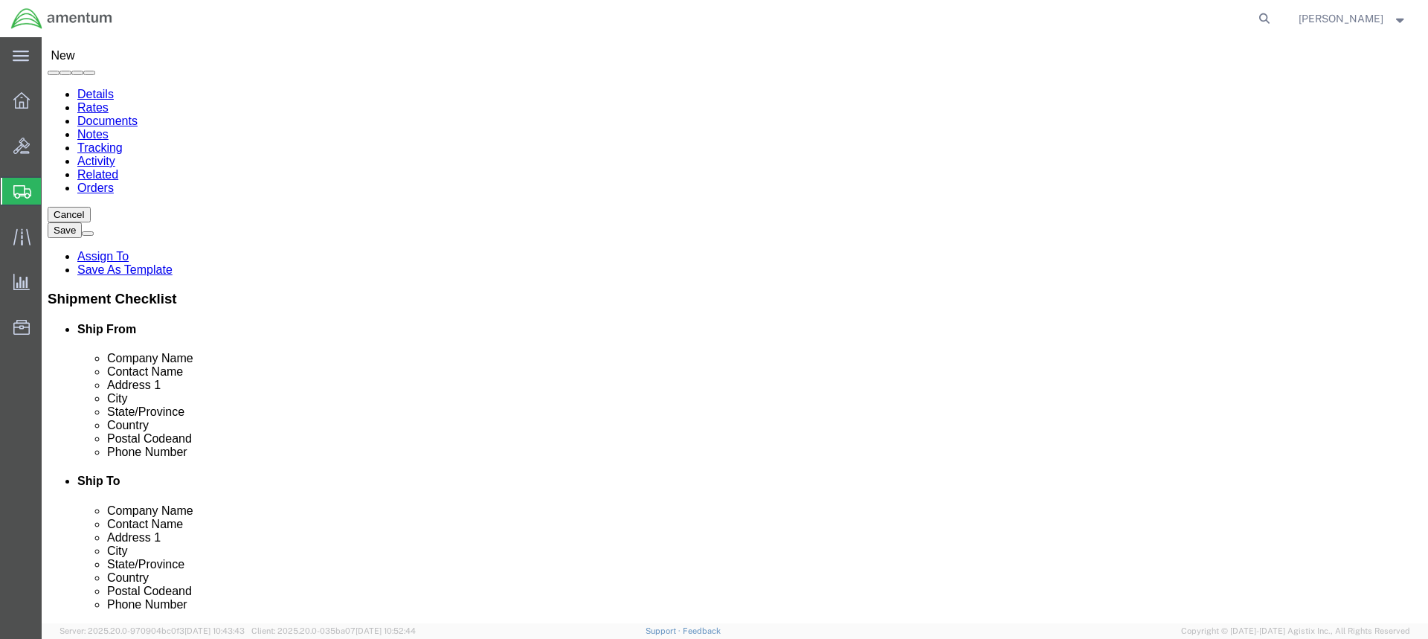
click input "text"
drag, startPoint x: 309, startPoint y: 261, endPoint x: 160, endPoint y: 258, distance: 148.8
click div "Address 1"
type input "[STREET_ADDRESS][GEOGRAPHIC_DATA]"
click input "text"
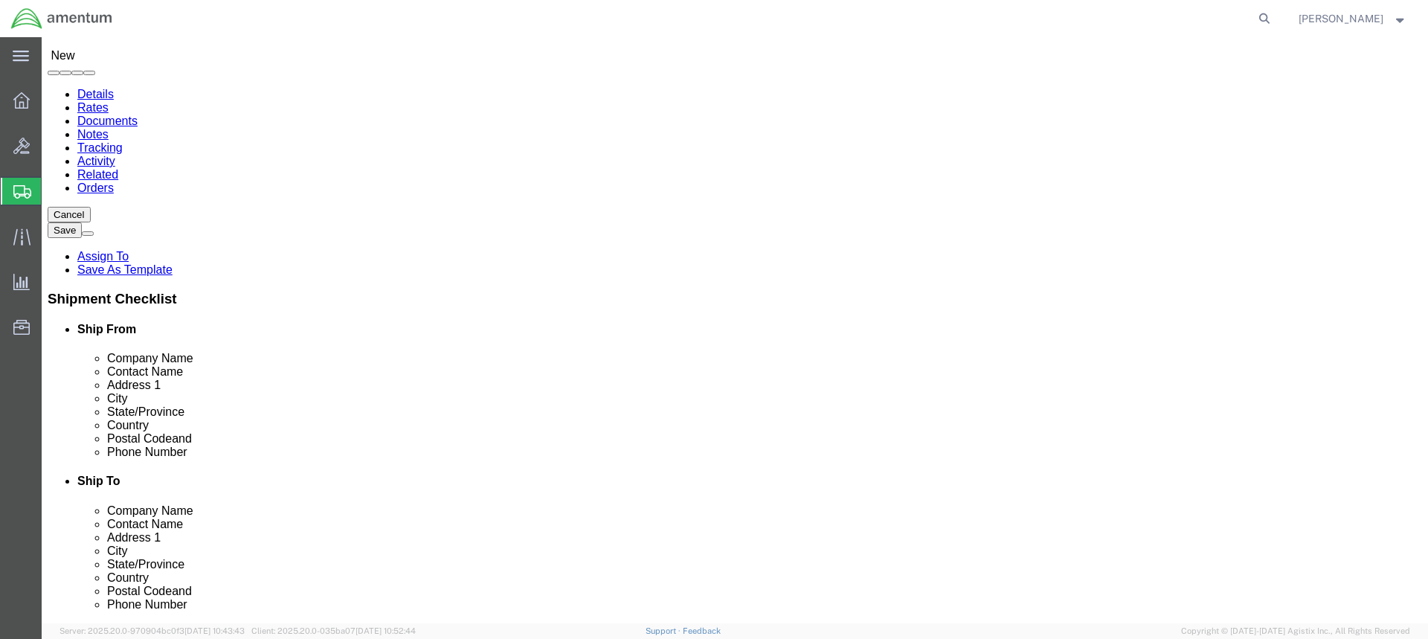
select select
type input "BUILDING 50"
click input "text"
drag, startPoint x: 260, startPoint y: 315, endPoint x: 189, endPoint y: 317, distance: 71.4
click div
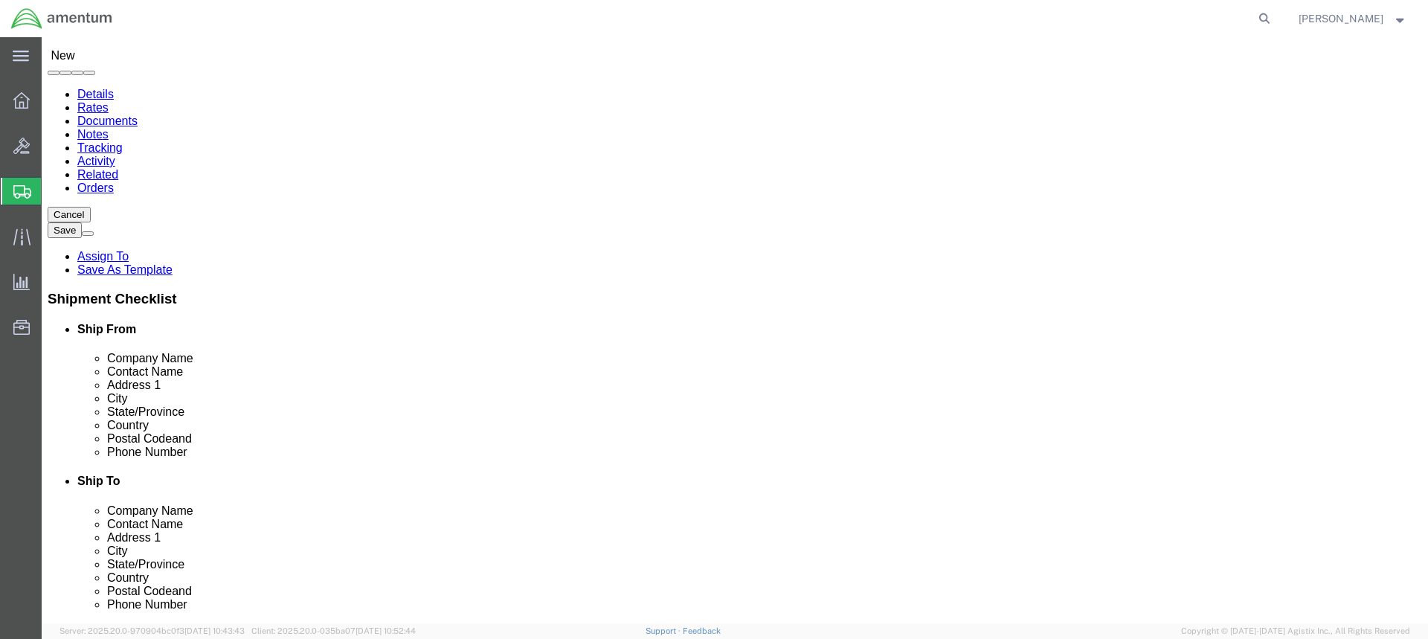
type input "[DATE]"
click label "City"
click input "text"
drag, startPoint x: 242, startPoint y: 399, endPoint x: 190, endPoint y: 406, distance: 52.5
click div "Postal Code"
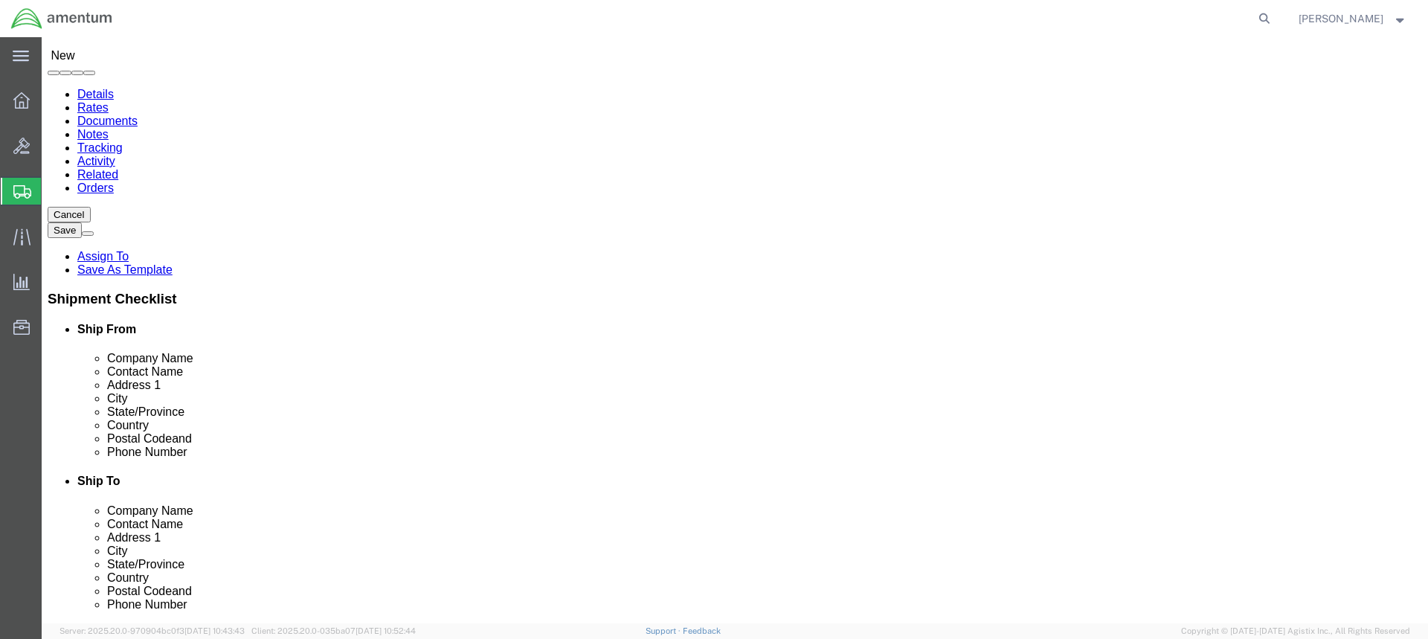
type input "78419"
click input "text"
drag, startPoint x: 305, startPoint y: 431, endPoint x: 225, endPoint y: 435, distance: 80.5
click input "text"
type input "[PHONE_NUMBER]"
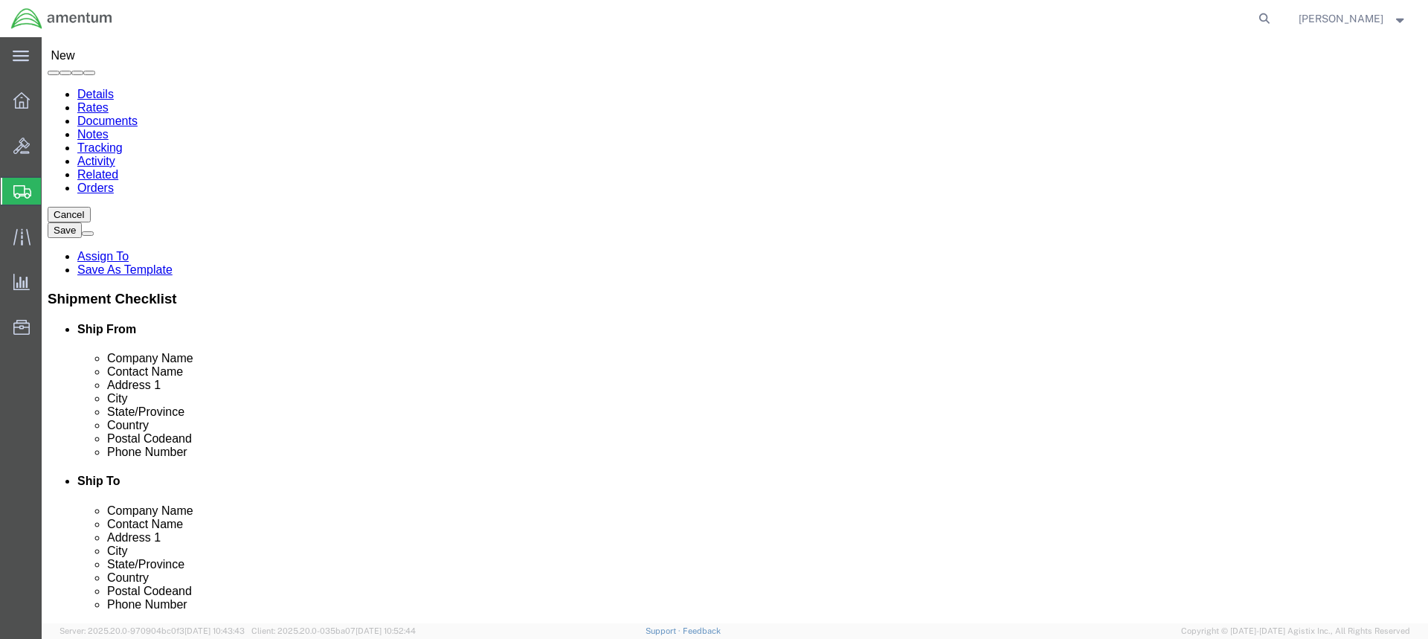
scroll to position [2752, 0]
select select "49831"
select select "[GEOGRAPHIC_DATA]"
drag, startPoint x: 846, startPoint y: 233, endPoint x: 736, endPoint y: 237, distance: 110.9
click div
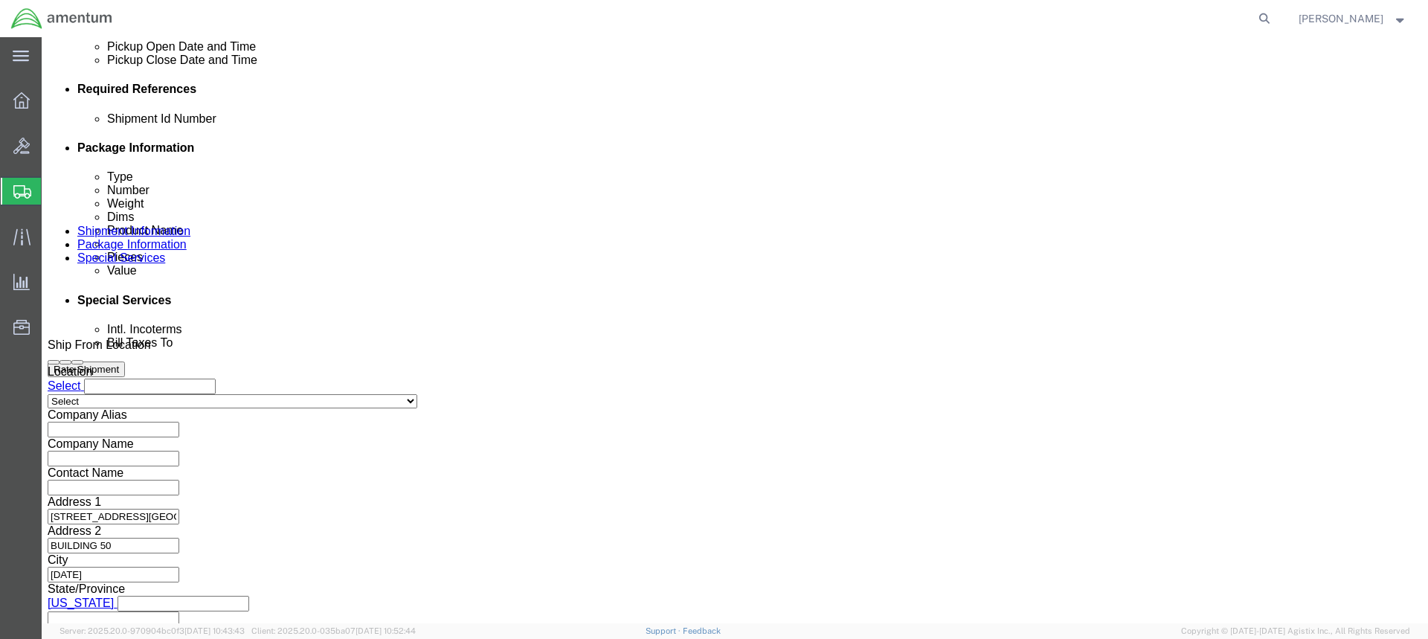
scroll to position [691, 0]
type input "[PERSON_NAME]"
drag, startPoint x: 1058, startPoint y: 526, endPoint x: 1000, endPoint y: 373, distance: 163.1
click button "Continue"
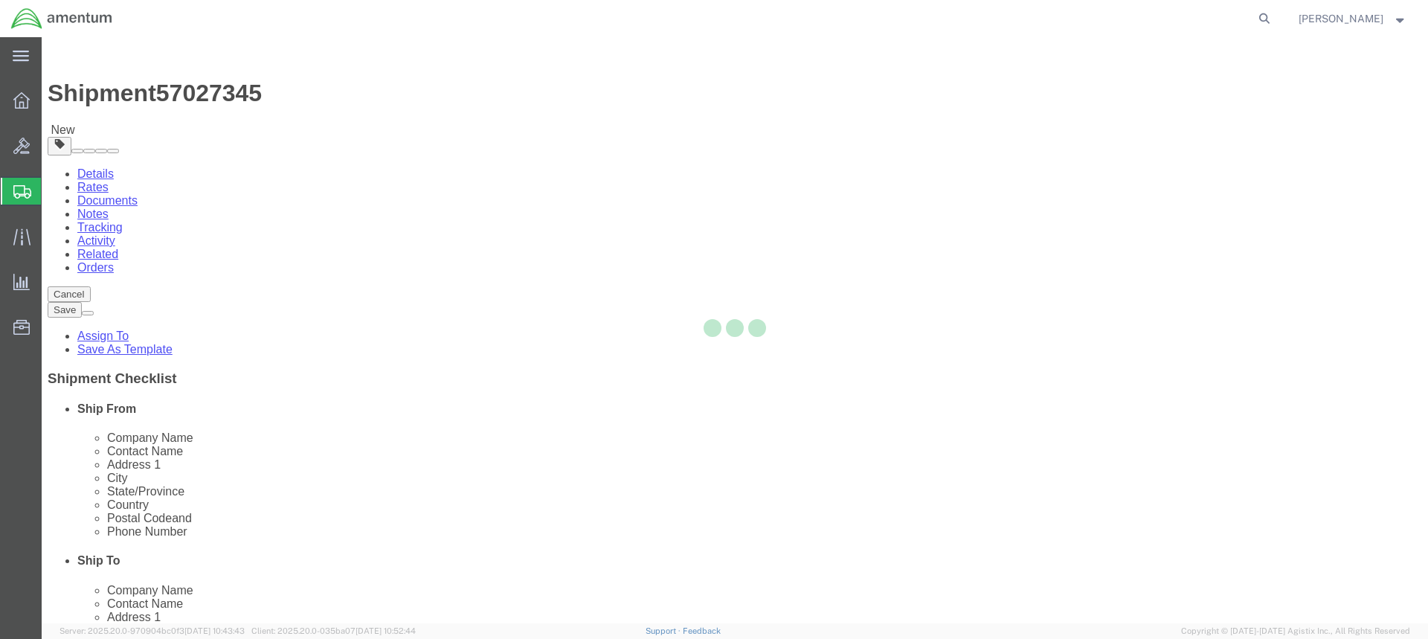
select select "CBOX"
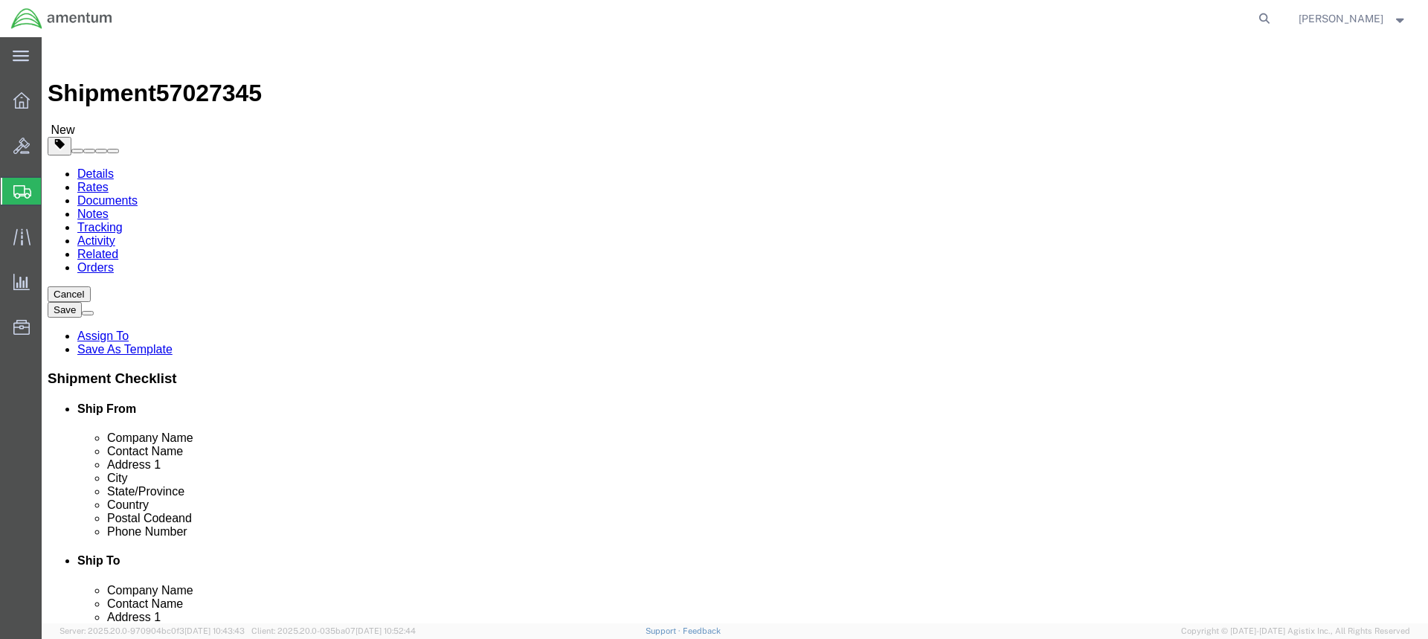
drag, startPoint x: 231, startPoint y: 344, endPoint x: 208, endPoint y: 344, distance: 23.1
click input "0.00"
type input "6.00"
click input "text"
type input "14"
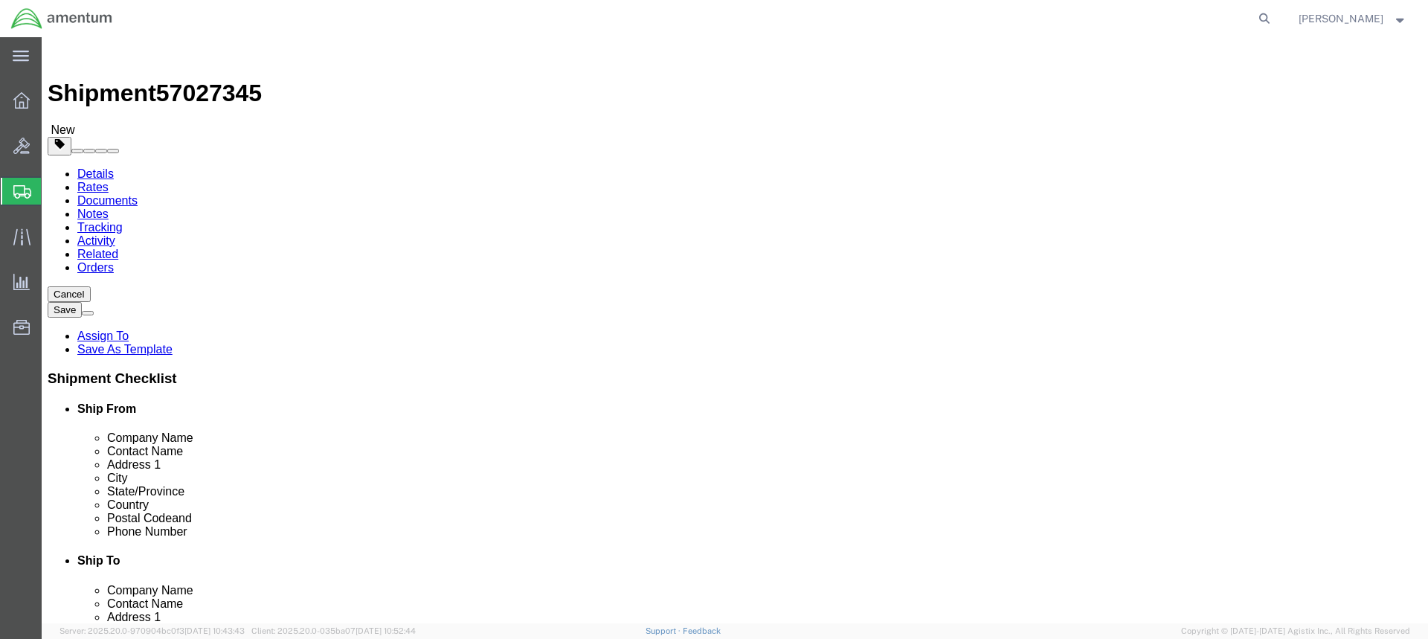
click input "text"
type input "10.5"
click input "text"
type input "10.5"
drag, startPoint x: 293, startPoint y: 419, endPoint x: 286, endPoint y: 408, distance: 12.4
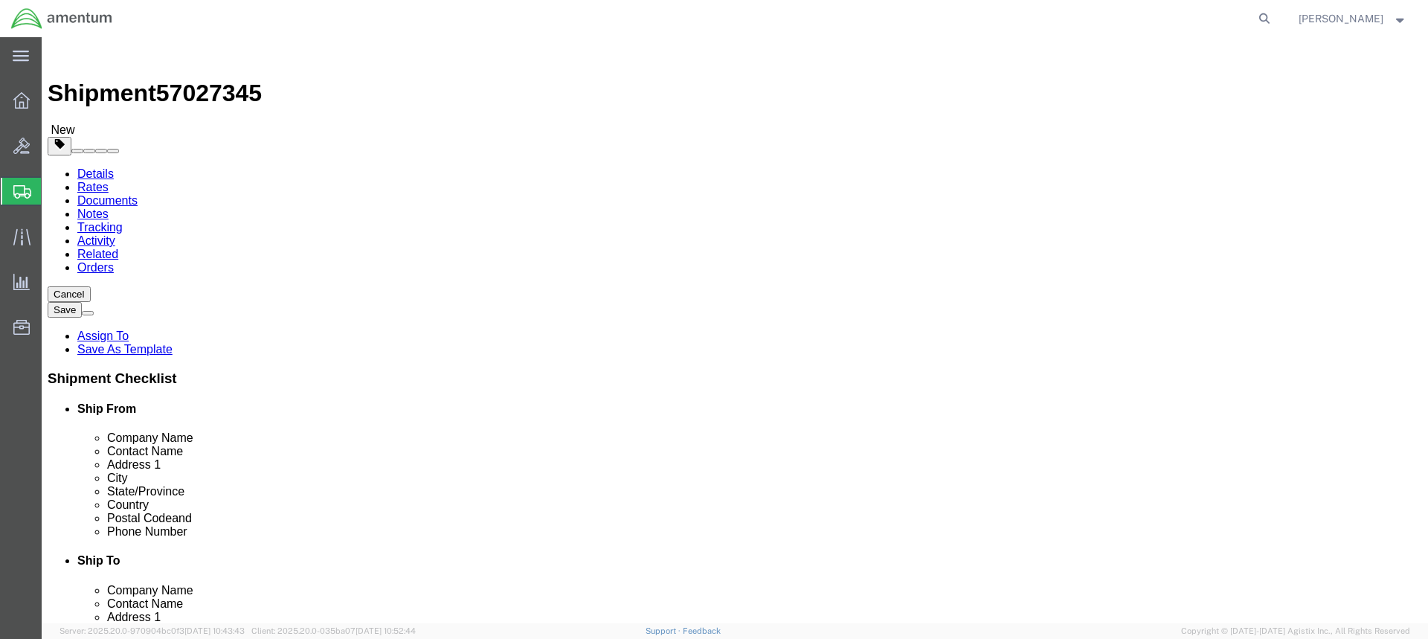
click link "Add Content"
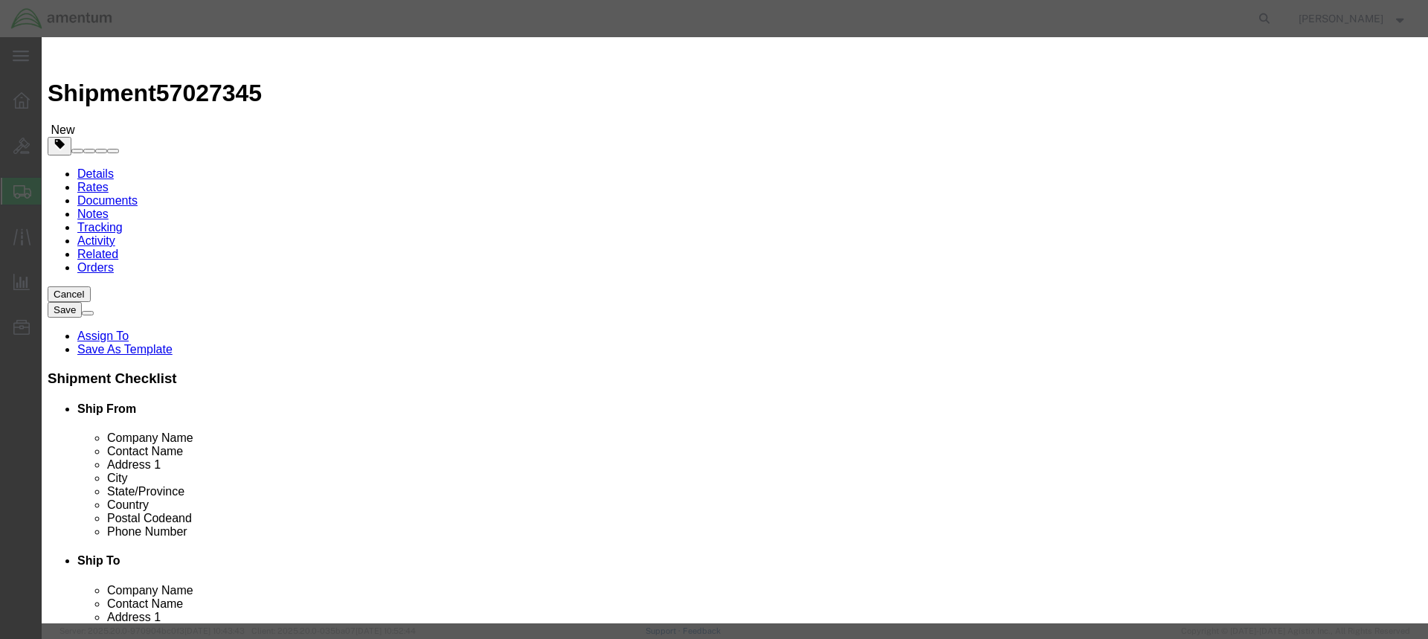
click input "text"
type input "AIRBORNE AIS"
click input "0"
drag, startPoint x: 467, startPoint y: 142, endPoint x: 428, endPoint y: 141, distance: 39.4
click div "0"
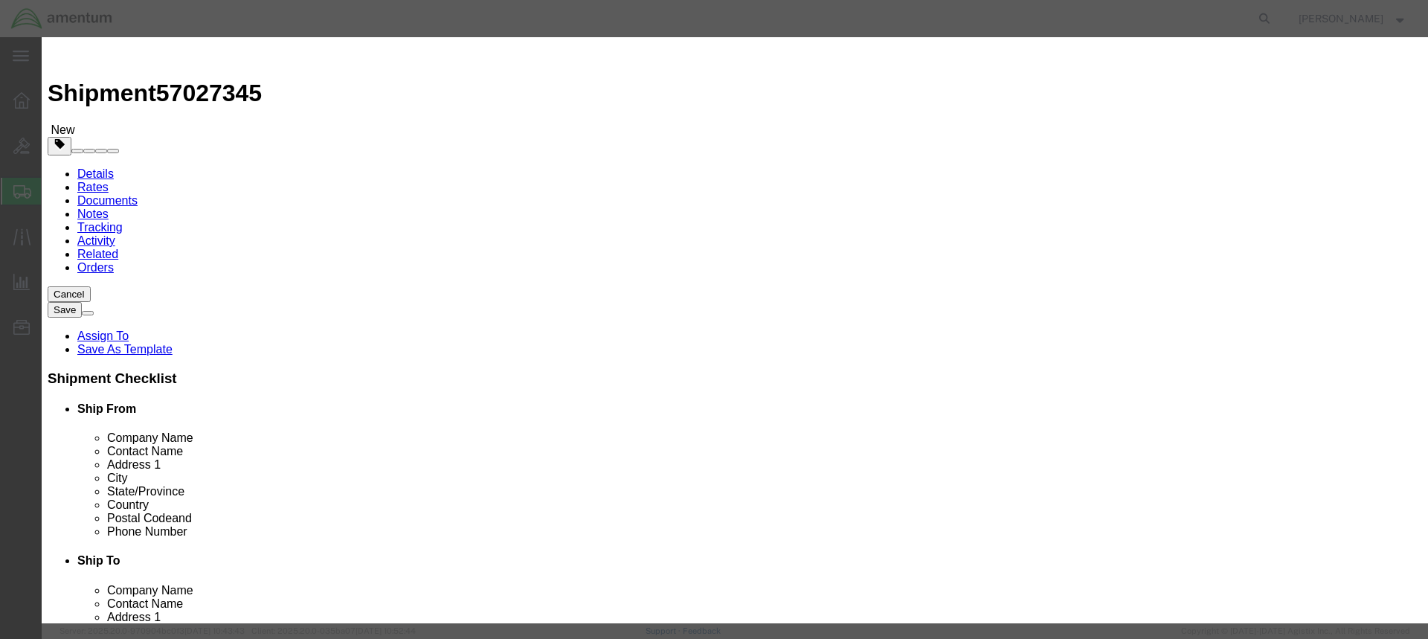
type input "1"
click input "text"
type input "500.00"
click button "Save & Close"
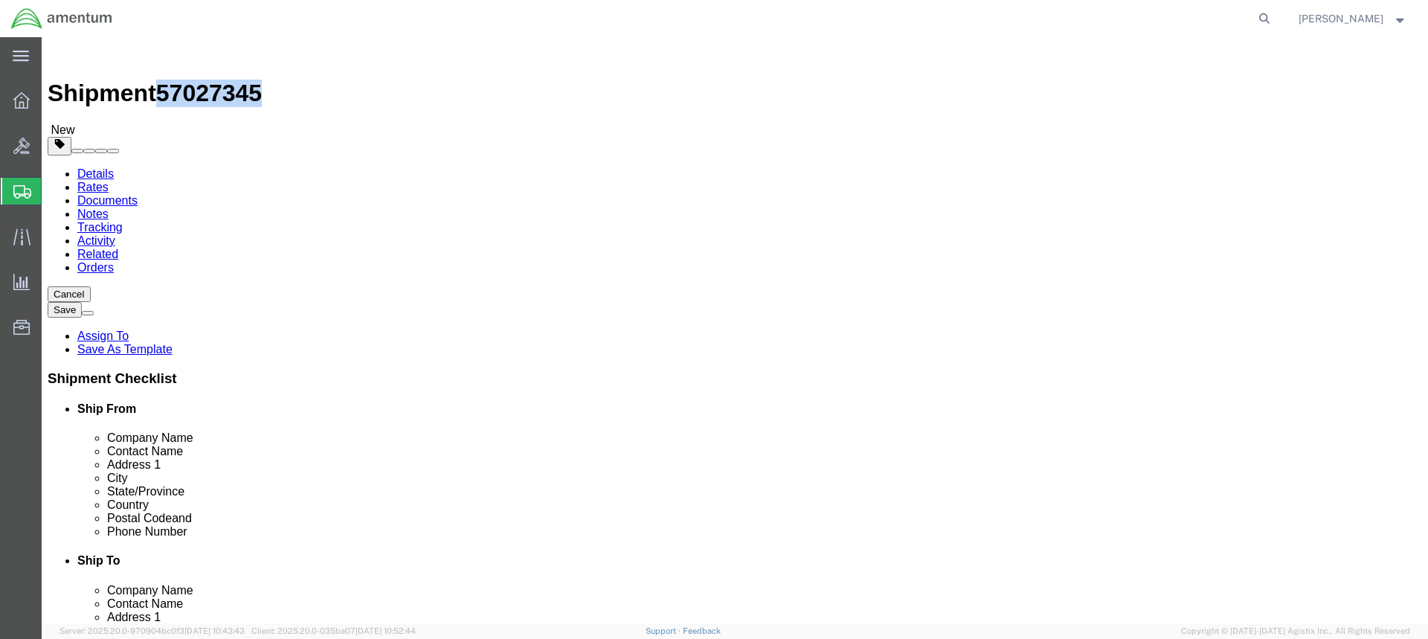
drag, startPoint x: 201, startPoint y: 22, endPoint x: 124, endPoint y: 19, distance: 76.7
click span "57027345"
copy span "57027345"
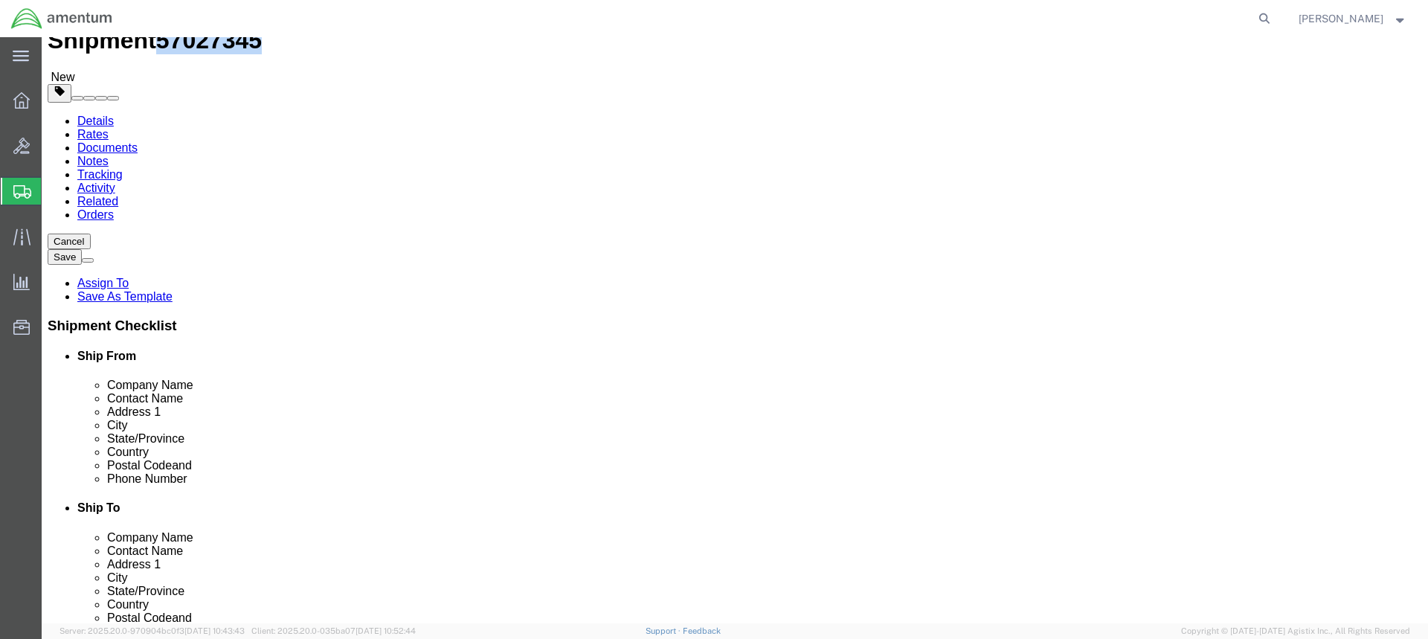
click button "Rate Shipment"
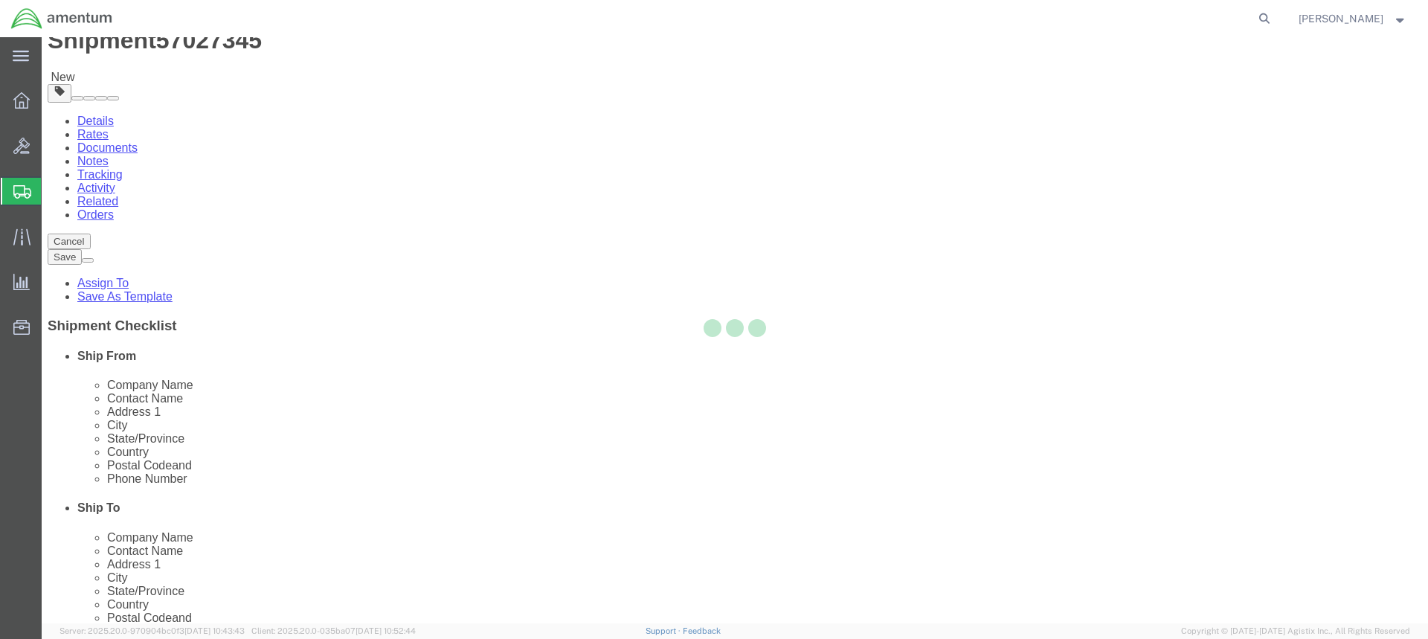
select select "49831"
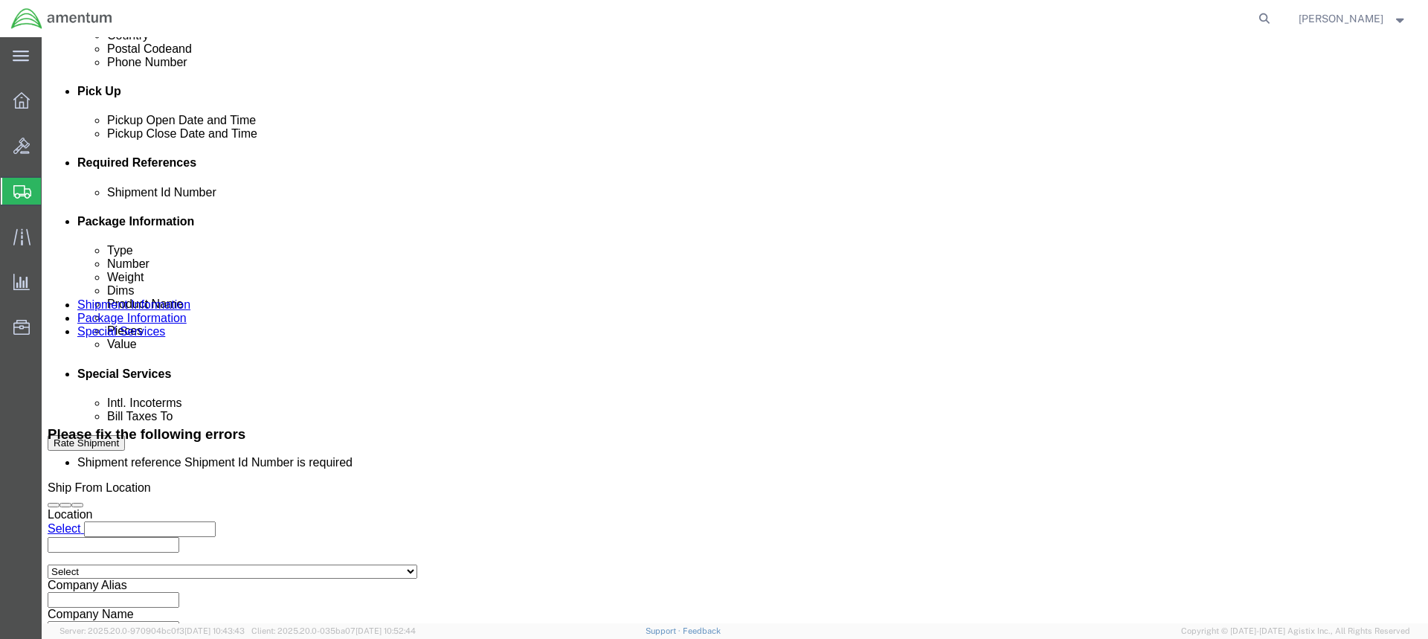
scroll to position [648, 0]
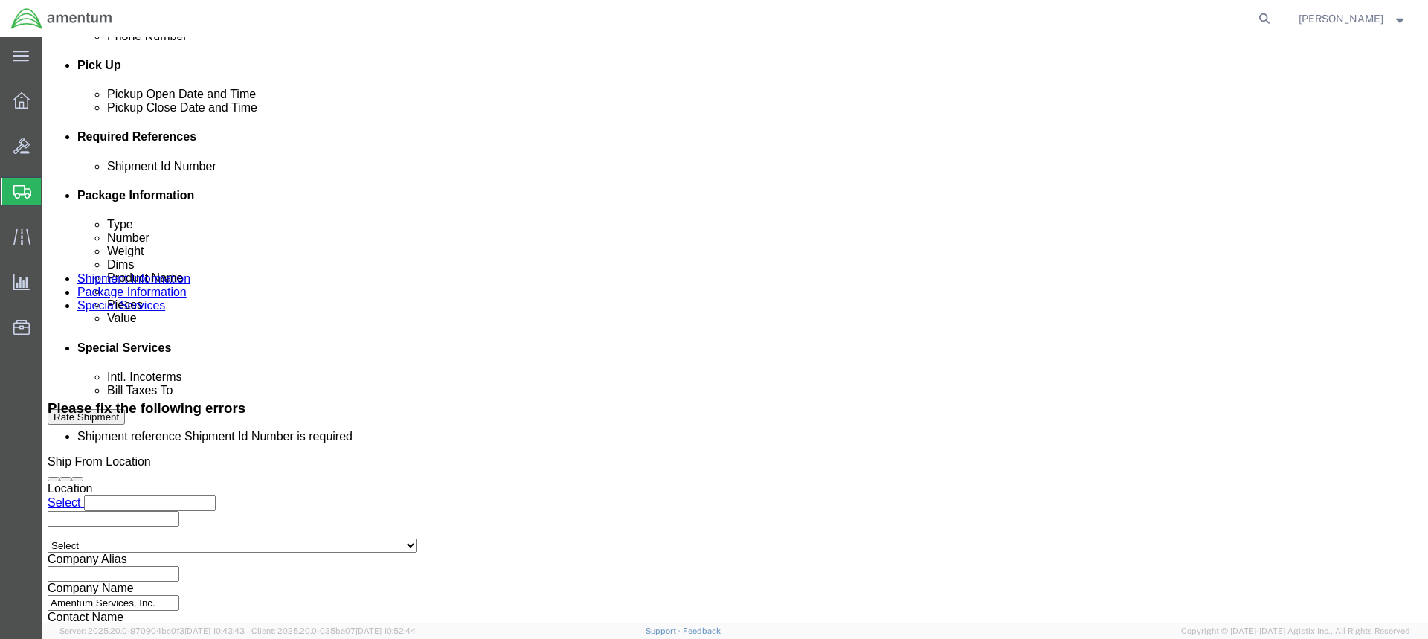
click input "text"
paste input "57027345"
type input "57027345"
click input "text"
type input "CBP"
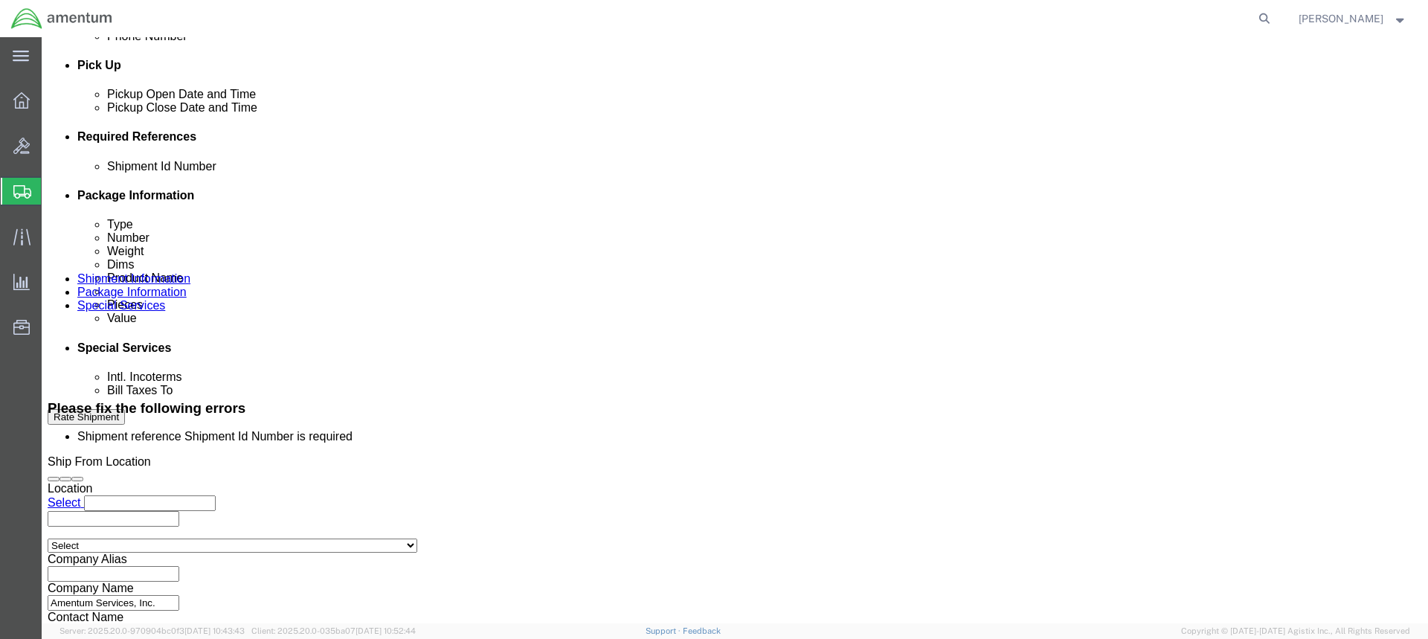
click input "text"
type input "EFO"
click button "Rate Shipment"
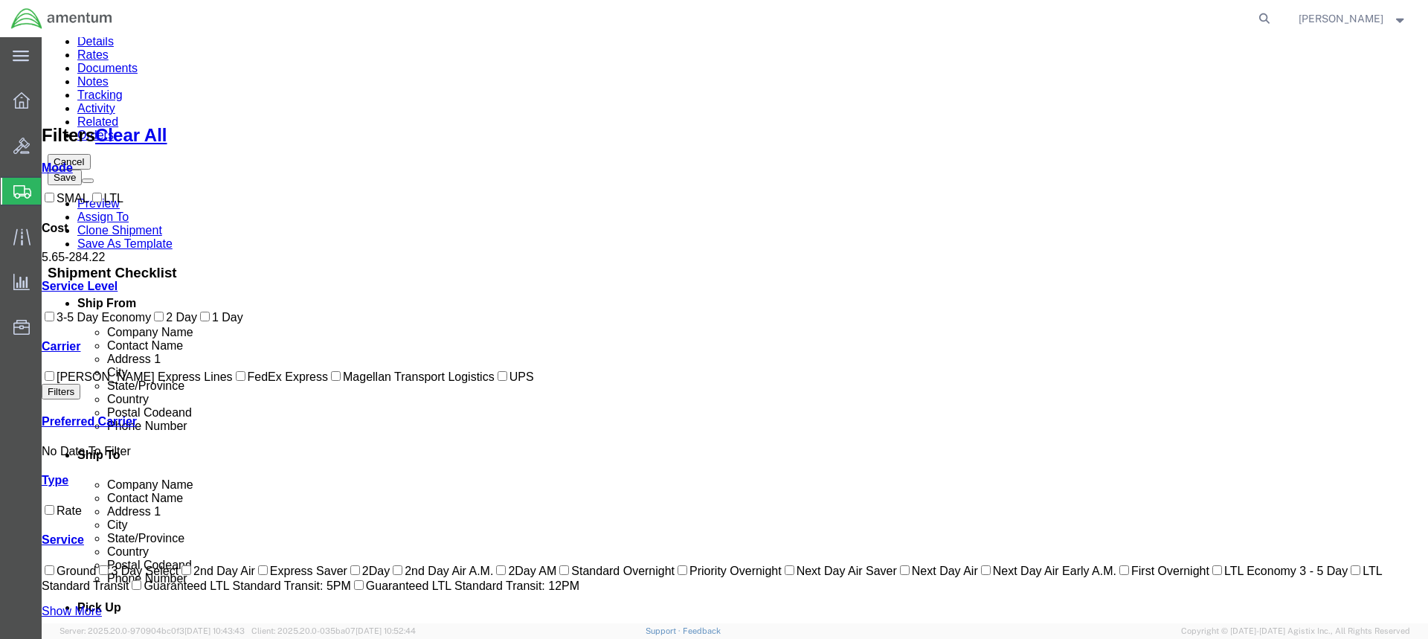
scroll to position [0, 0]
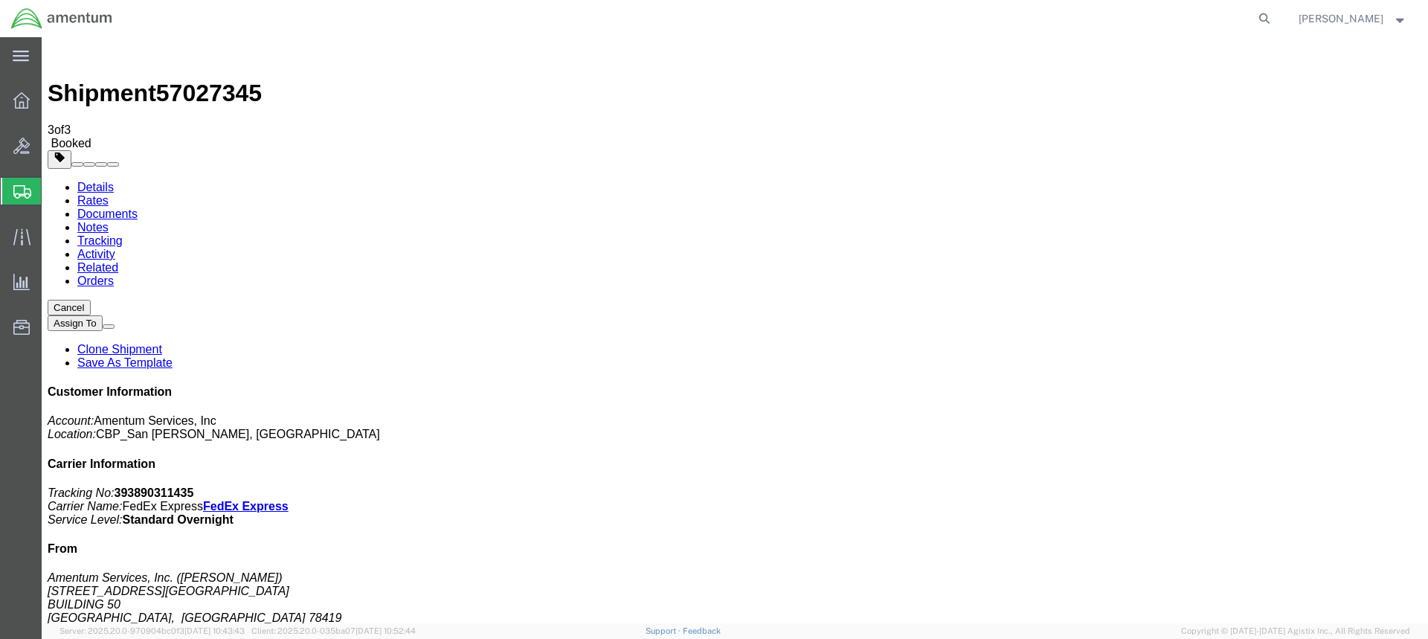
drag, startPoint x: 167, startPoint y: 264, endPoint x: 804, endPoint y: 365, distance: 645.4
drag, startPoint x: 138, startPoint y: 229, endPoint x: 491, endPoint y: 71, distance: 387.2
